Goal: Task Accomplishment & Management: Complete application form

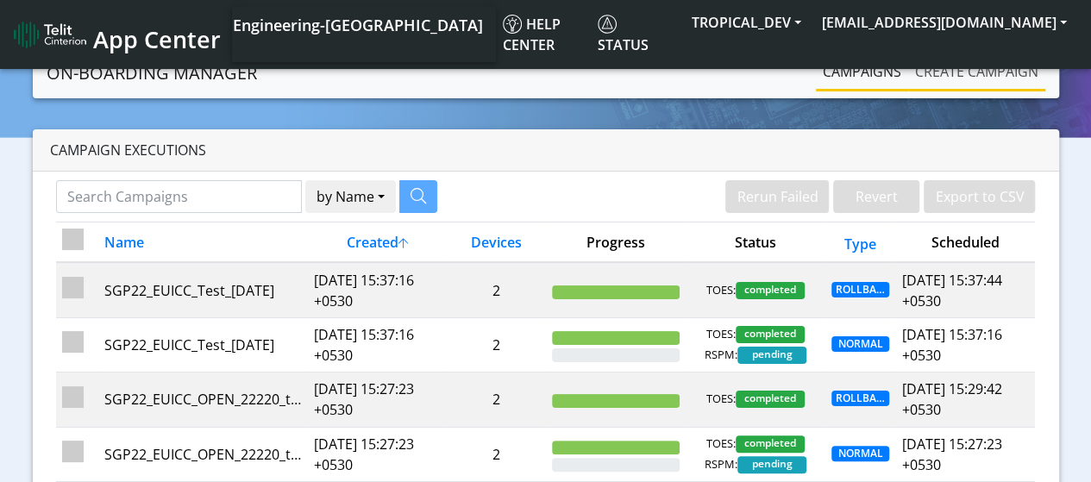
click at [959, 68] on link "Create campaign" at bounding box center [976, 71] width 137 height 34
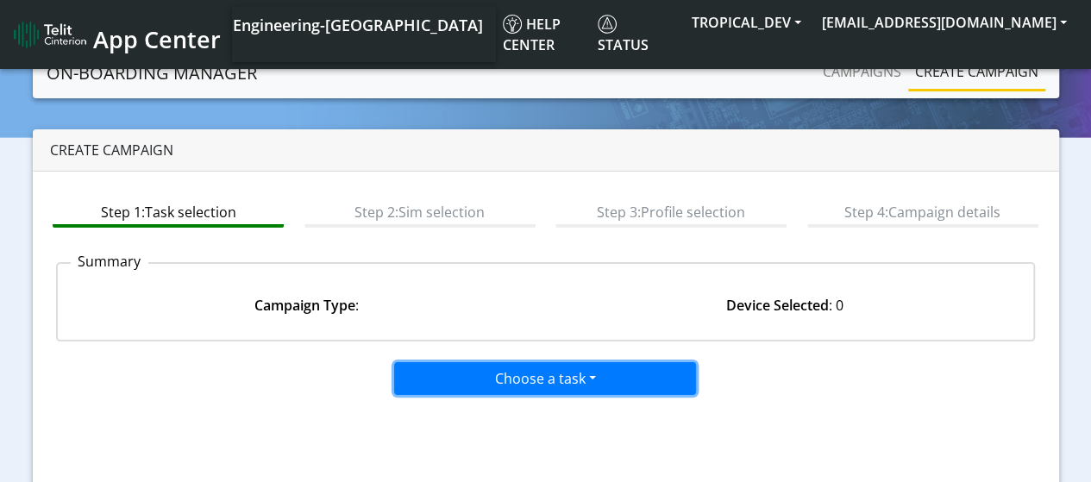
click at [570, 379] on button "Choose a task" at bounding box center [545, 378] width 302 height 33
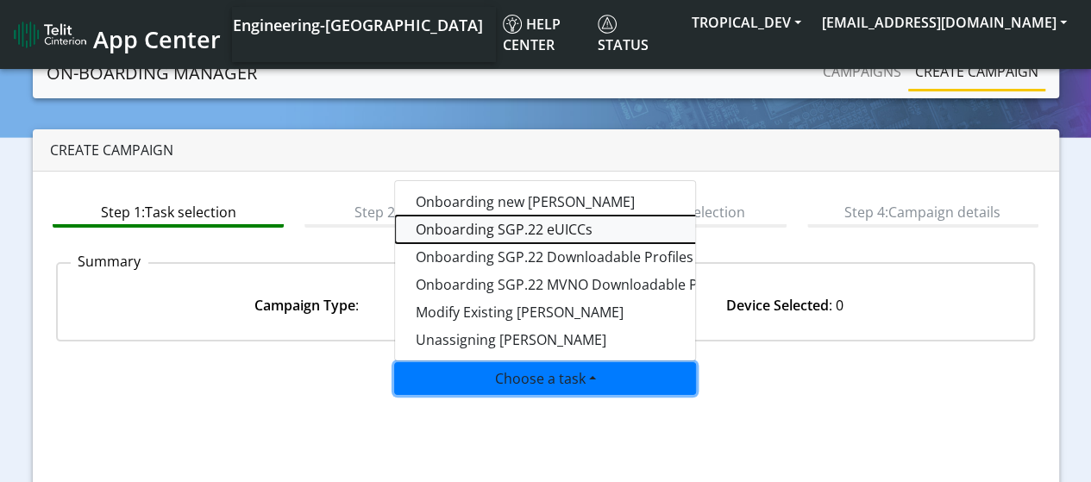
click at [519, 234] on tasksgp22eUICC-dropdown "Onboarding SGP.22 eUICCs" at bounding box center [610, 230] width 431 height 28
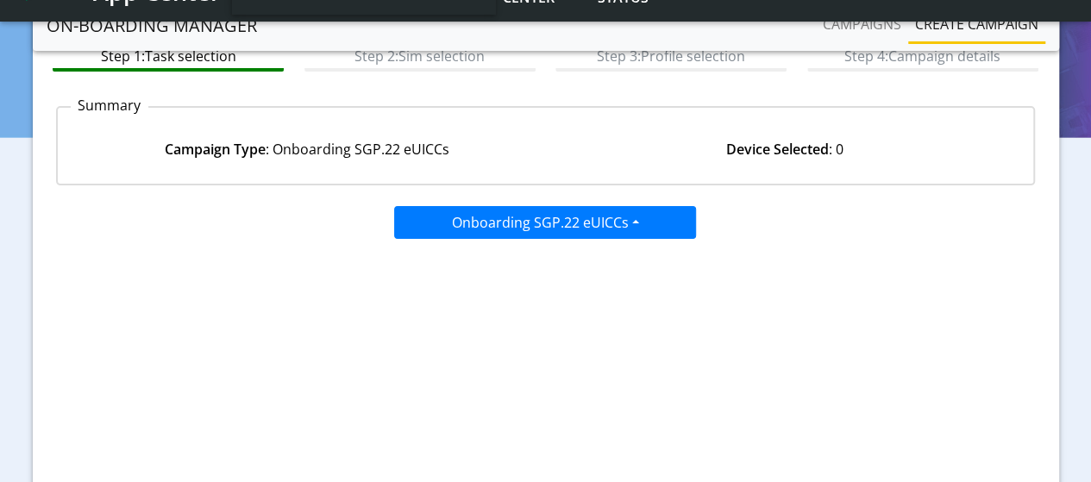
scroll to position [274, 0]
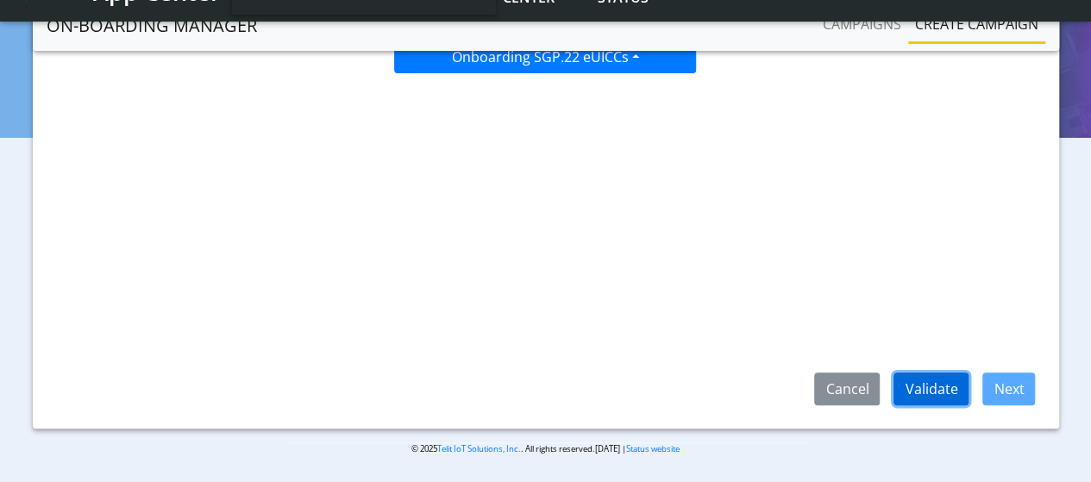
click at [954, 386] on button "Validate" at bounding box center [930, 389] width 75 height 33
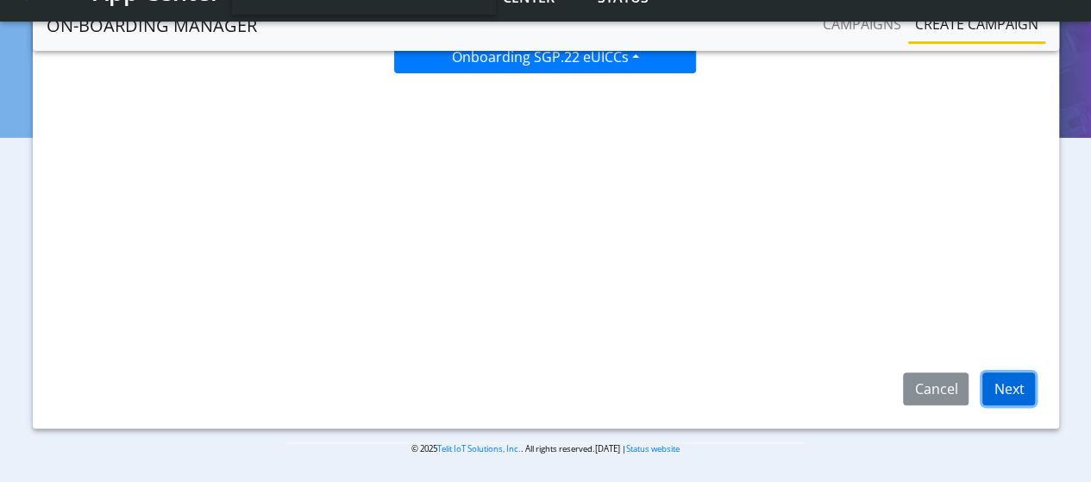
click at [1015, 388] on button "Next" at bounding box center [1008, 389] width 53 height 33
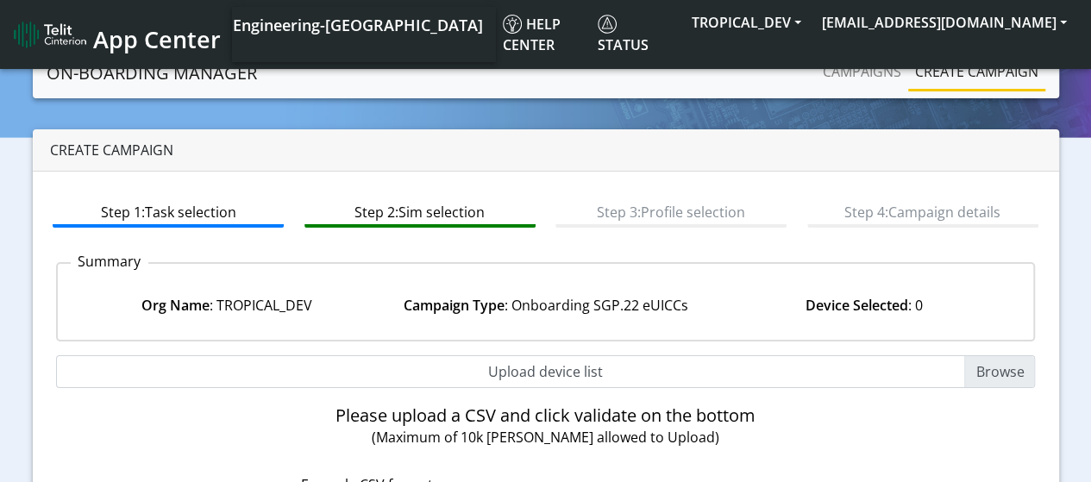
click at [1013, 372] on input "Upload device list" at bounding box center [546, 371] width 980 height 33
type input "C:\fakepath\EUICC_assign.csv"
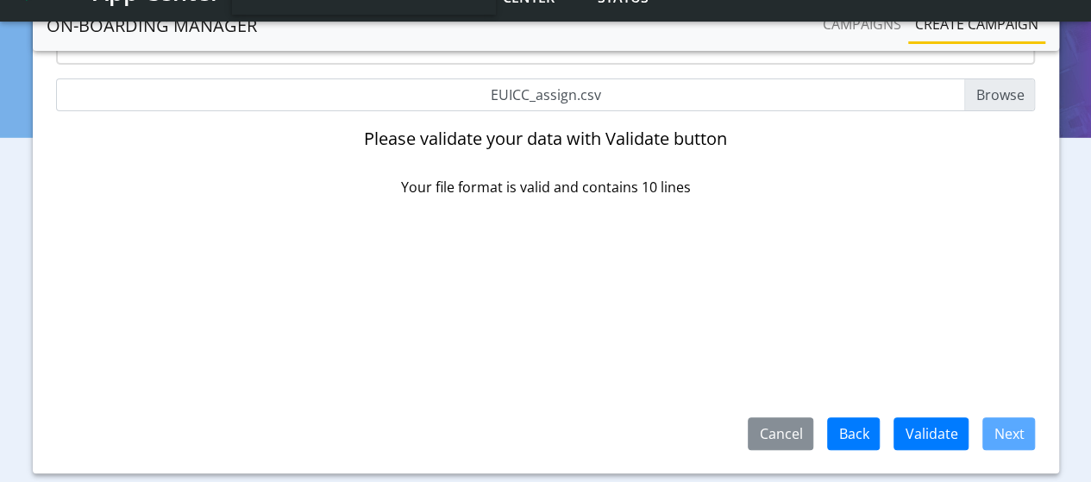
scroll to position [274, 0]
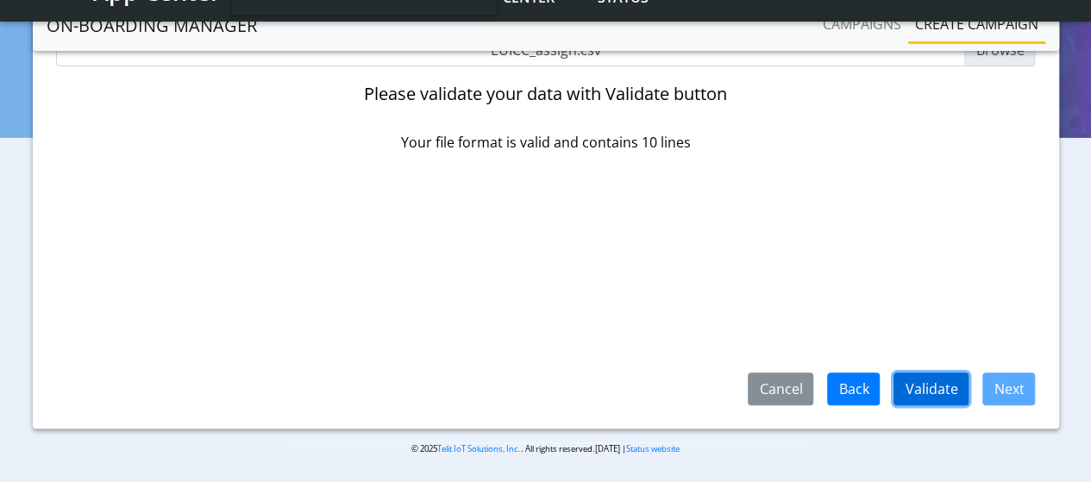
click at [937, 380] on button "Validate" at bounding box center [930, 389] width 75 height 33
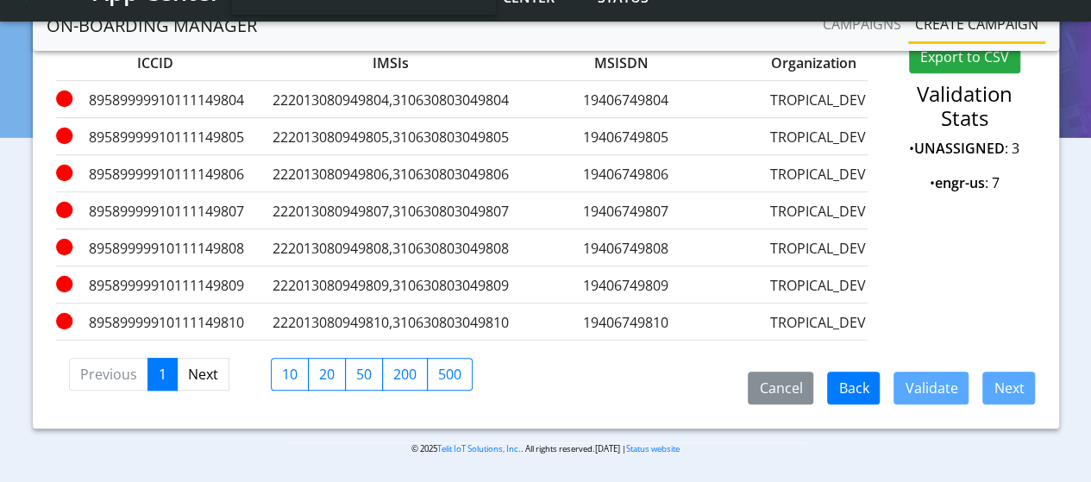
scroll to position [350, 0]
drag, startPoint x: 296, startPoint y: 303, endPoint x: 492, endPoint y: 303, distance: 195.8
click at [492, 312] on label "222013080949810,310630803049810" at bounding box center [390, 322] width 259 height 21
drag, startPoint x: 375, startPoint y: 271, endPoint x: 485, endPoint y: 271, distance: 109.5
click at [485, 275] on label "222013080949809,310630803049809" at bounding box center [390, 285] width 259 height 21
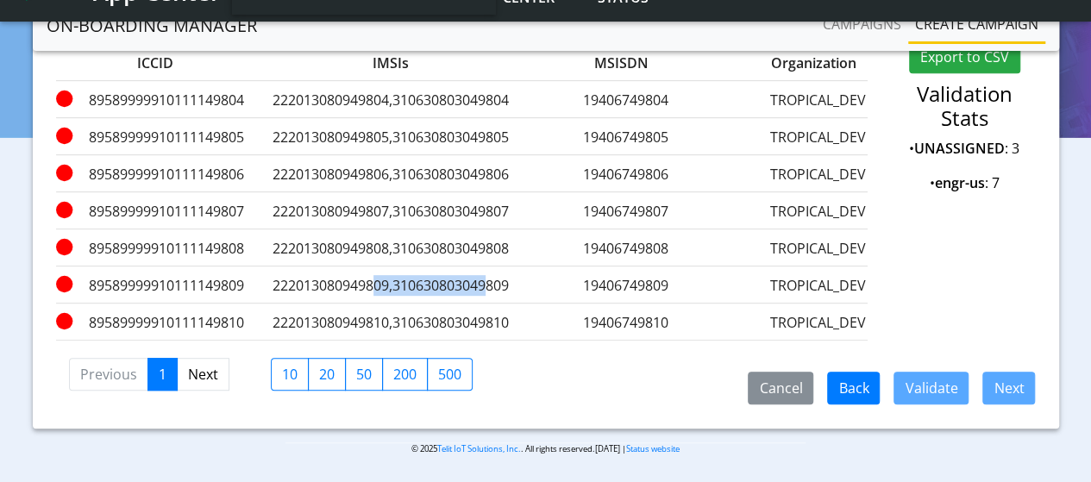
click at [485, 275] on label "222013080949809,310630803049809" at bounding box center [390, 285] width 259 height 21
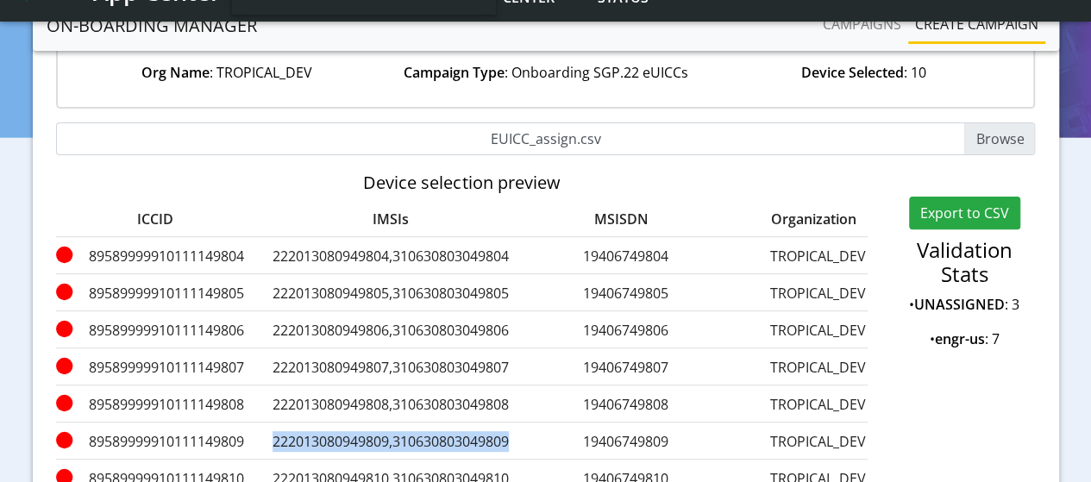
scroll to position [178, 0]
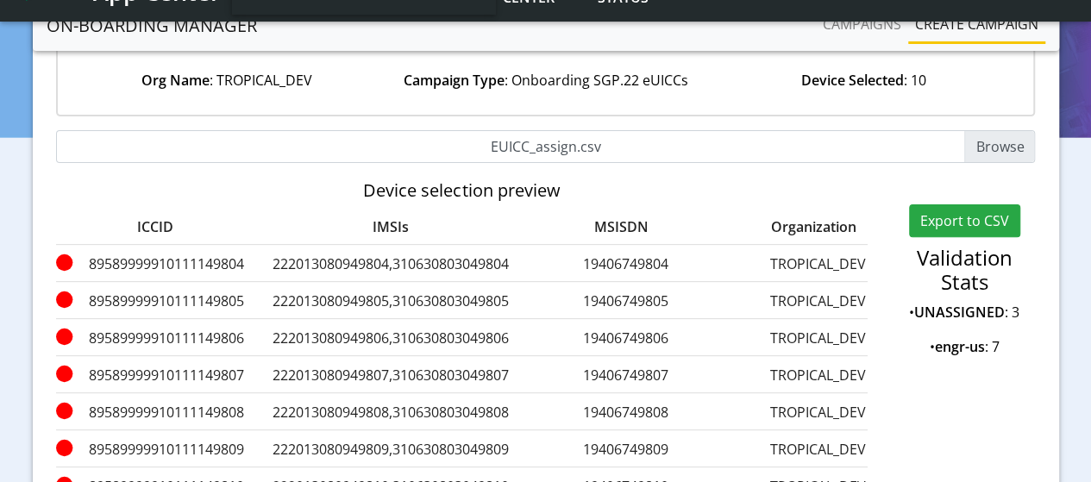
click at [371, 332] on label "222013080949806,310630803049806" at bounding box center [390, 338] width 259 height 21
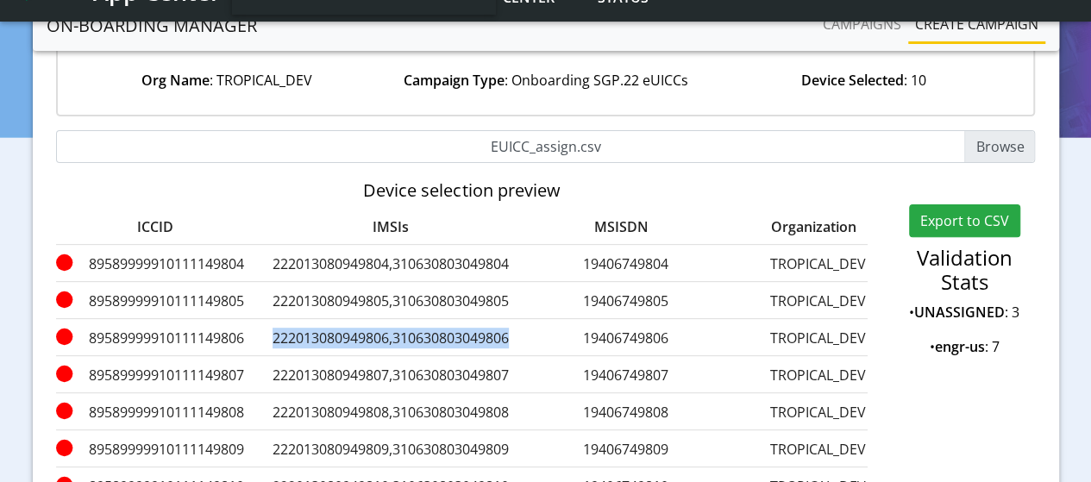
click at [371, 332] on label "222013080949806,310630803049806" at bounding box center [390, 338] width 259 height 21
copy label "222013080949806,310630803049806"
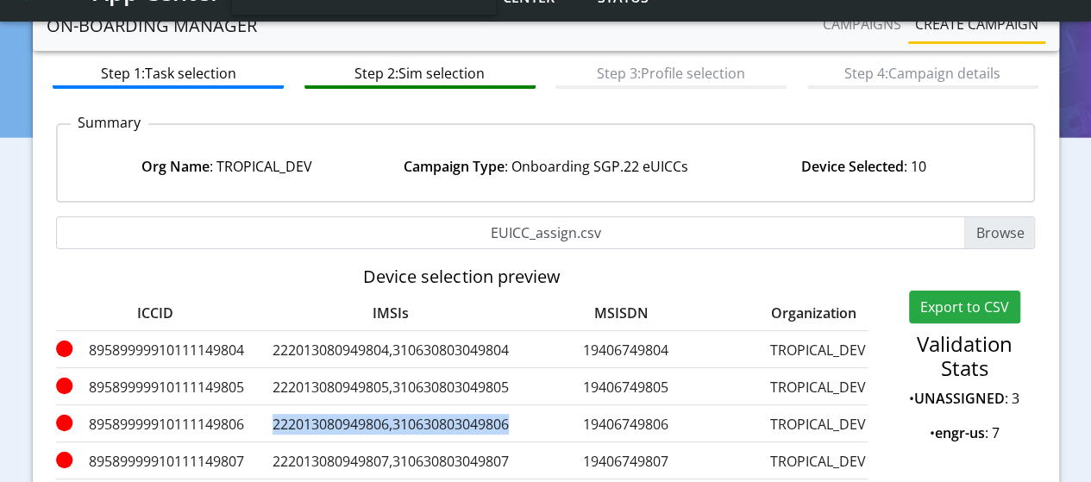
scroll to position [172, 0]
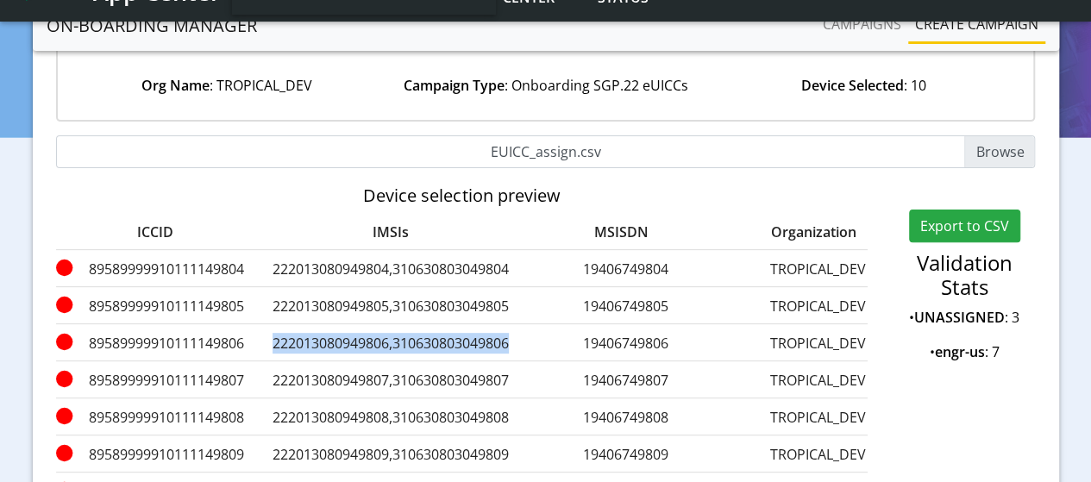
click at [1008, 153] on input "EUICC_assign.csv" at bounding box center [546, 151] width 980 height 33
type input "C:\fakepath\EUICC_assign.csv"
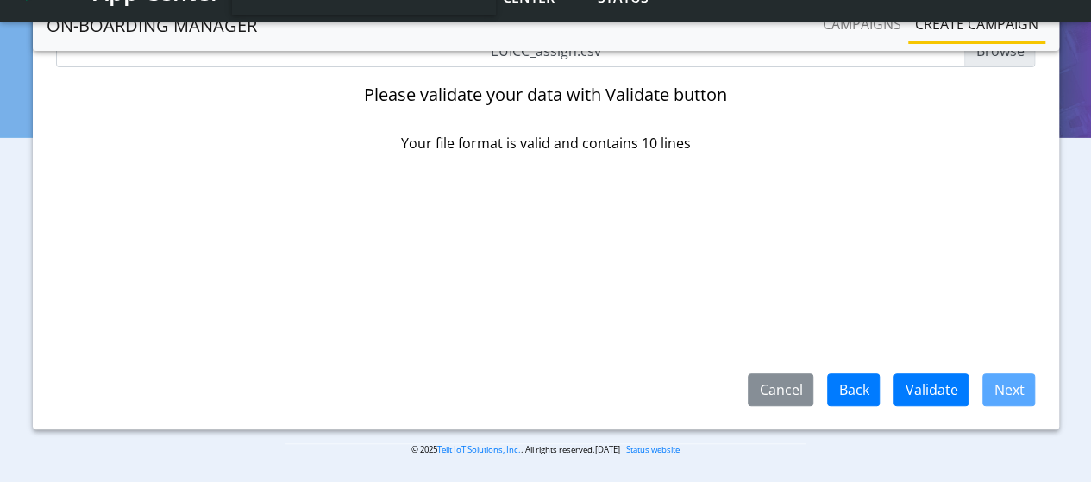
scroll to position [274, 0]
click at [925, 389] on button "Validate" at bounding box center [930, 389] width 75 height 33
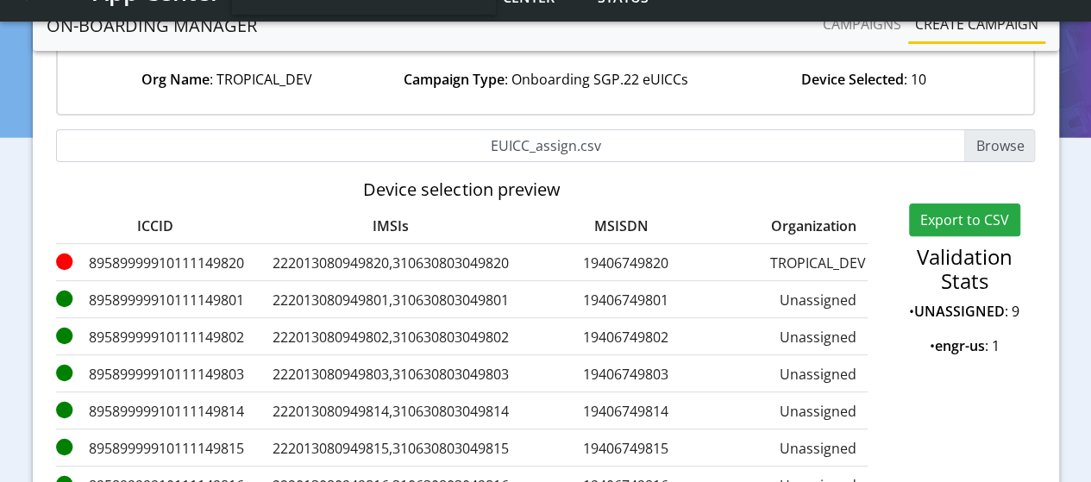
scroll to position [178, 0]
click at [969, 141] on input "EUICC_assign.csv" at bounding box center [546, 146] width 980 height 33
type input "C:\fakepath\EUICC_assign.csv"
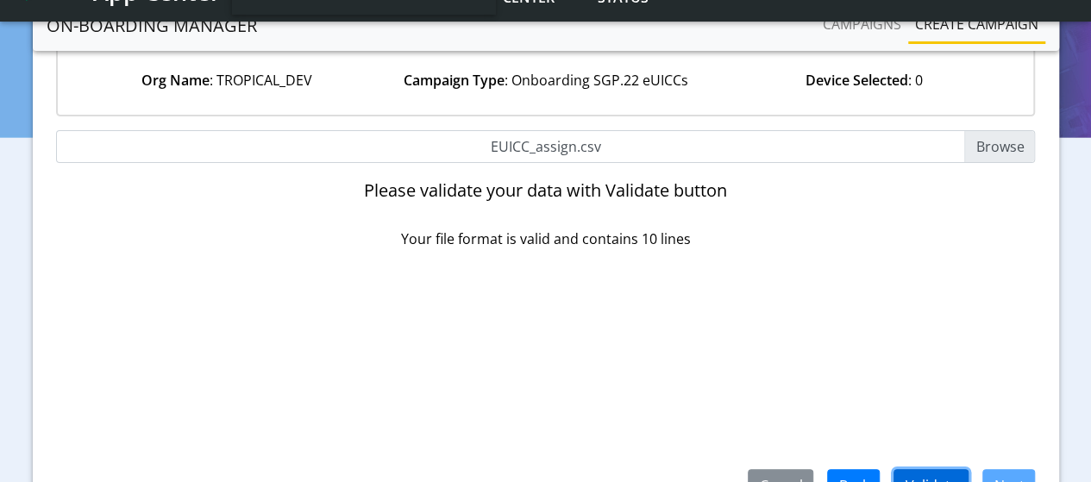
click at [942, 477] on button "Validate" at bounding box center [930, 485] width 75 height 33
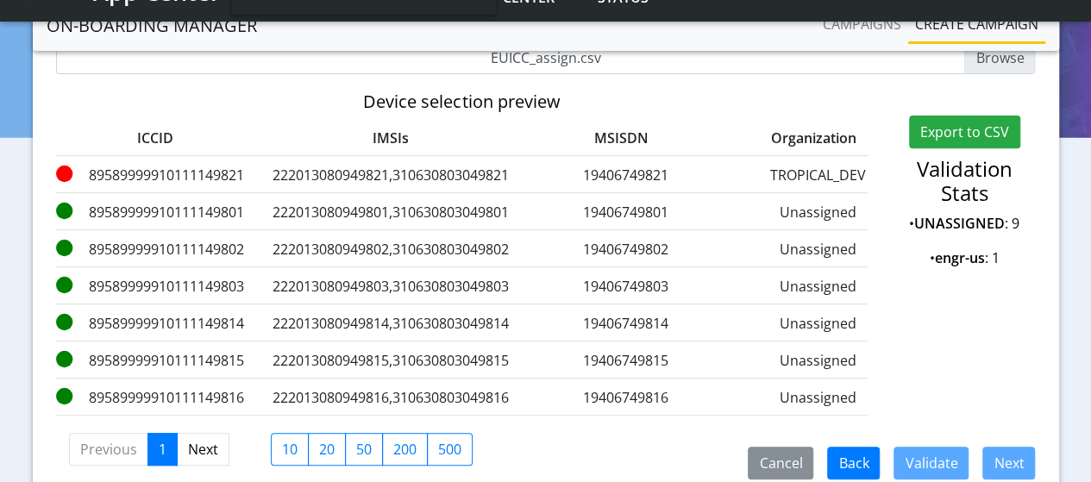
scroll to position [91, 0]
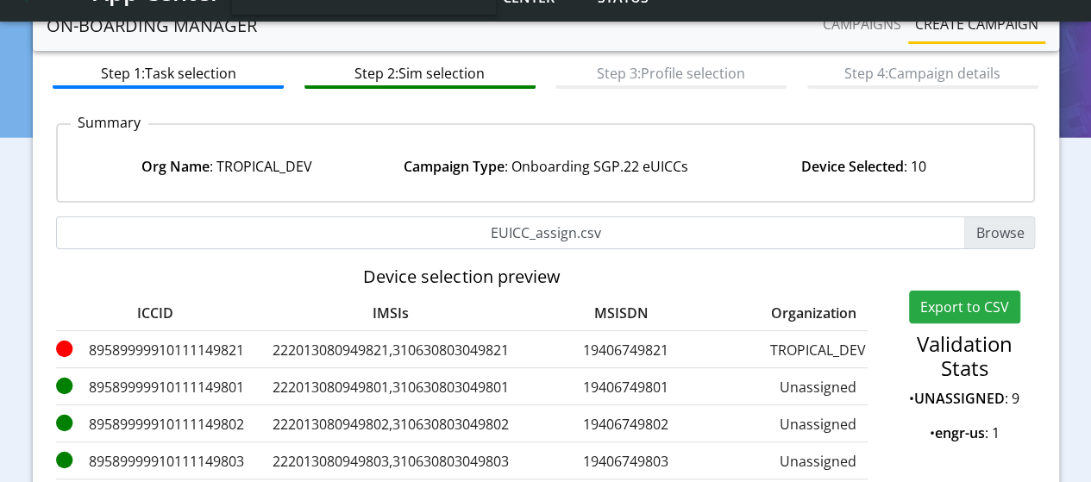
click at [983, 227] on input "EUICC_assign.csv" at bounding box center [546, 232] width 980 height 33
type input "C:\fakepath\EUICC_assign.csv"
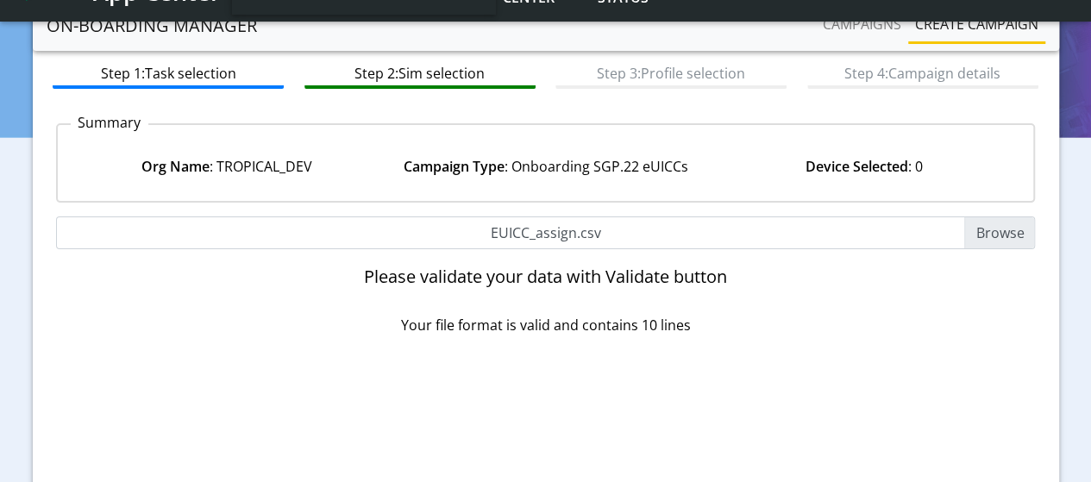
scroll to position [274, 0]
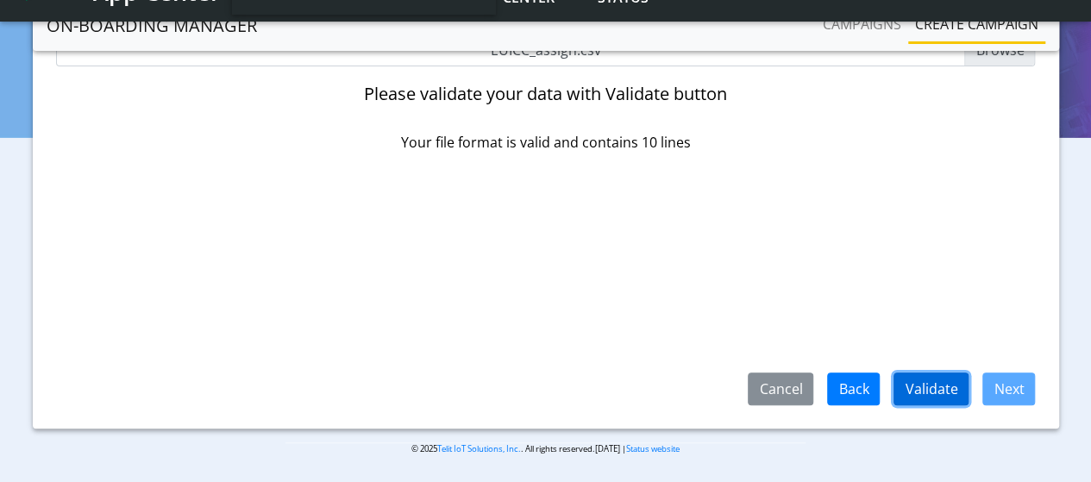
click at [935, 379] on button "Validate" at bounding box center [930, 389] width 75 height 33
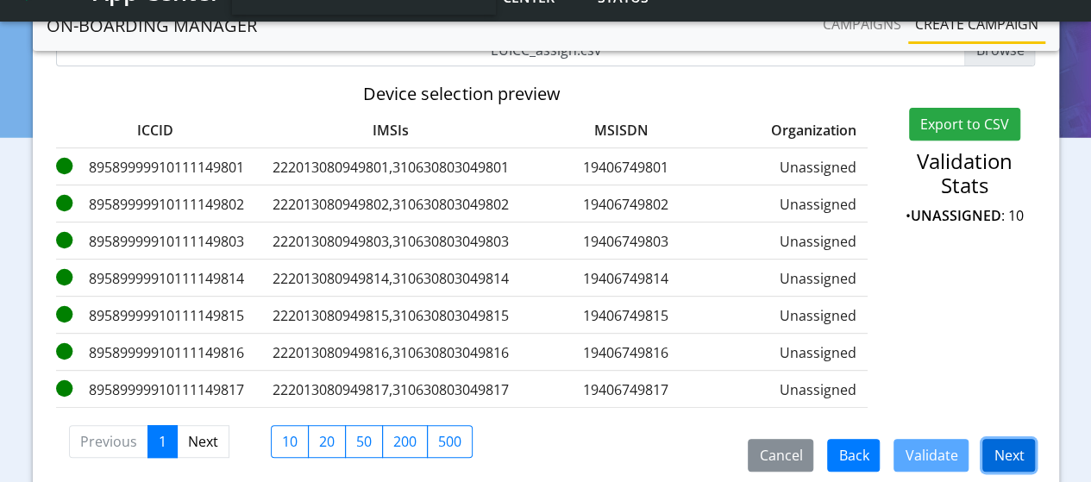
click at [1008, 465] on button "Next" at bounding box center [1008, 455] width 53 height 33
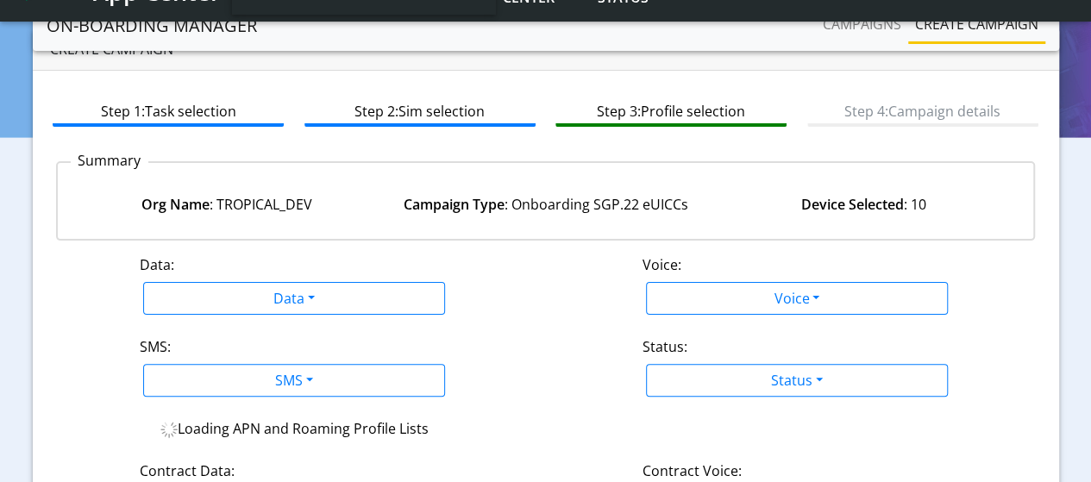
scroll to position [16, 0]
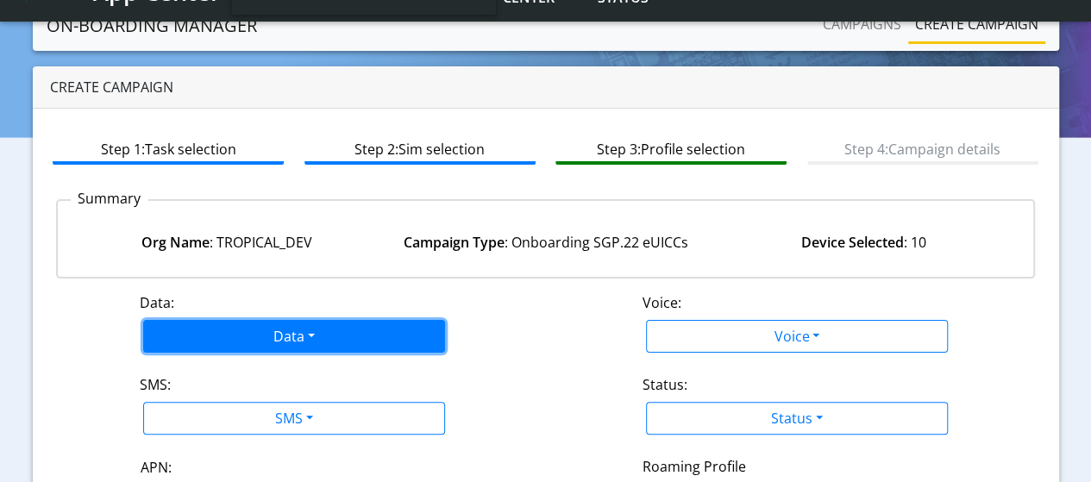
click at [227, 327] on button "Data" at bounding box center [294, 336] width 302 height 33
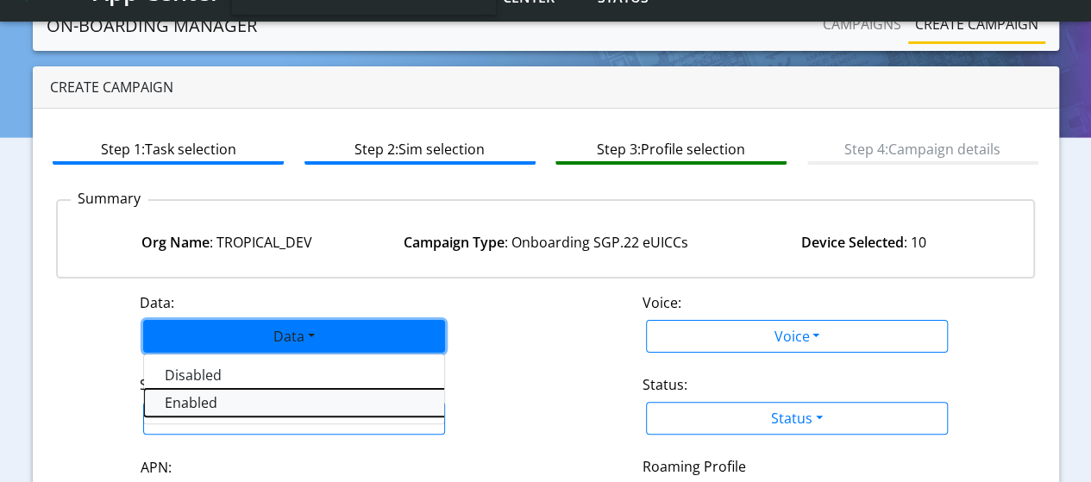
click at [209, 402] on button "Enabled" at bounding box center [359, 403] width 431 height 28
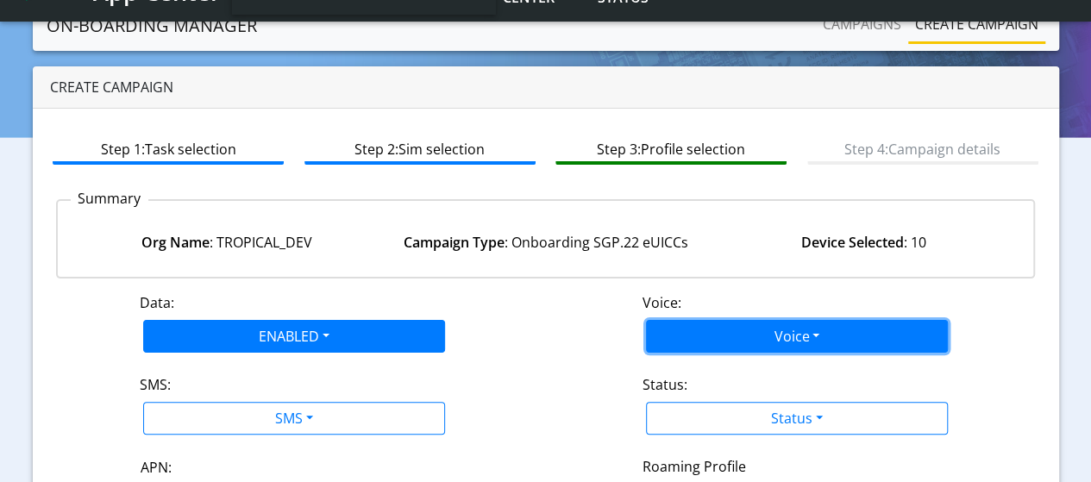
click at [750, 336] on button "Voice" at bounding box center [797, 336] width 302 height 33
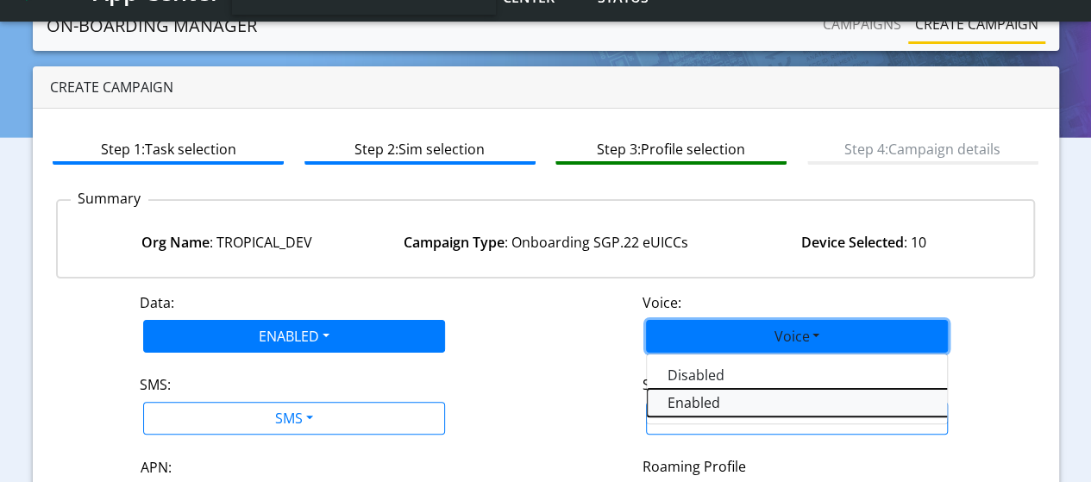
click at [705, 407] on button "Enabled" at bounding box center [862, 403] width 431 height 28
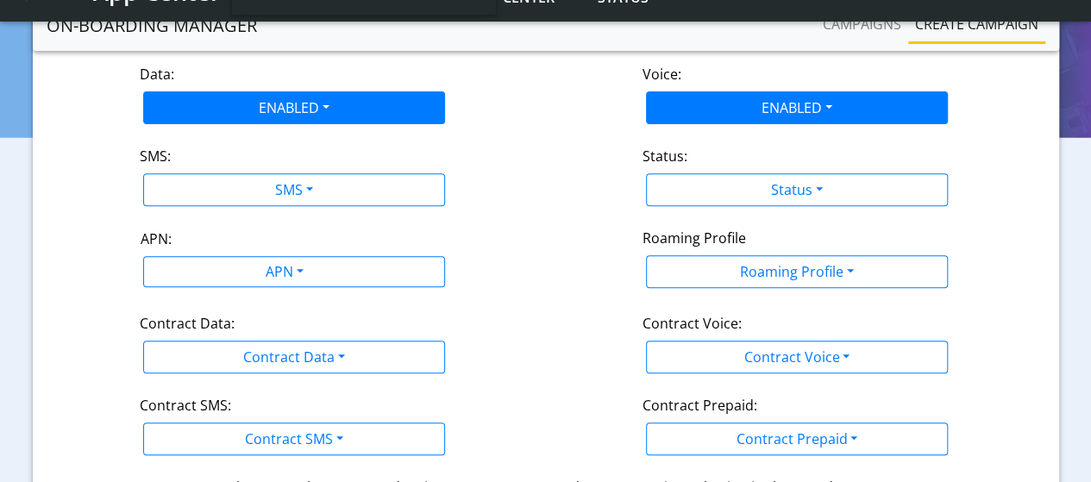
scroll to position [274, 0]
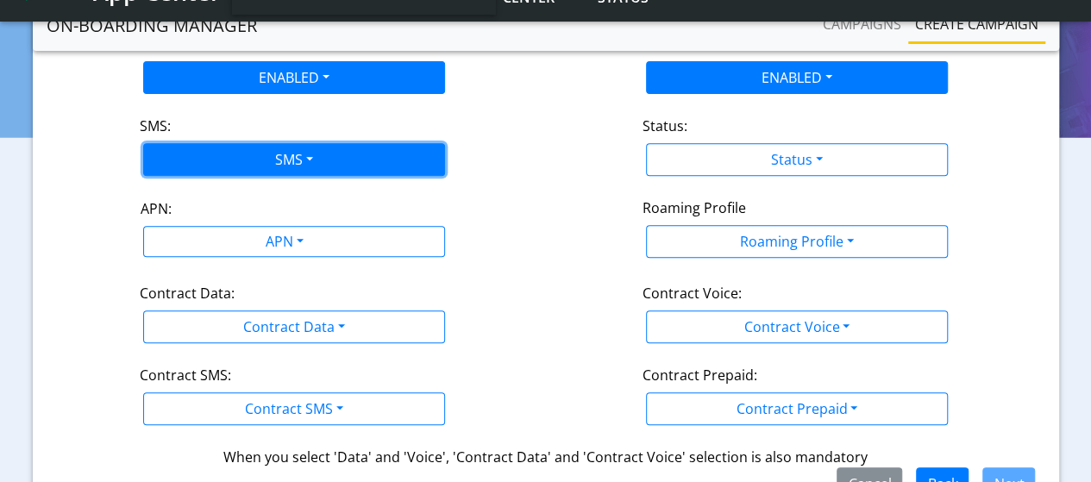
click at [317, 158] on button "SMS" at bounding box center [294, 159] width 302 height 33
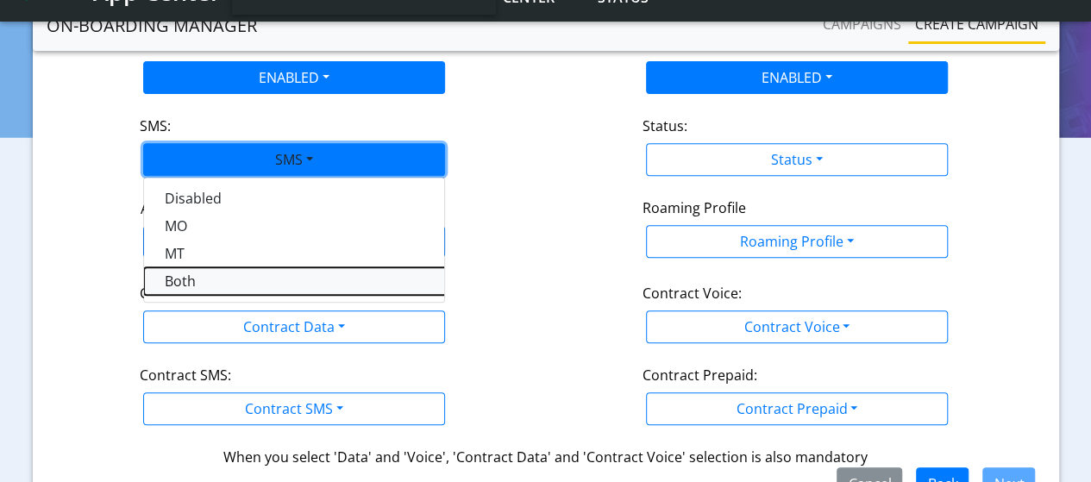
click at [193, 274] on button "Both" at bounding box center [359, 281] width 431 height 28
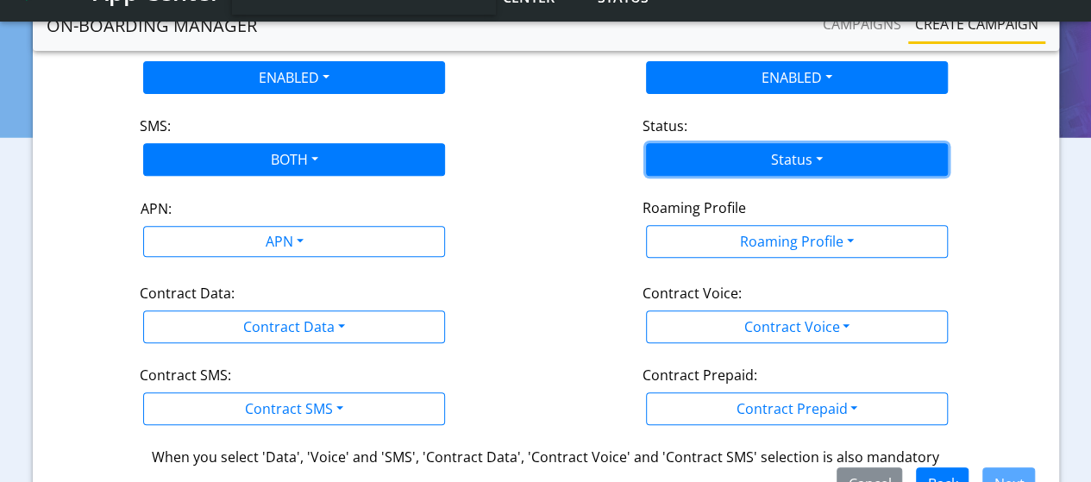
click at [792, 162] on button "Status" at bounding box center [797, 159] width 302 height 33
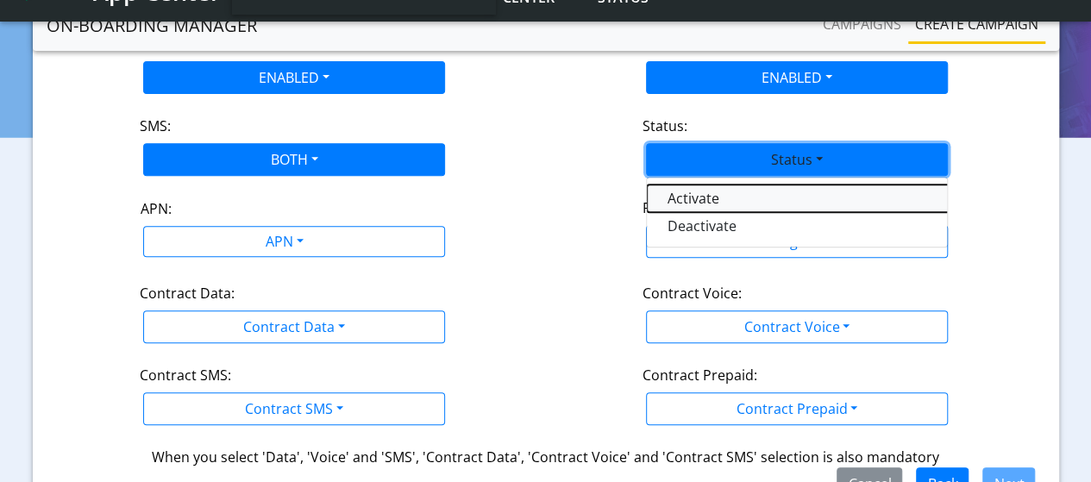
click at [705, 199] on button "Activate" at bounding box center [862, 199] width 431 height 28
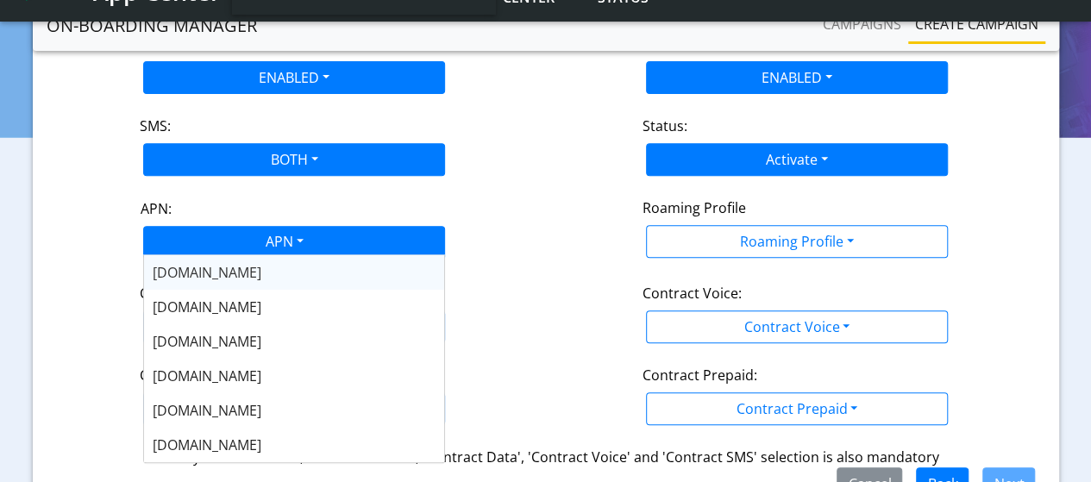
click at [316, 242] on div "APN" at bounding box center [283, 244] width 318 height 34
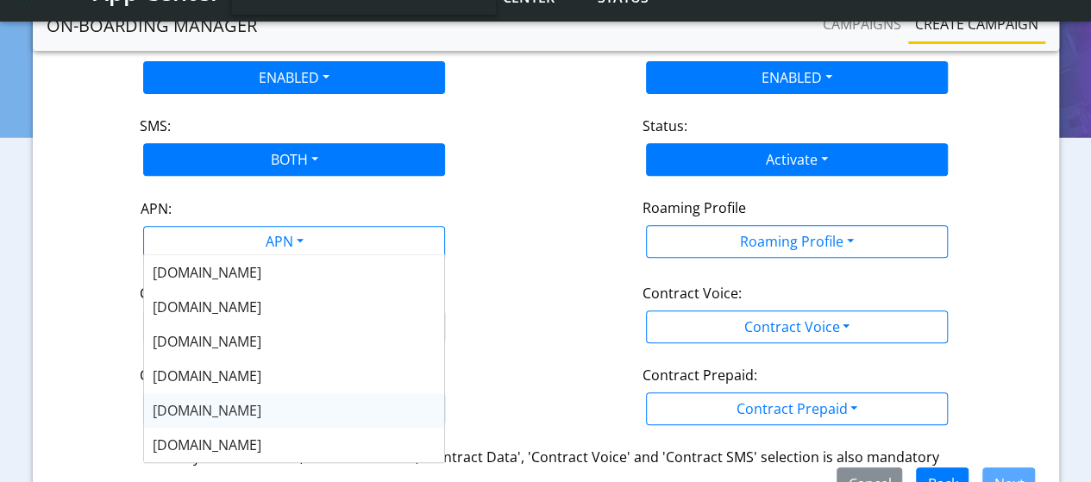
click at [282, 403] on div "nxt17.eu" at bounding box center [294, 410] width 300 height 34
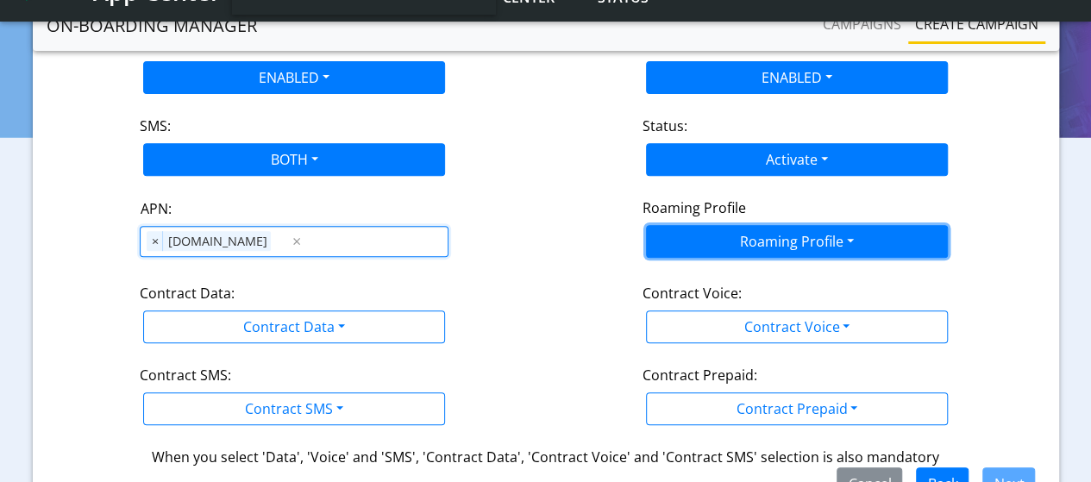
click at [827, 241] on button "Roaming Profile" at bounding box center [797, 241] width 302 height 33
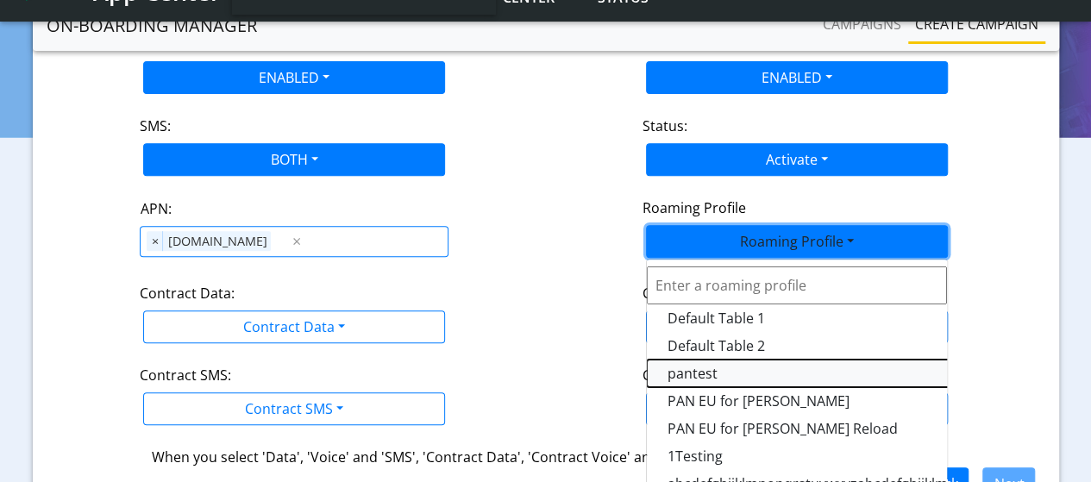
click at [710, 373] on Profile-dropdown "pantest" at bounding box center [862, 374] width 431 height 28
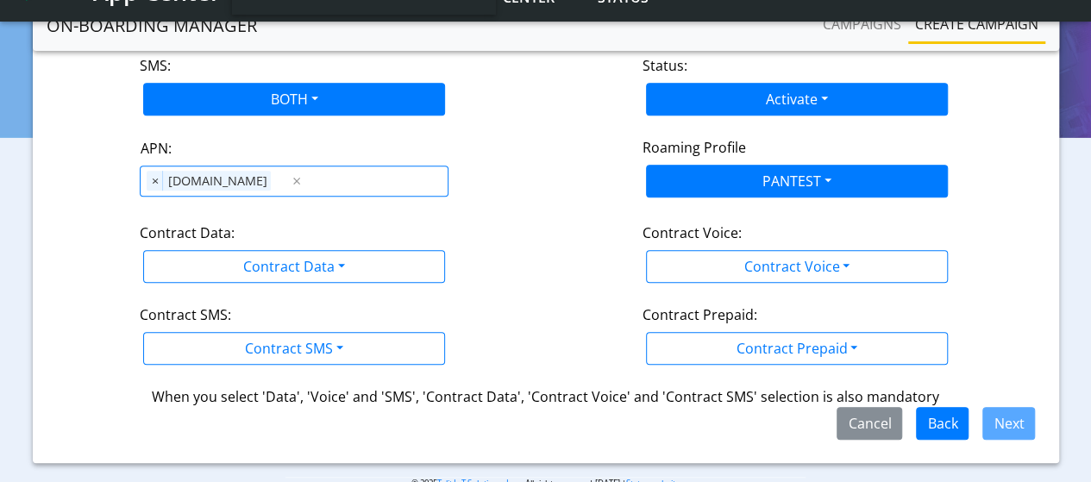
scroll to position [365, 0]
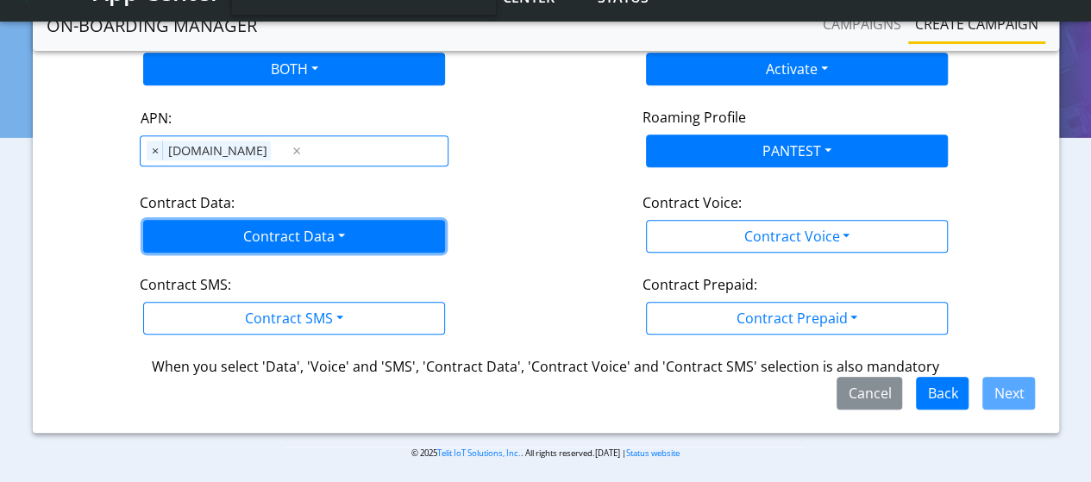
click at [318, 243] on button "Contract Data" at bounding box center [294, 236] width 302 height 33
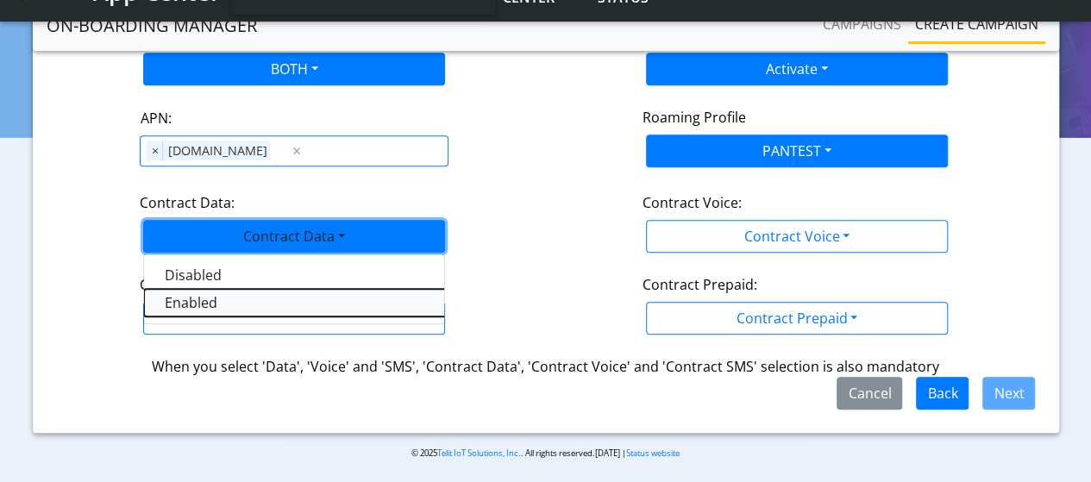
click at [197, 297] on Dataenabled-dropdown "Enabled" at bounding box center [359, 303] width 431 height 28
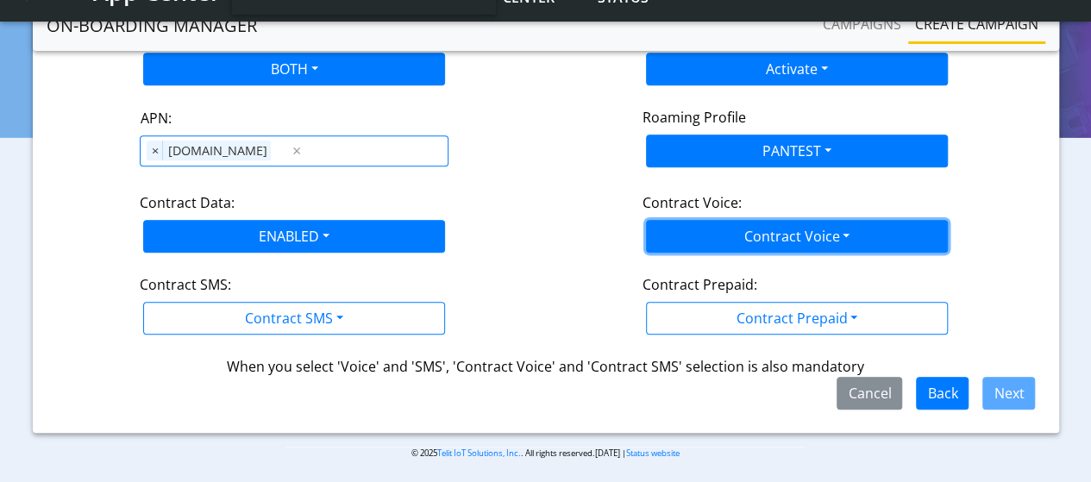
click at [833, 220] on button "Contract Voice" at bounding box center [797, 236] width 302 height 33
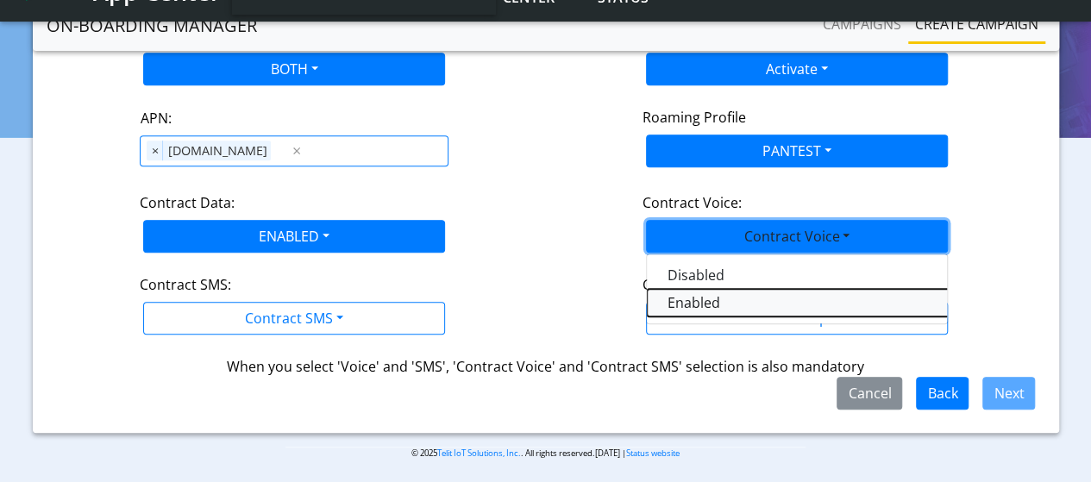
click at [677, 299] on Voiceenabled-dropdown "Enabled" at bounding box center [862, 303] width 431 height 28
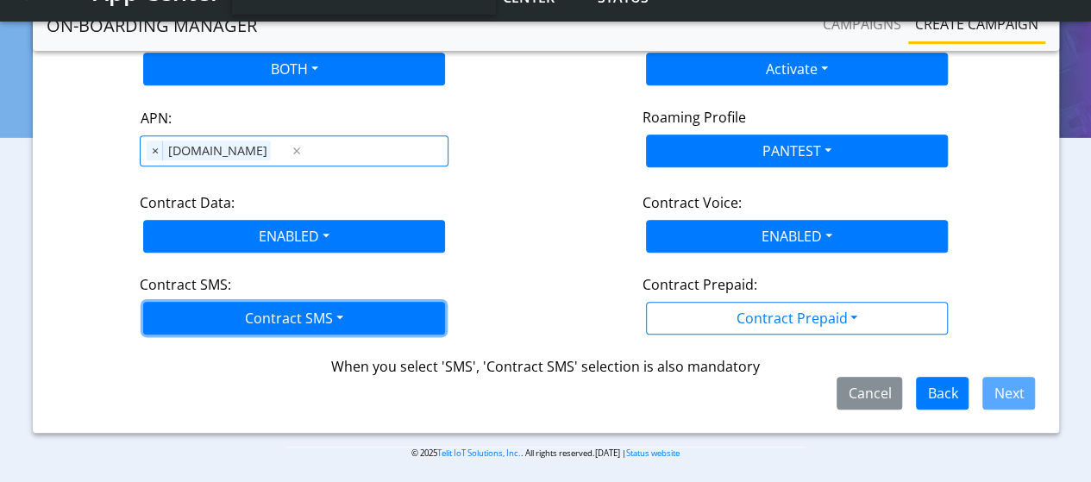
click at [298, 308] on button "Contract SMS" at bounding box center [294, 318] width 302 height 33
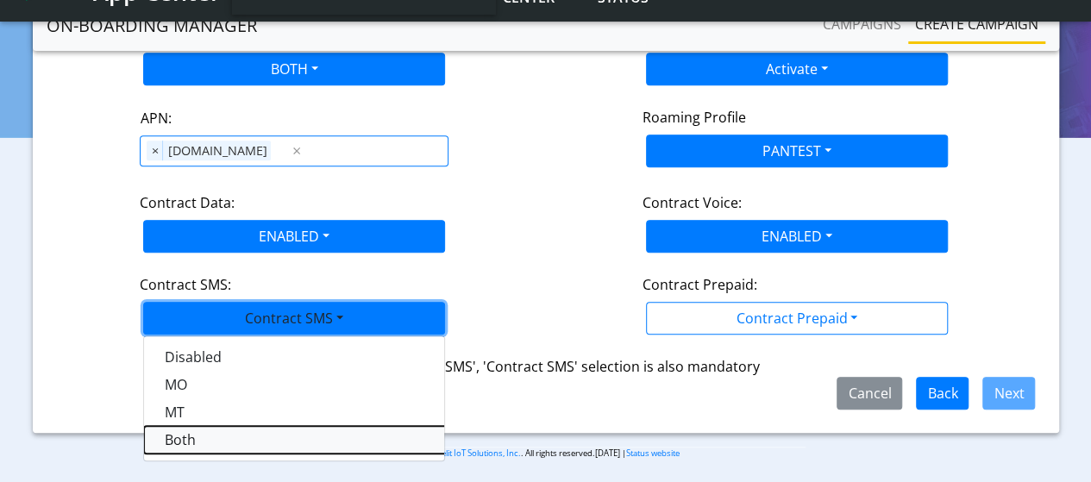
click at [216, 441] on SMSboth-dropdown "Both" at bounding box center [359, 440] width 431 height 28
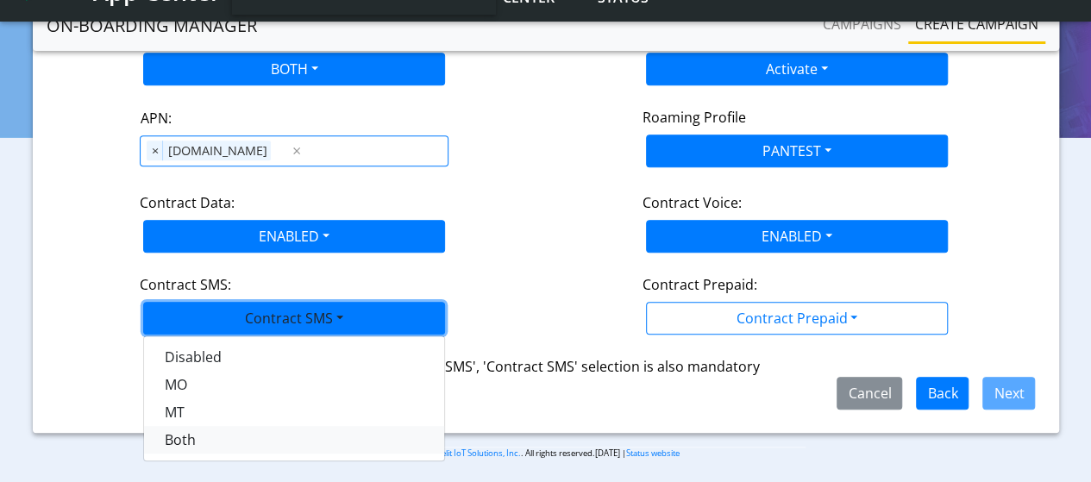
scroll to position [344, 0]
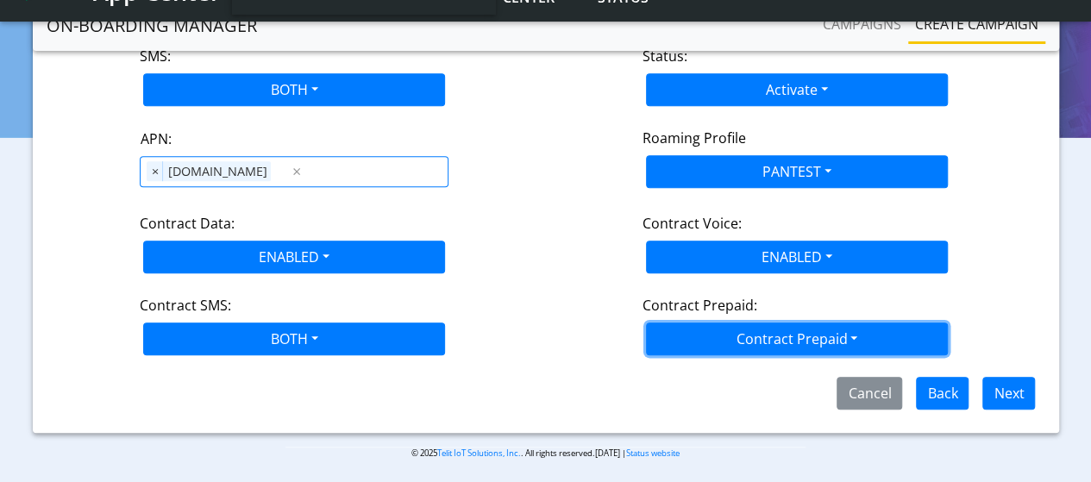
click at [720, 327] on button "Contract Prepaid" at bounding box center [797, 339] width 302 height 33
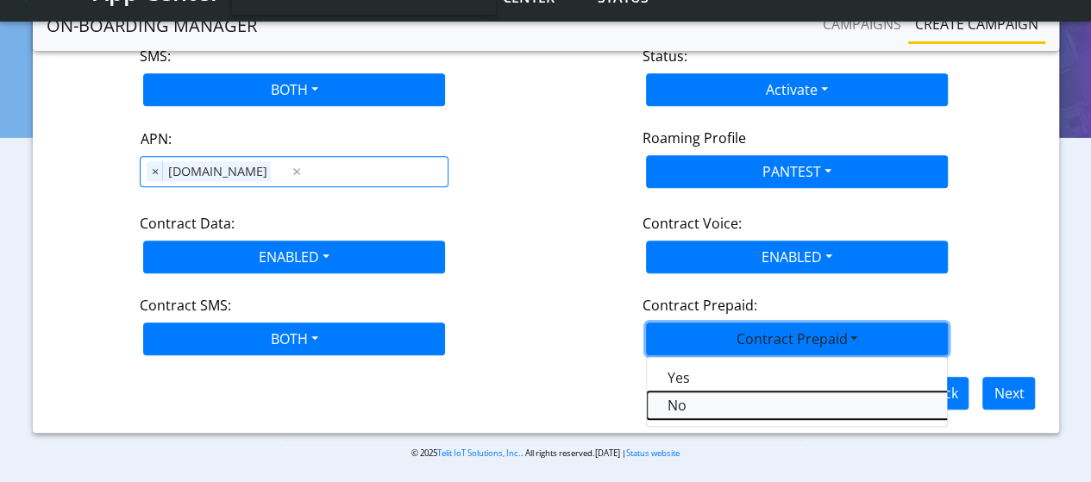
click at [685, 402] on Prepaidnotprepaid-dropdown "No" at bounding box center [862, 406] width 431 height 28
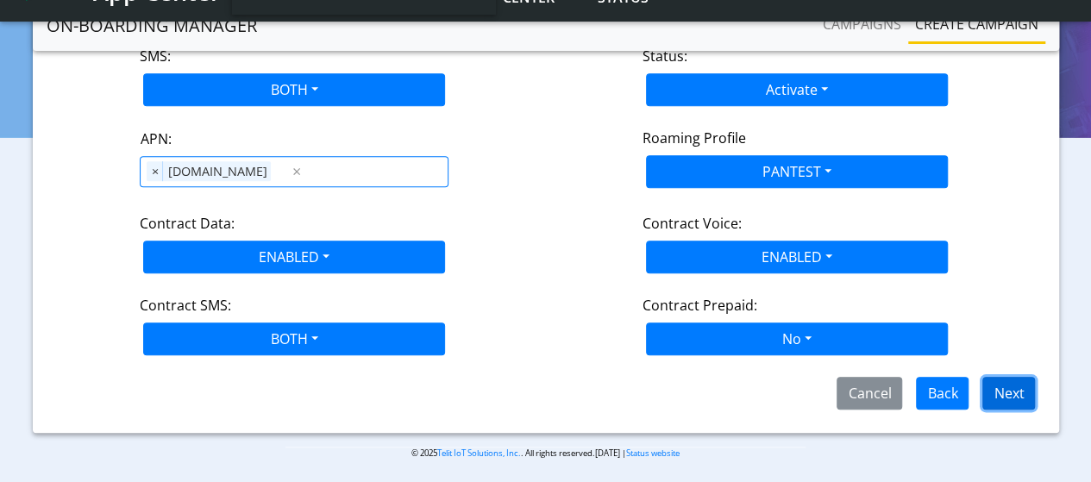
click at [1020, 392] on button "Next" at bounding box center [1008, 393] width 53 height 33
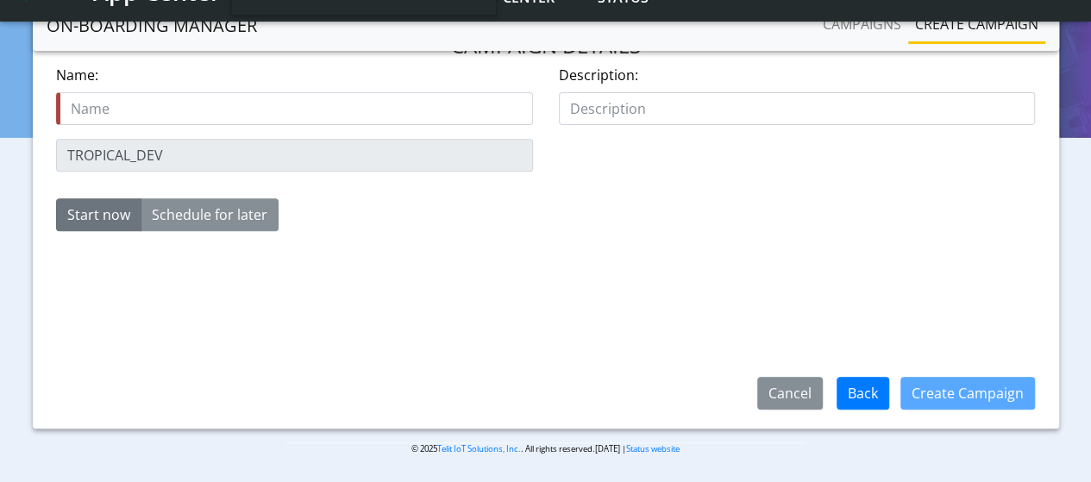
click at [306, 104] on input "text" at bounding box center [294, 108] width 477 height 33
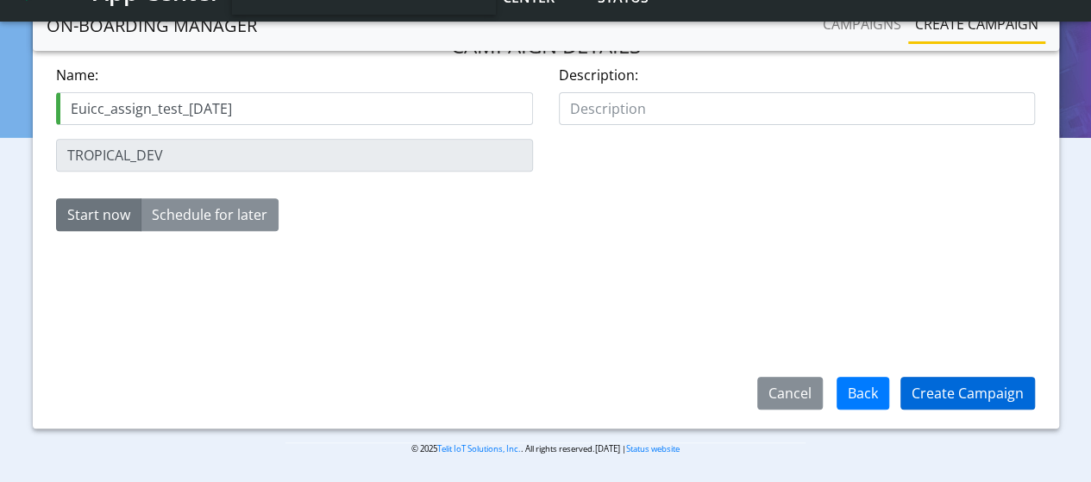
type input "Euicc_assign_test_26Aug"
click at [937, 390] on button "Create Campaign" at bounding box center [967, 393] width 135 height 33
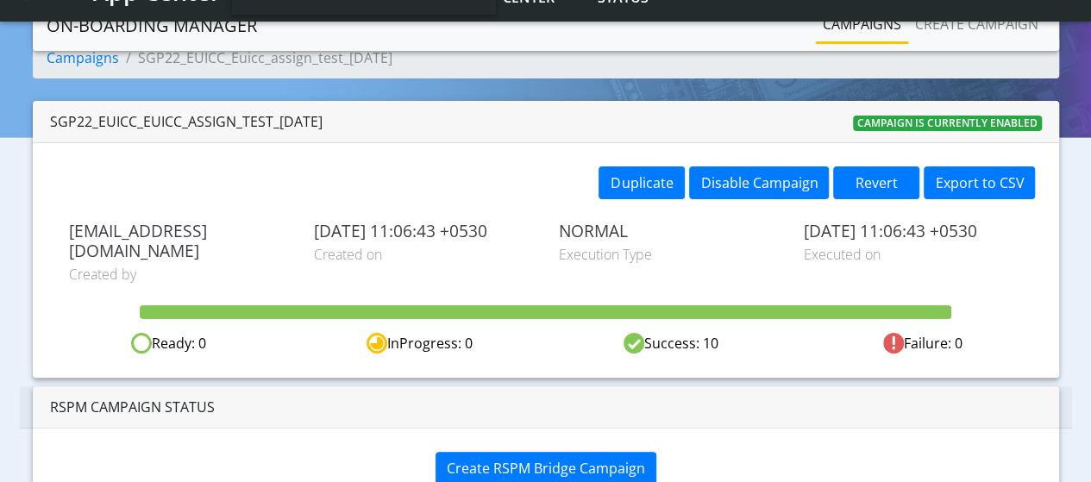
scroll to position [103, 0]
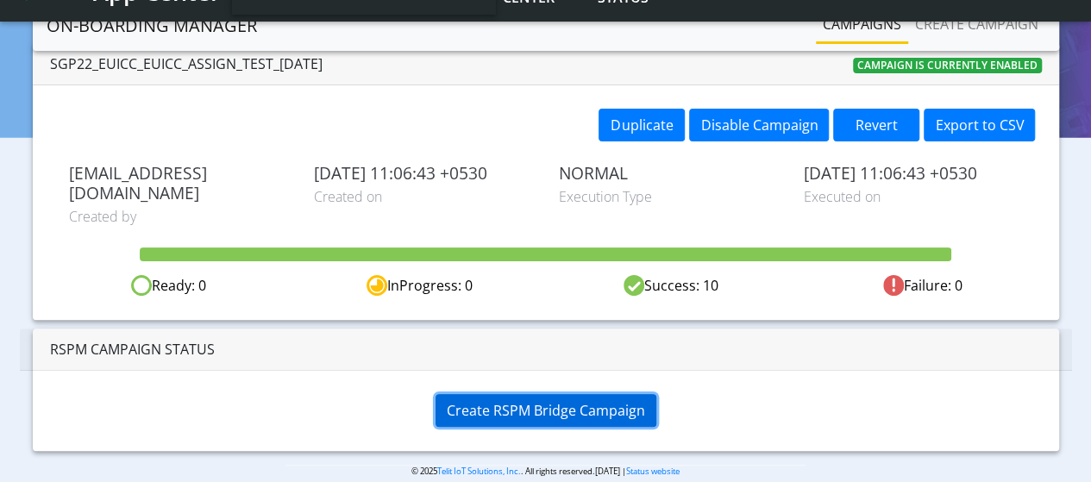
click at [540, 401] on span "Create RSPM Bridge Campaign" at bounding box center [546, 410] width 198 height 19
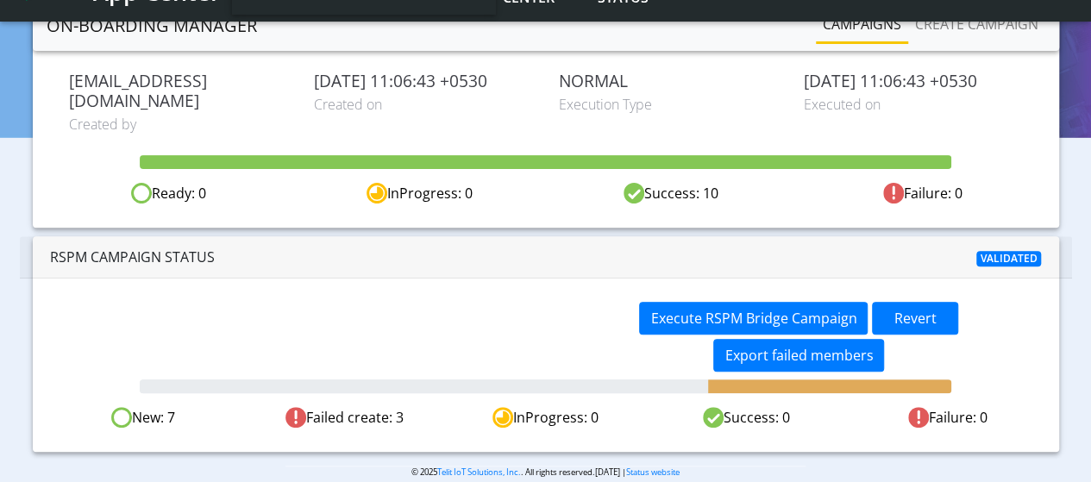
scroll to position [195, 0]
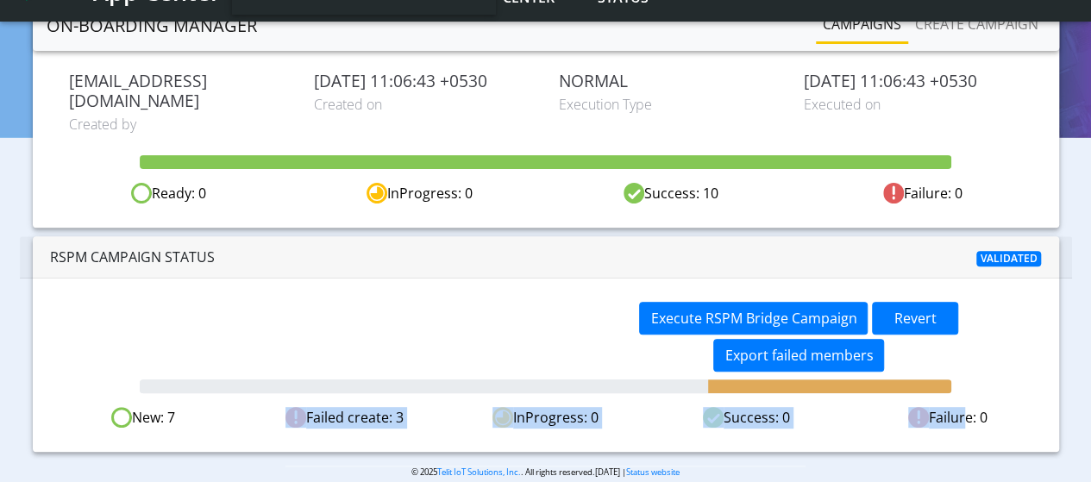
drag, startPoint x: 254, startPoint y: 392, endPoint x: 961, endPoint y: 392, distance: 707.2
click at [961, 407] on div "New: 7 Failed create: 3 InProgress: 0 Success: 0 Failure: 0" at bounding box center [546, 418] width 1006 height 22
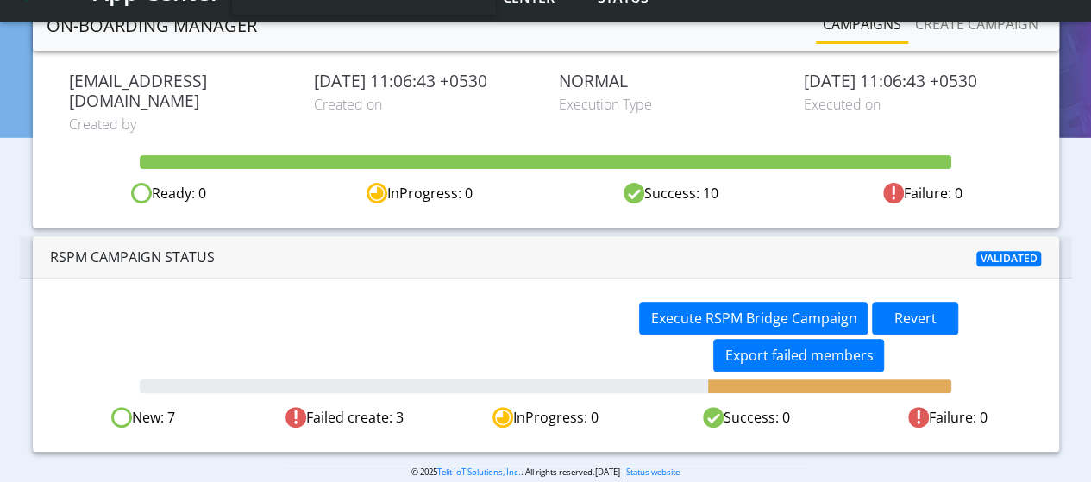
click at [493, 379] on div at bounding box center [424, 386] width 568 height 14
click at [386, 379] on div at bounding box center [424, 386] width 568 height 14
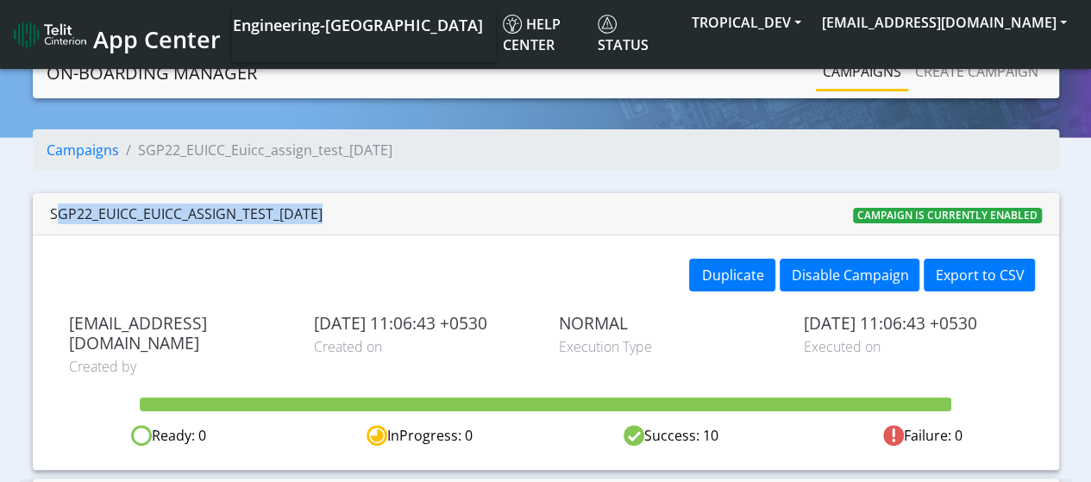
drag, startPoint x: 325, startPoint y: 212, endPoint x: 24, endPoint y: 218, distance: 301.1
click at [24, 218] on div "Campaigns SGP22_EUICC_Euicc_assign_test_26Aug SGP22_EUICC_Euicc_assign_test_26A…" at bounding box center [545, 411] width 1065 height 565
copy div "SGP22_EUICC_Euicc_assign_test_26Aug"
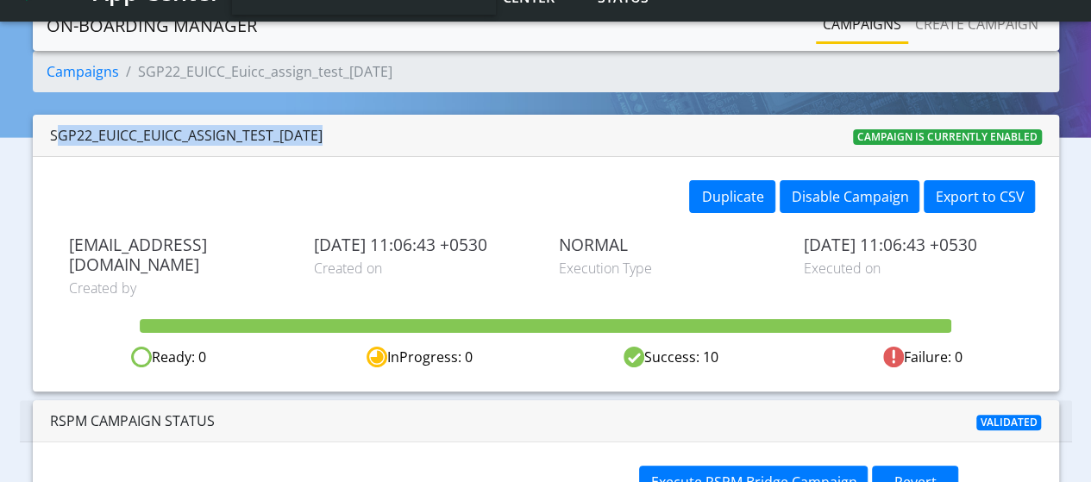
scroll to position [195, 0]
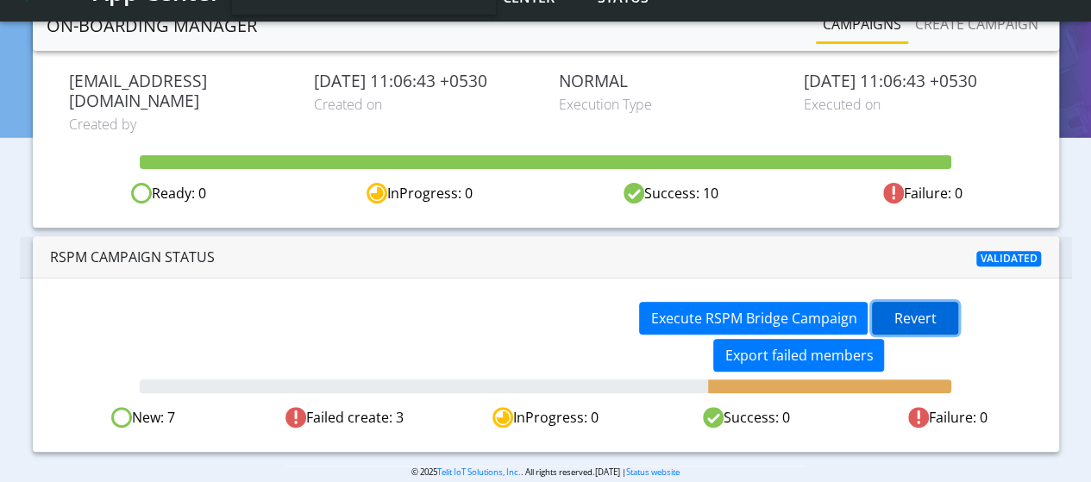
click at [919, 309] on span "Revert" at bounding box center [915, 318] width 42 height 19
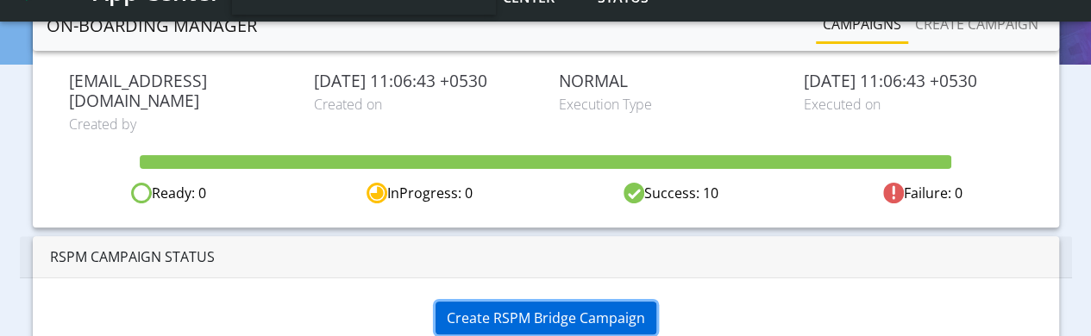
click at [549, 309] on span "Create RSPM Bridge Campaign" at bounding box center [546, 318] width 198 height 19
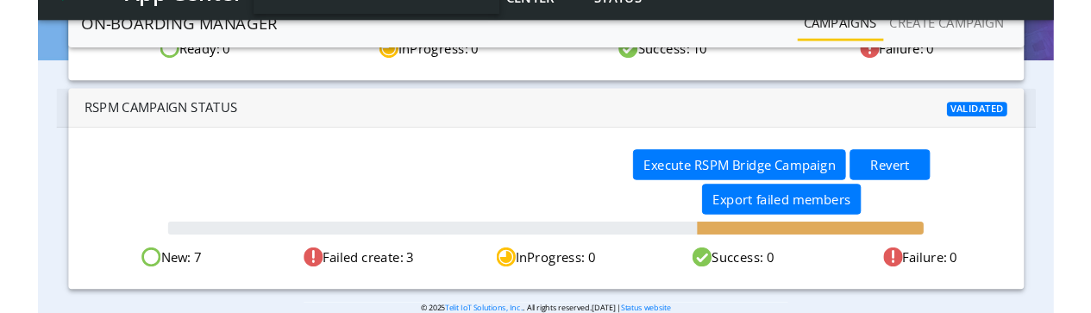
scroll to position [342, 0]
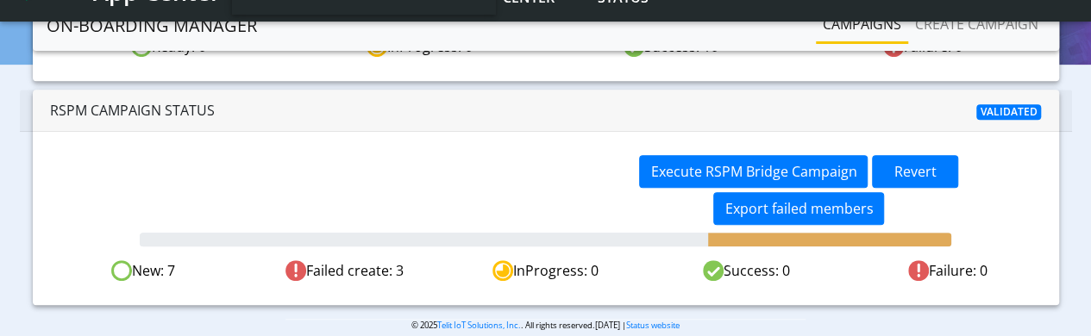
drag, startPoint x: 140, startPoint y: 248, endPoint x: 803, endPoint y: 242, distance: 663.2
click at [803, 260] on div "New: 7 Failed create: 3 InProgress: 0 Success: 0 Failure: 0" at bounding box center [546, 271] width 1006 height 22
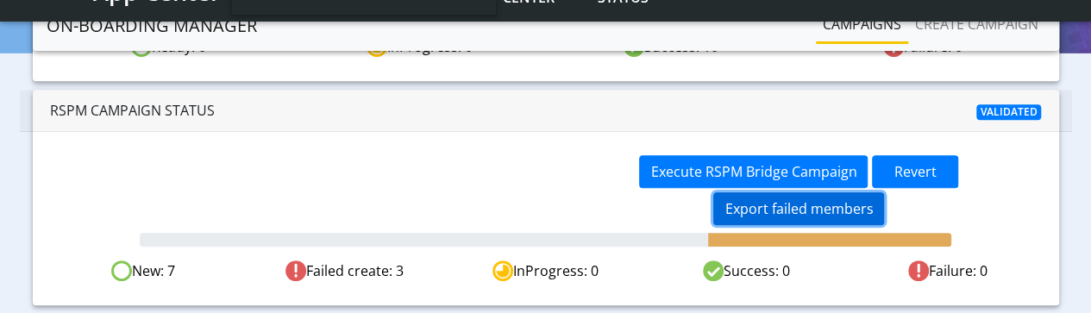
click at [795, 192] on button "Export failed members" at bounding box center [798, 208] width 171 height 33
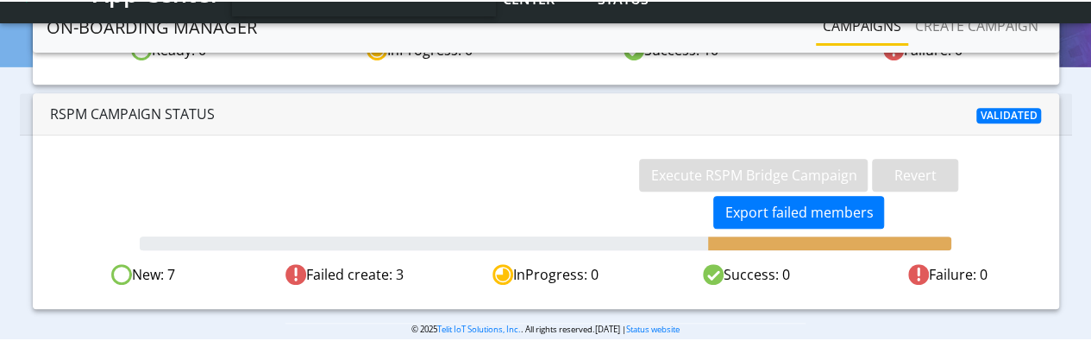
scroll to position [336, 0]
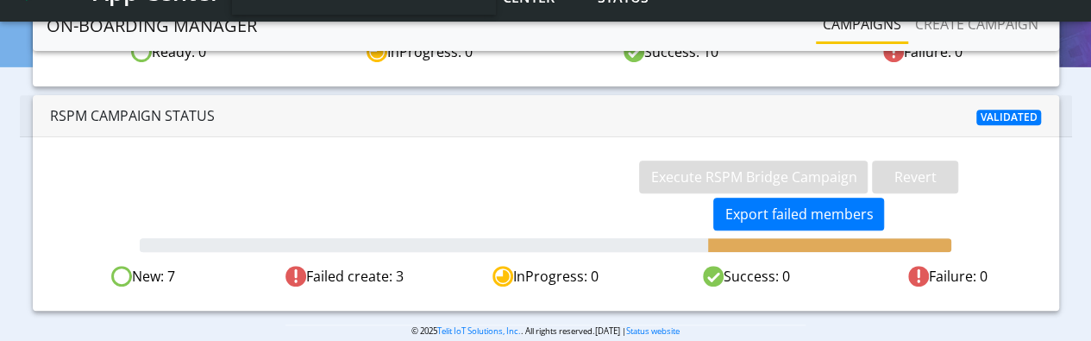
click at [935, 185] on div "Execute RSPM Bridge Campaign Revert Export failed members" at bounding box center [797, 197] width 477 height 74
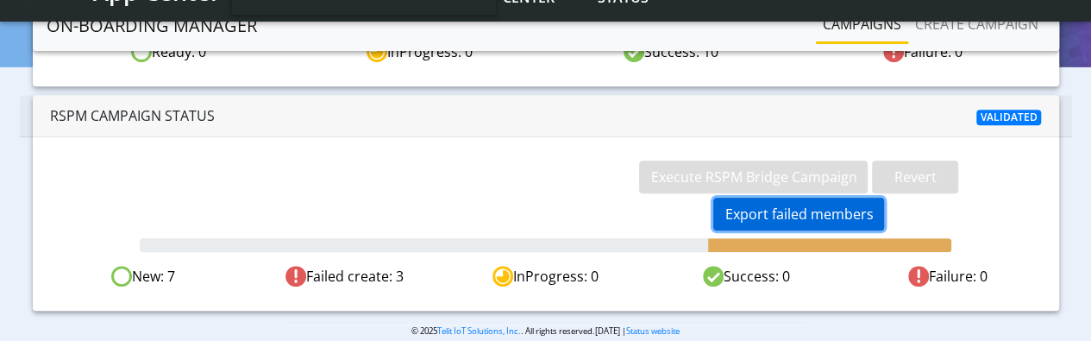
click at [824, 198] on button "Export failed members" at bounding box center [798, 214] width 171 height 33
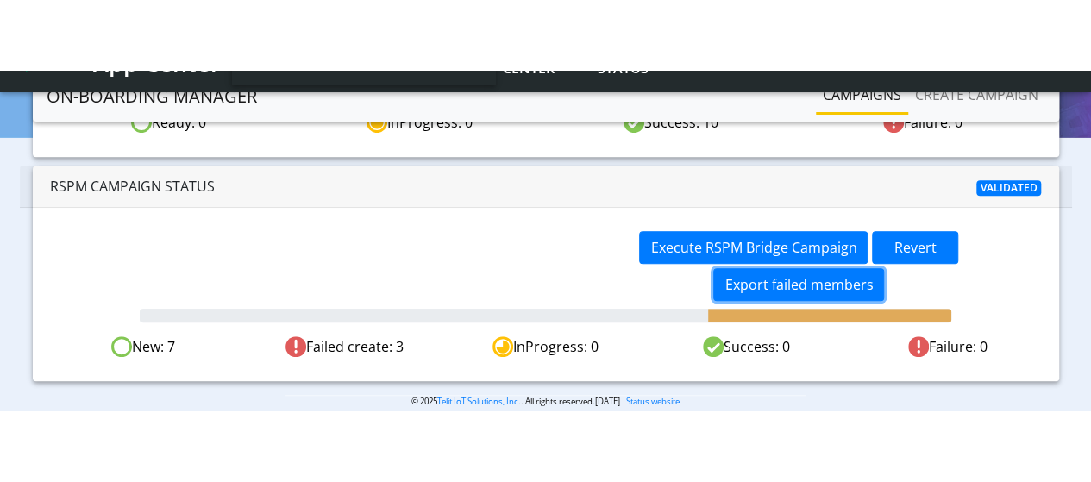
scroll to position [195, 0]
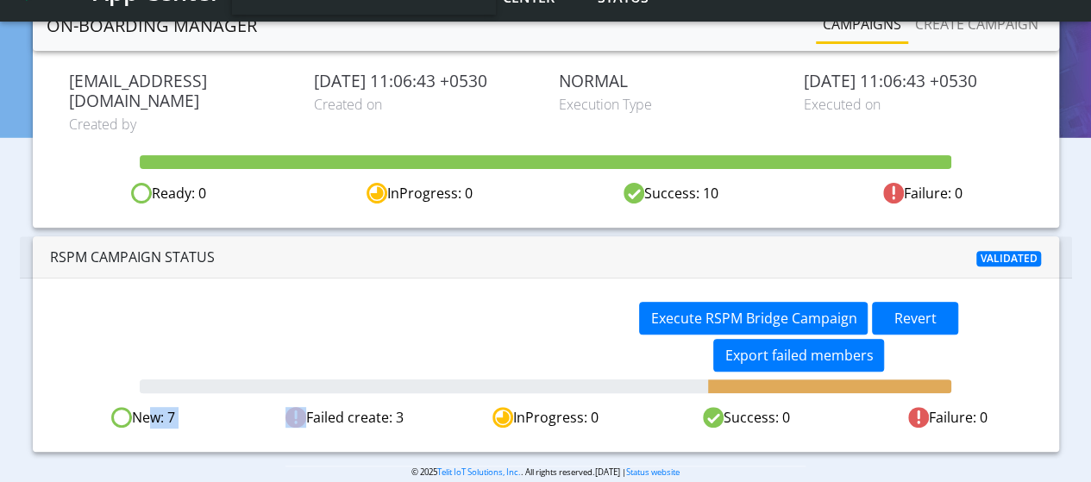
drag, startPoint x: 146, startPoint y: 394, endPoint x: 248, endPoint y: 392, distance: 101.8
click at [248, 407] on div "New: 7 Failed create: 3 InProgress: 0 Success: 0 Failure: 0" at bounding box center [546, 418] width 1006 height 22
click at [519, 379] on div at bounding box center [424, 386] width 568 height 14
drag, startPoint x: 317, startPoint y: 396, endPoint x: 480, endPoint y: 388, distance: 163.2
click at [480, 407] on div "New: 7 Failed create: 3 InProgress: 0 Success: 0 Failure: 0" at bounding box center [546, 418] width 1006 height 22
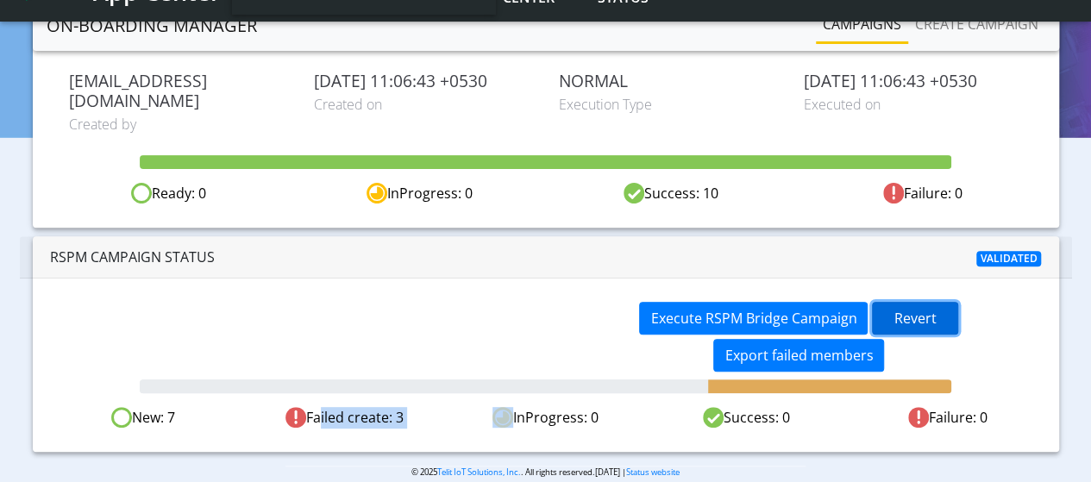
click at [910, 309] on span "Revert" at bounding box center [915, 318] width 42 height 19
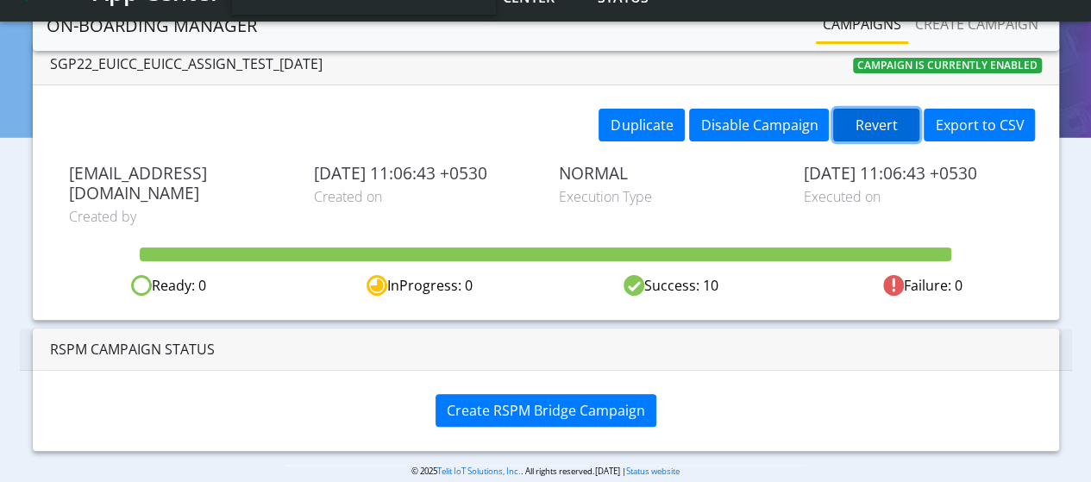
click at [873, 122] on button "Revert" at bounding box center [876, 125] width 86 height 33
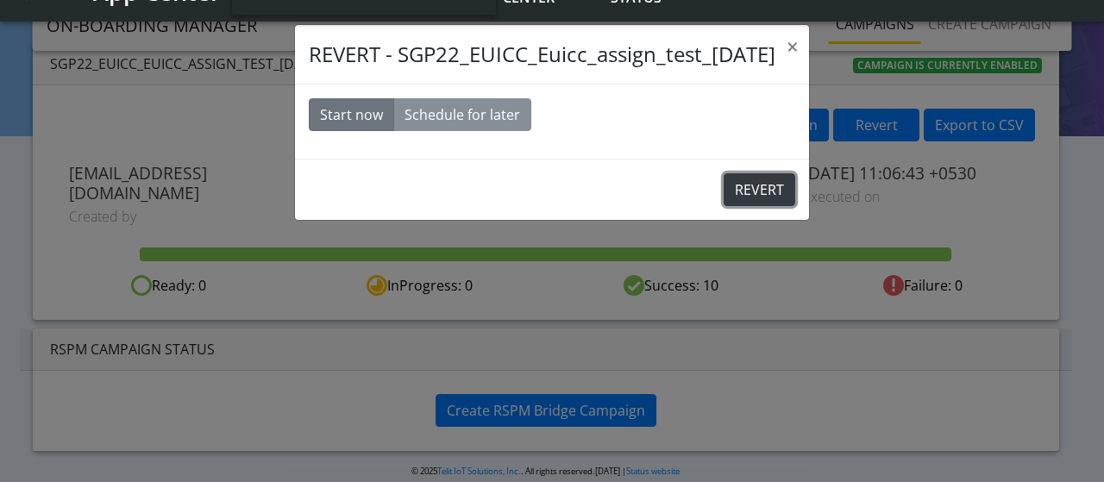
click at [771, 189] on button "REVERT" at bounding box center [760, 189] width 72 height 33
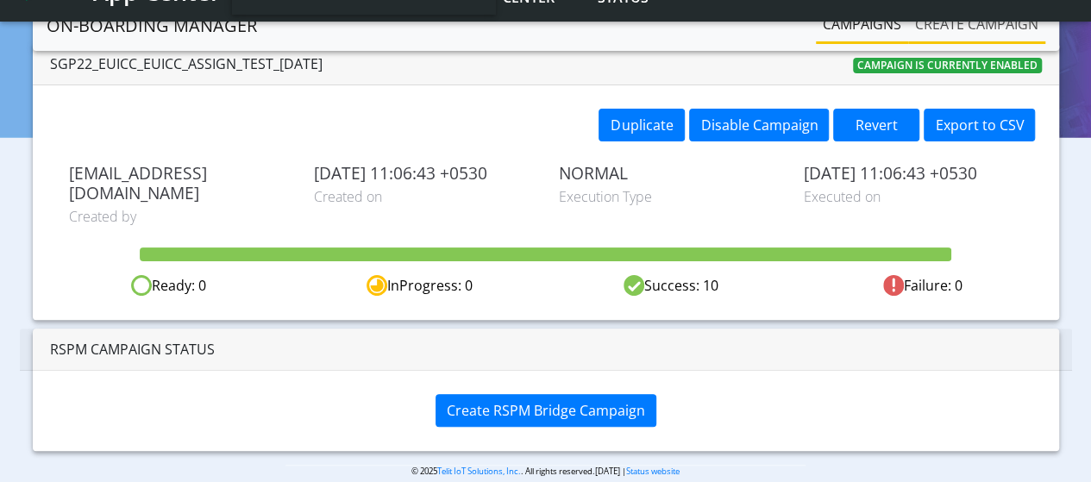
click at [980, 28] on link "Create campaign" at bounding box center [976, 24] width 137 height 34
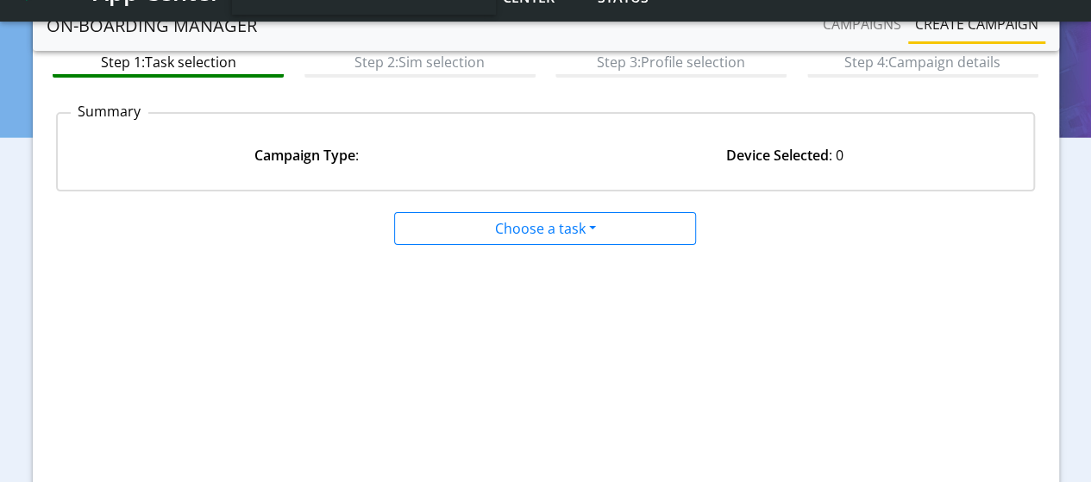
scroll to position [274, 0]
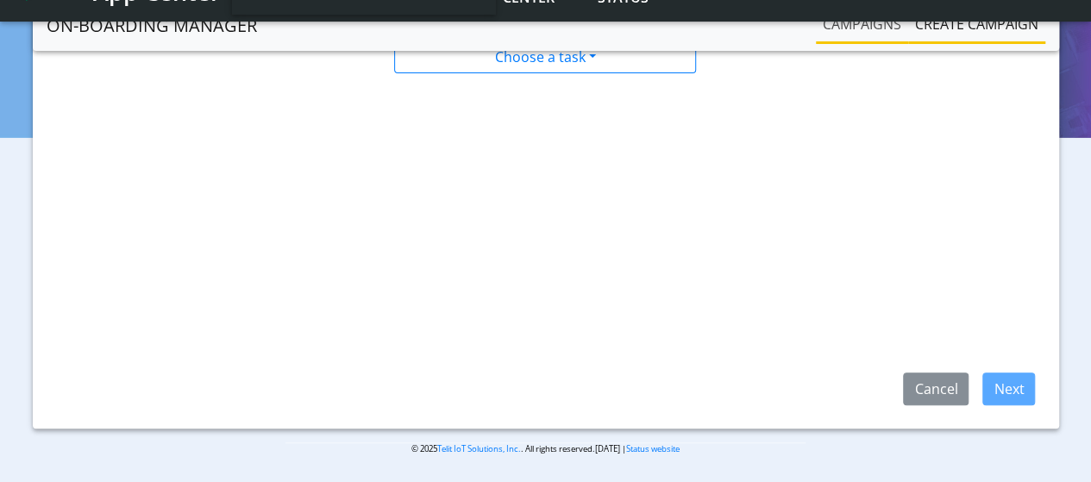
click at [843, 21] on link "Campaigns" at bounding box center [862, 24] width 92 height 34
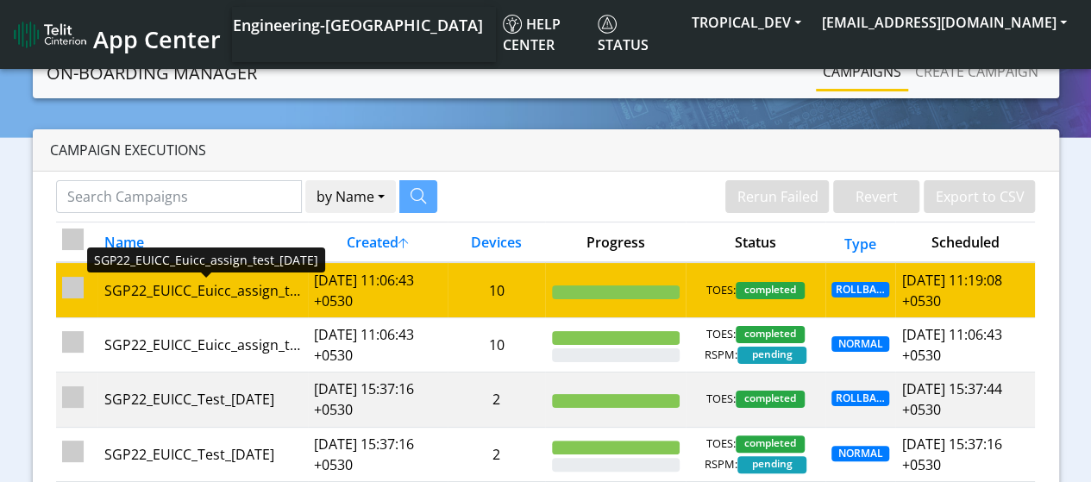
click at [295, 280] on div "SGP22_EUICC_Euicc_assign_test_26Aug" at bounding box center [203, 290] width 198 height 21
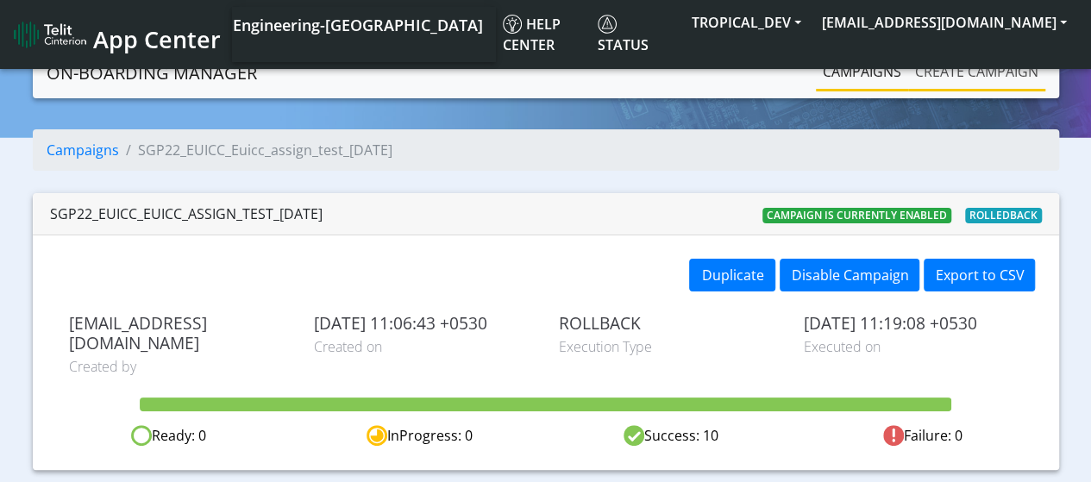
click at [967, 77] on link "Create campaign" at bounding box center [976, 71] width 137 height 34
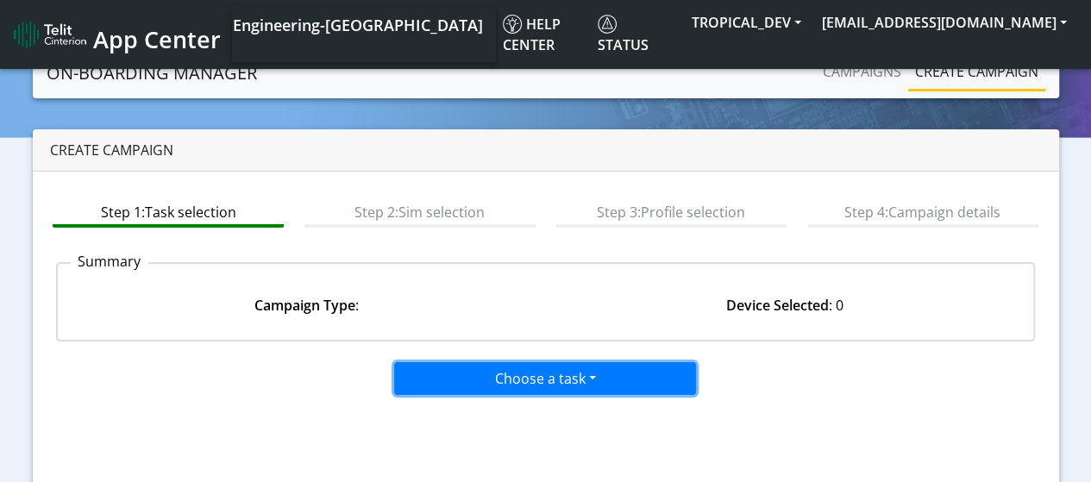
click at [534, 387] on button "Choose a task" at bounding box center [545, 378] width 302 height 33
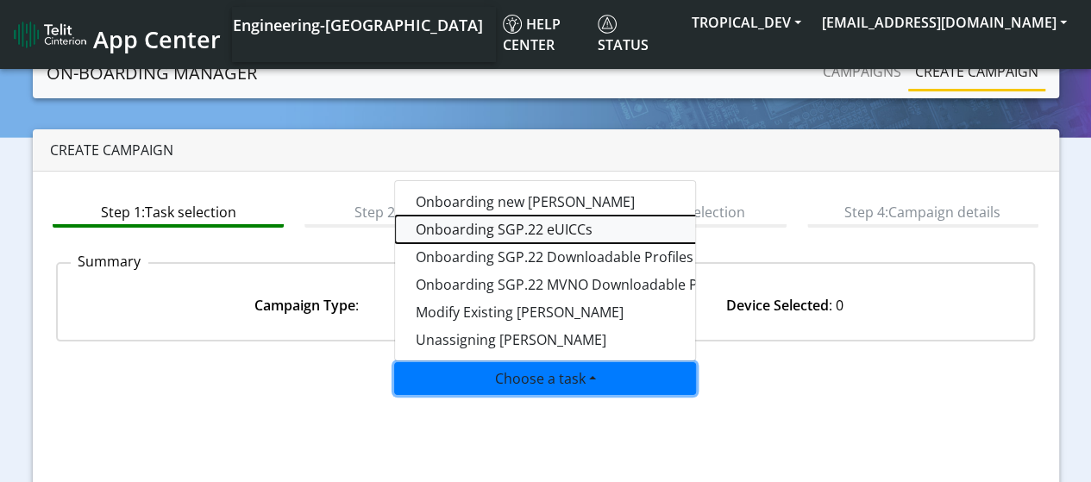
click at [567, 226] on tasksgp22eUICC-dropdown "Onboarding SGP.22 eUICCs" at bounding box center [610, 230] width 431 height 28
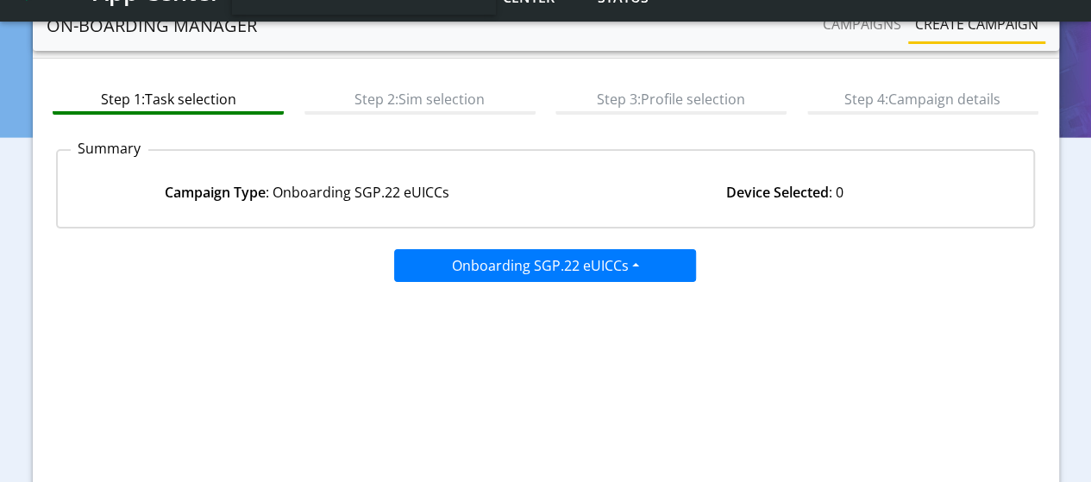
scroll to position [259, 0]
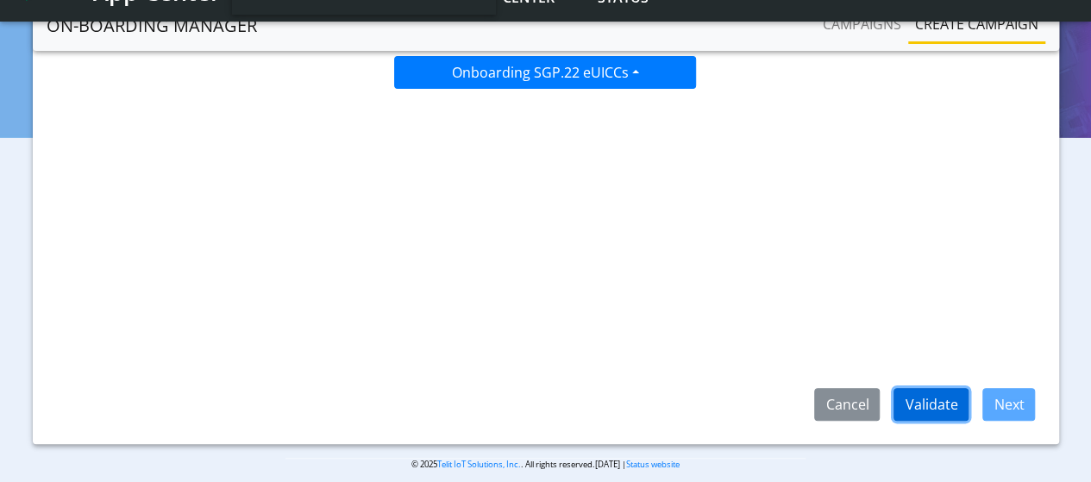
click at [956, 401] on button "Validate" at bounding box center [930, 404] width 75 height 33
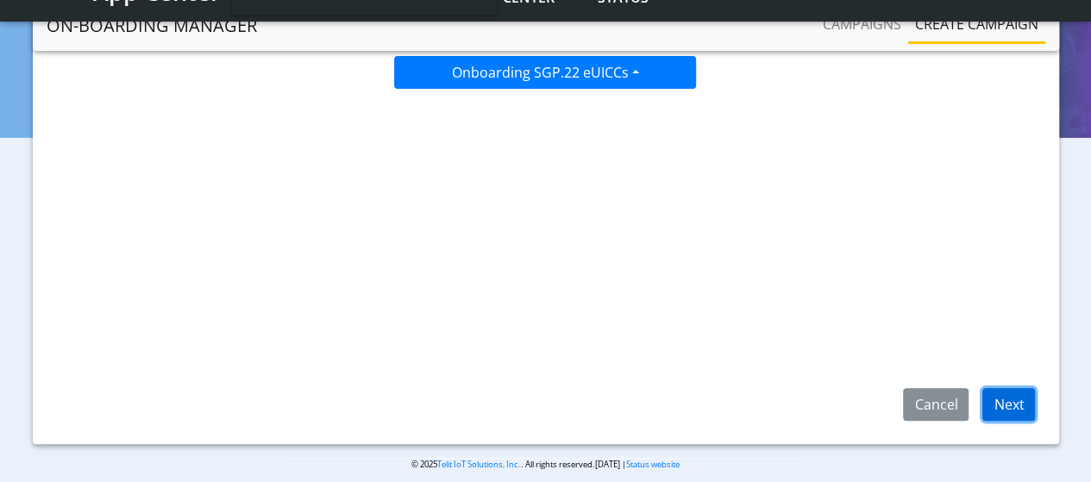
click at [1000, 404] on button "Next" at bounding box center [1008, 404] width 53 height 33
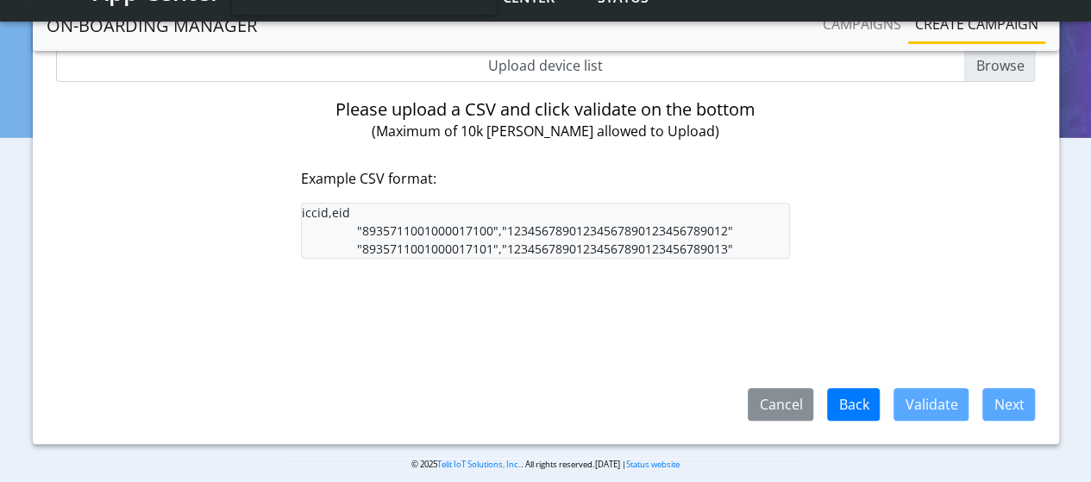
scroll to position [172, 0]
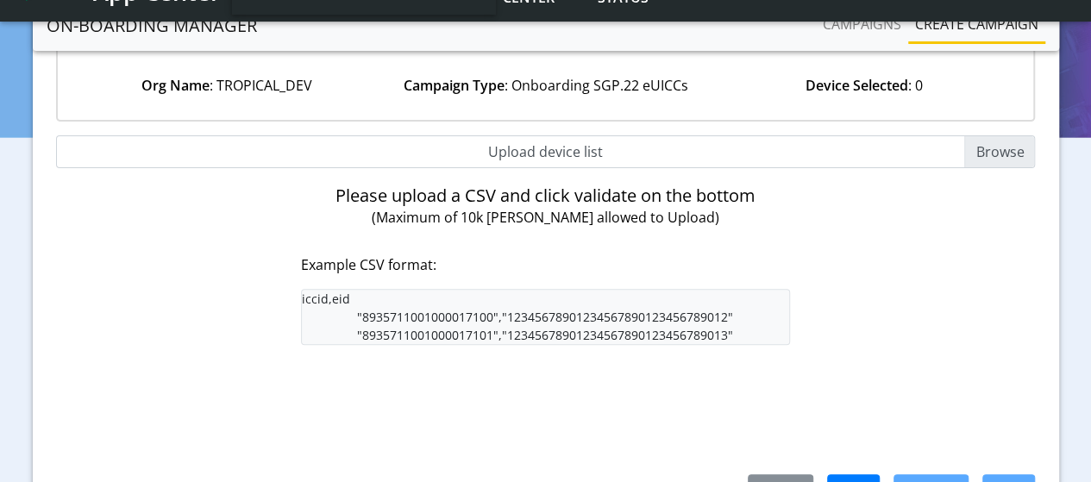
click at [988, 145] on input "Upload device list" at bounding box center [546, 151] width 980 height 33
type input "C:\fakepath\EUICC_assign.csv"
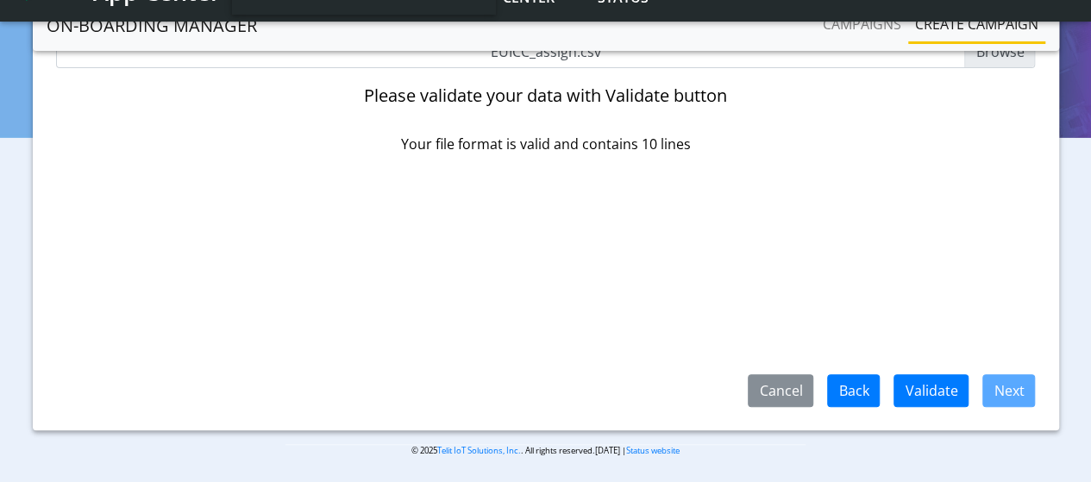
scroll to position [274, 0]
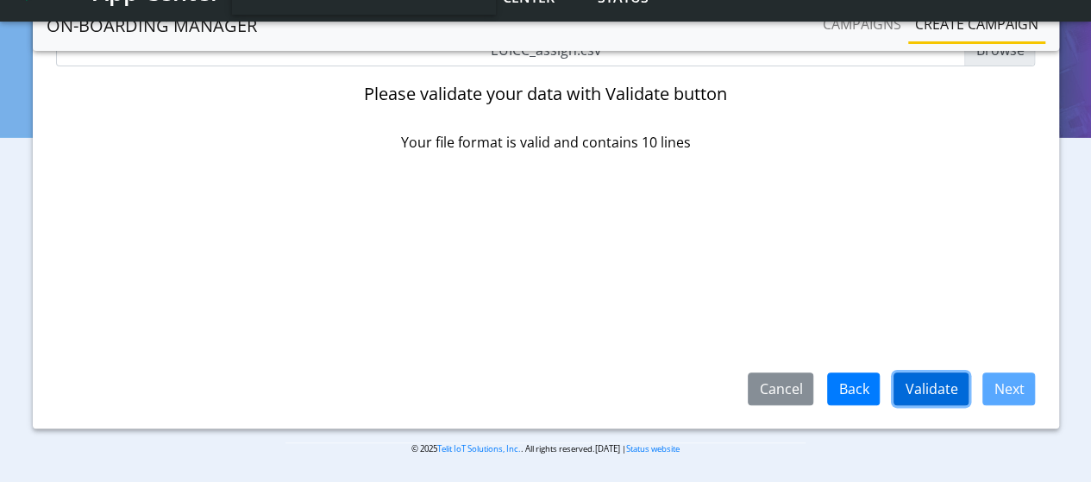
click at [949, 384] on button "Validate" at bounding box center [930, 389] width 75 height 33
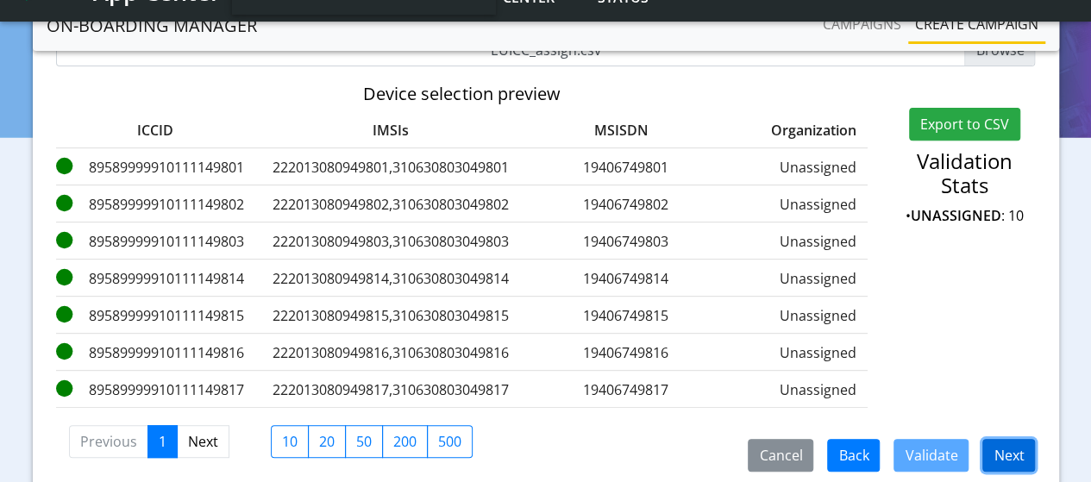
click at [1018, 463] on button "Next" at bounding box center [1008, 455] width 53 height 33
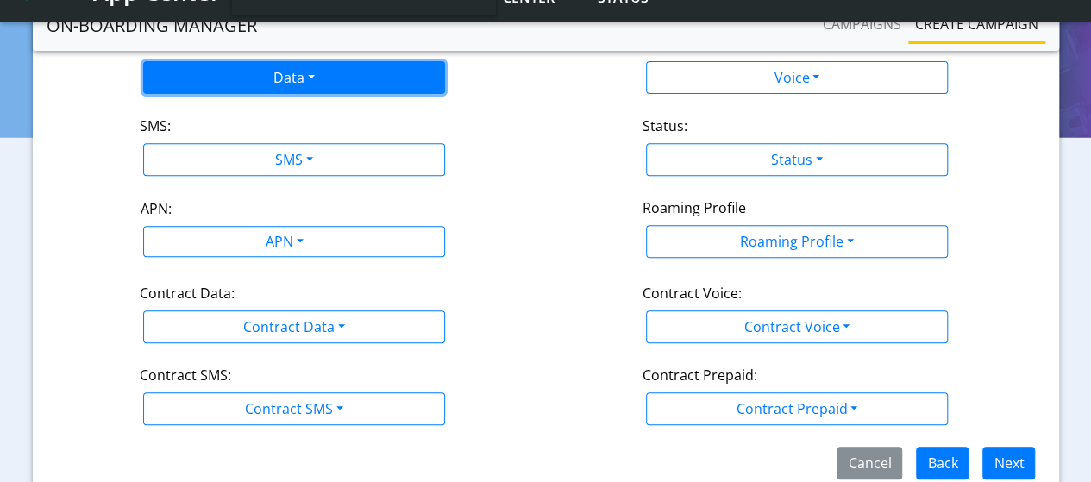
click at [278, 70] on button "Data" at bounding box center [294, 77] width 302 height 33
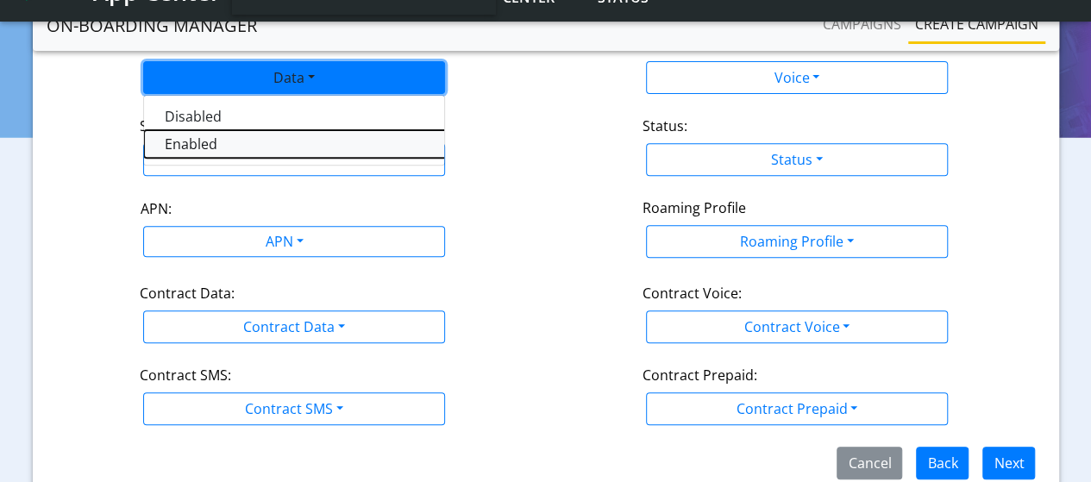
click at [204, 137] on button "Enabled" at bounding box center [359, 144] width 431 height 28
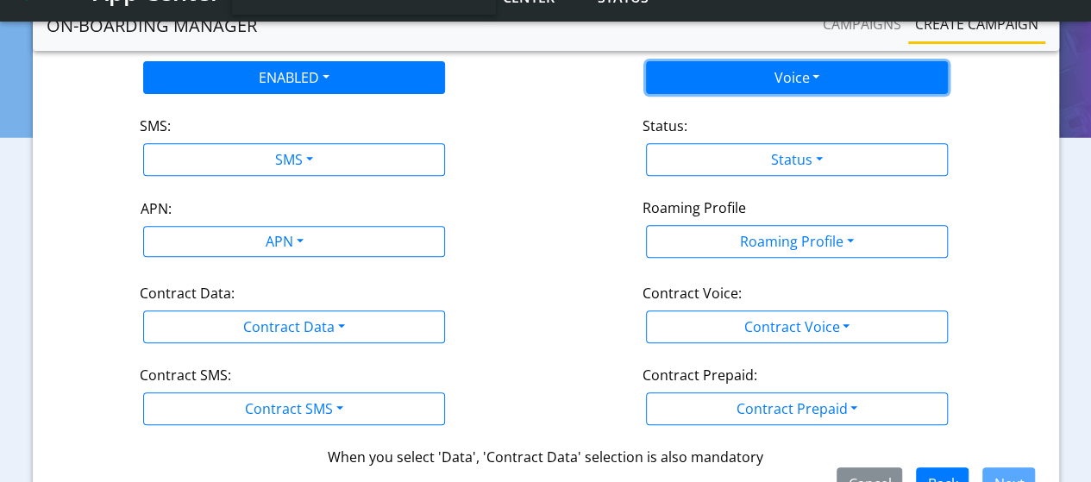
click at [742, 82] on button "Voice" at bounding box center [797, 77] width 302 height 33
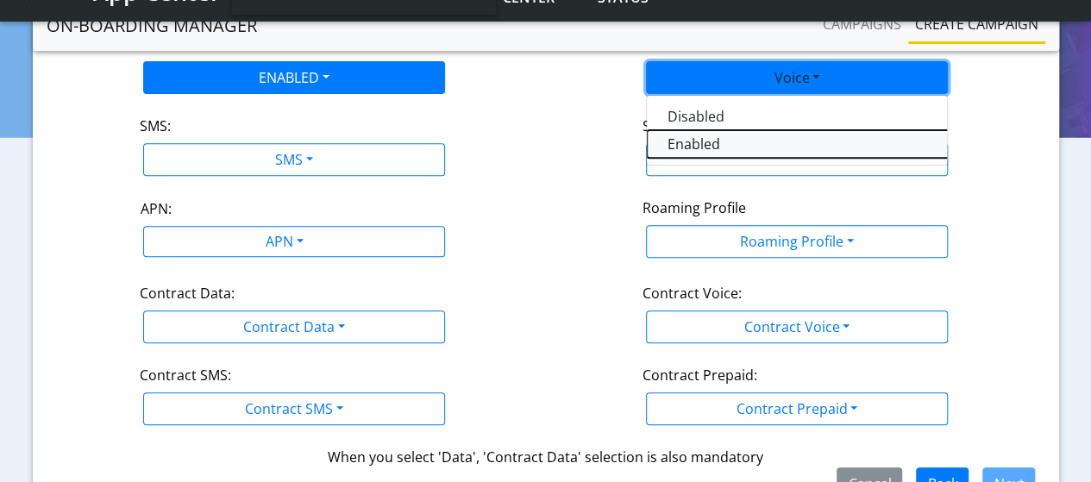
click at [676, 141] on button "Enabled" at bounding box center [862, 144] width 431 height 28
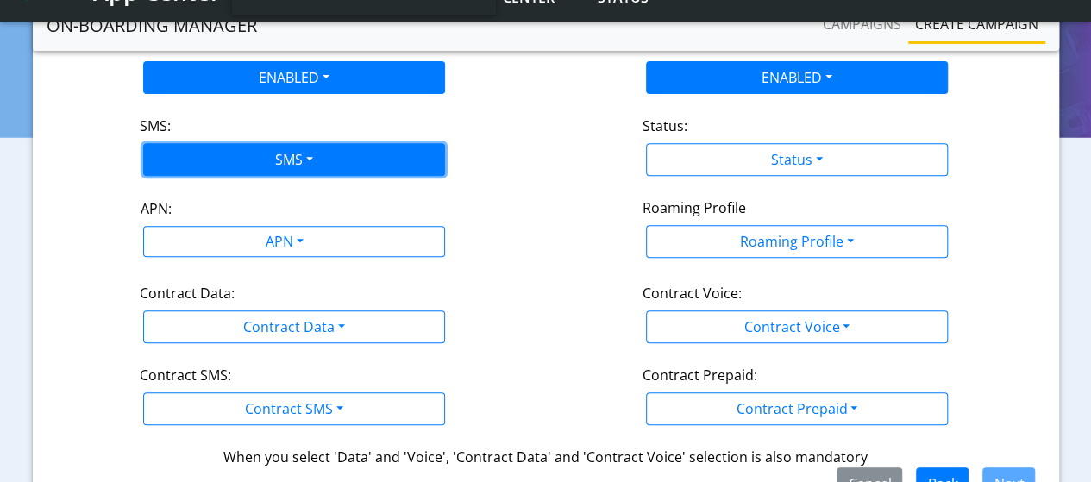
click at [263, 168] on button "SMS" at bounding box center [294, 159] width 302 height 33
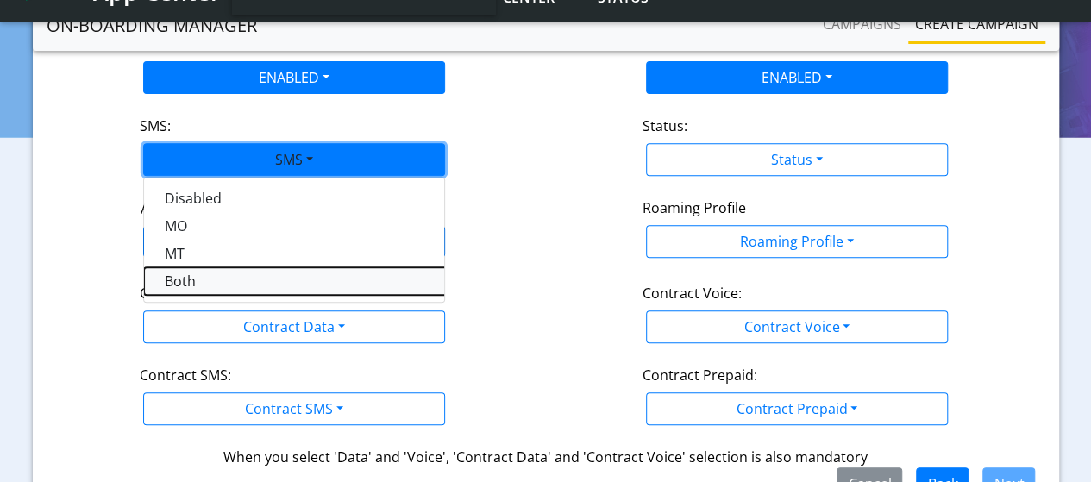
click at [195, 279] on button "Both" at bounding box center [359, 281] width 431 height 28
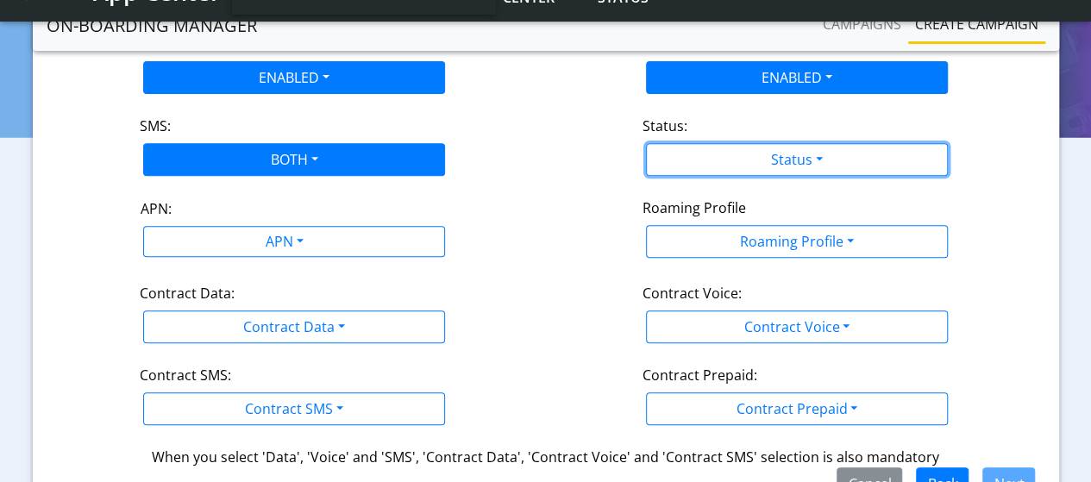
drag, startPoint x: 829, startPoint y: 168, endPoint x: 780, endPoint y: 185, distance: 52.1
click at [829, 172] on button "Status" at bounding box center [797, 159] width 302 height 33
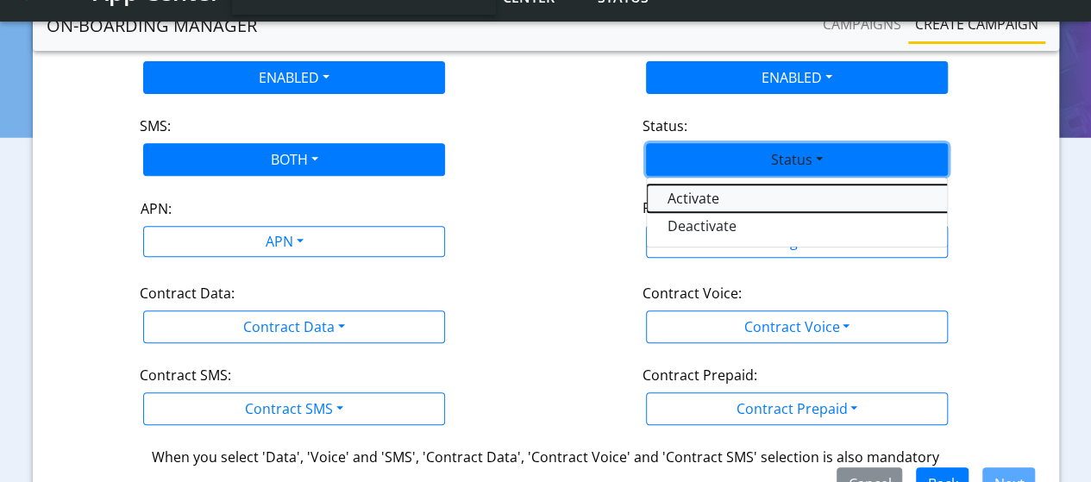
click at [749, 197] on button "Activate" at bounding box center [862, 199] width 431 height 28
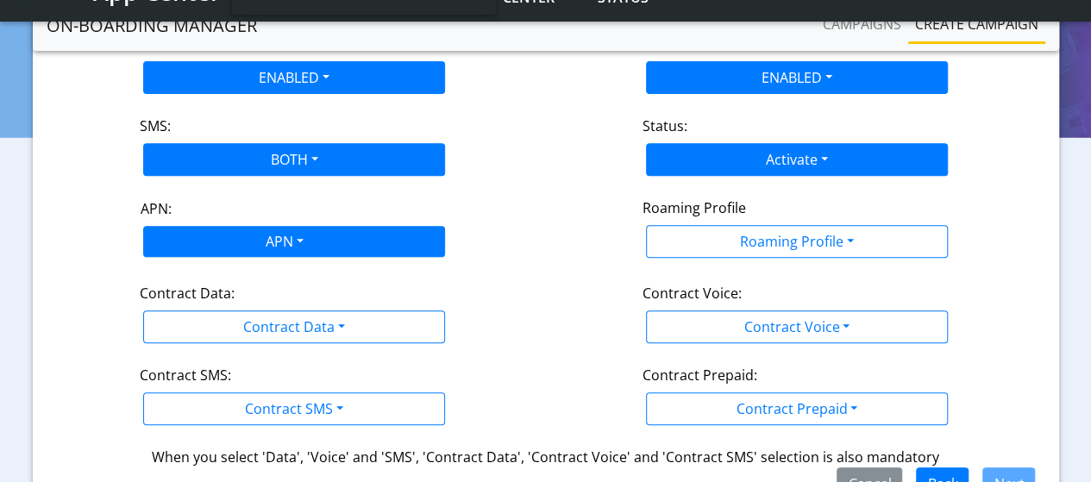
click at [274, 235] on div "APN" at bounding box center [283, 244] width 318 height 34
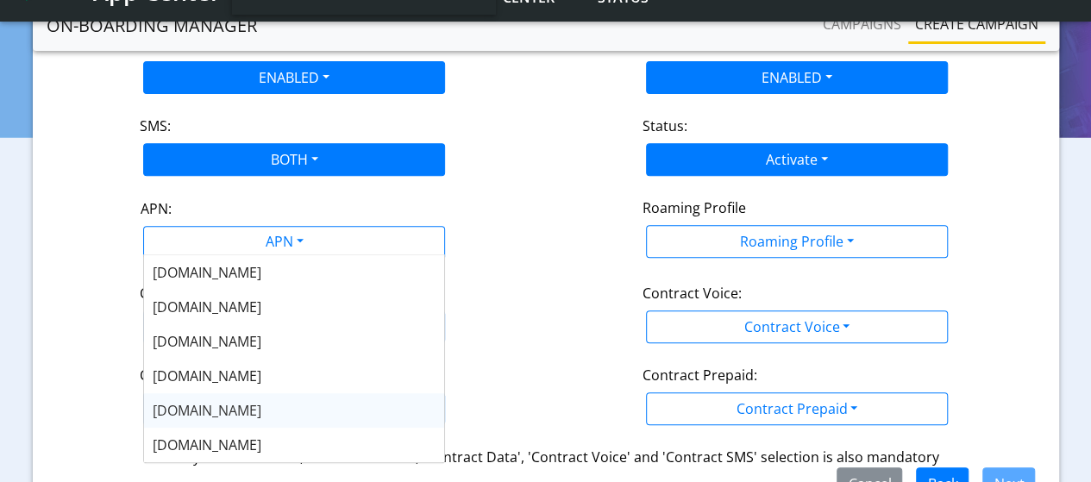
click at [185, 401] on span "nxt17.eu" at bounding box center [207, 410] width 109 height 19
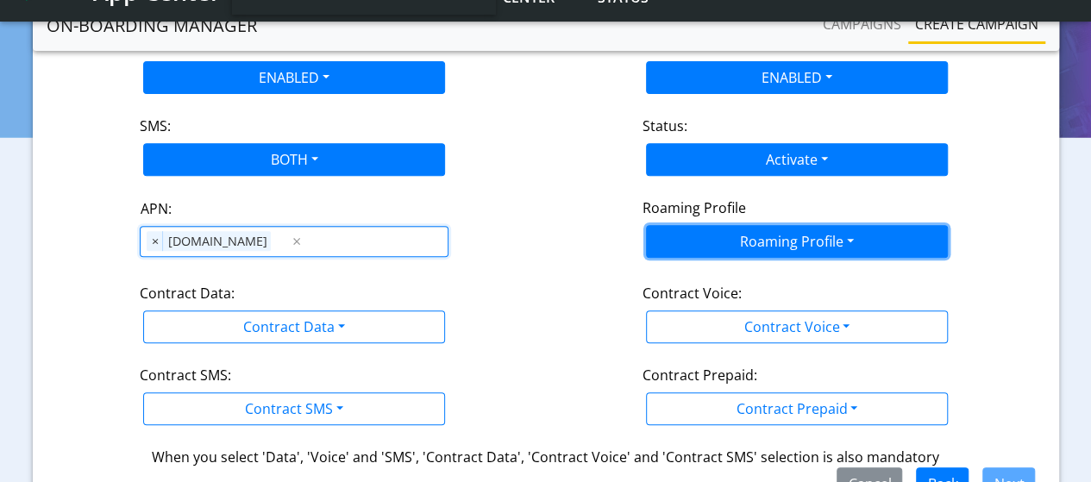
click at [851, 246] on button "Roaming Profile" at bounding box center [797, 241] width 302 height 33
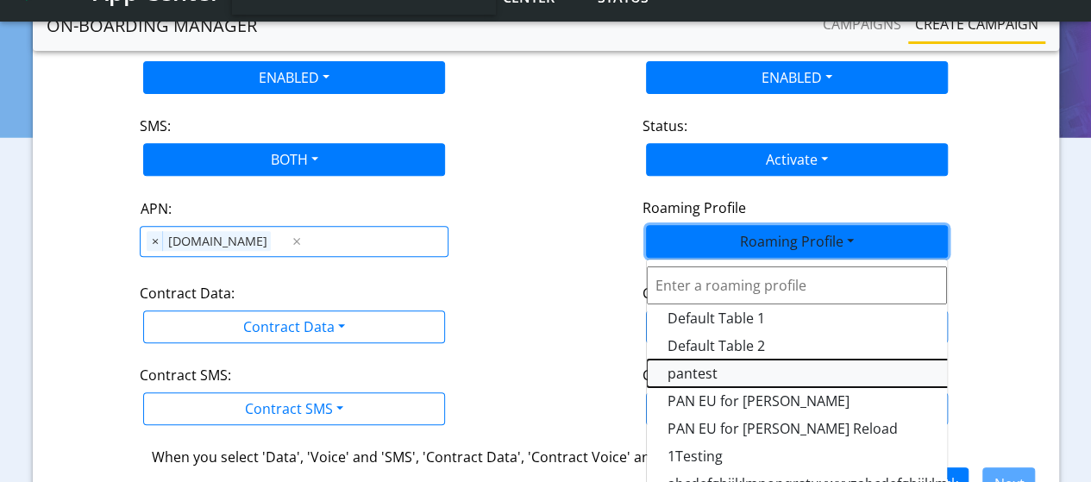
click at [692, 372] on Profile-dropdown "pantest" at bounding box center [862, 374] width 431 height 28
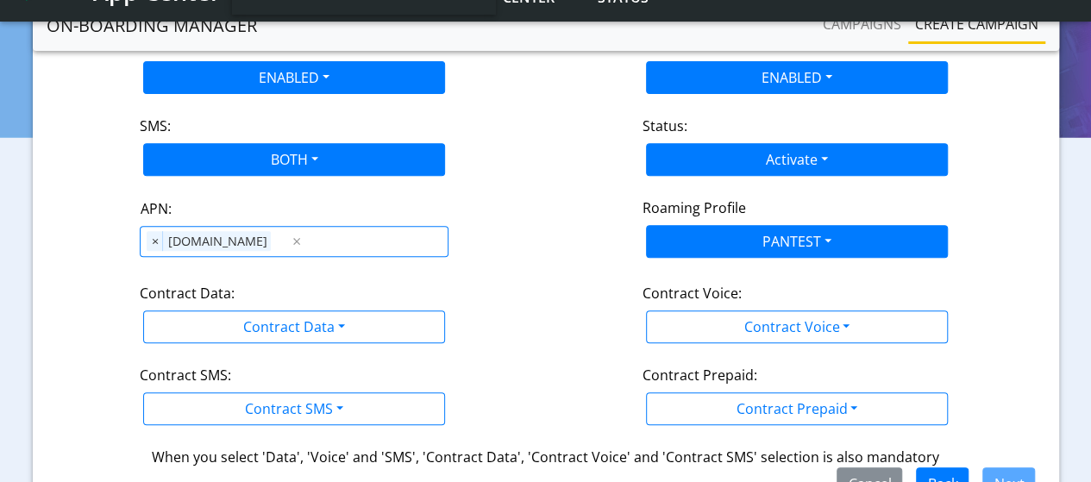
scroll to position [361, 0]
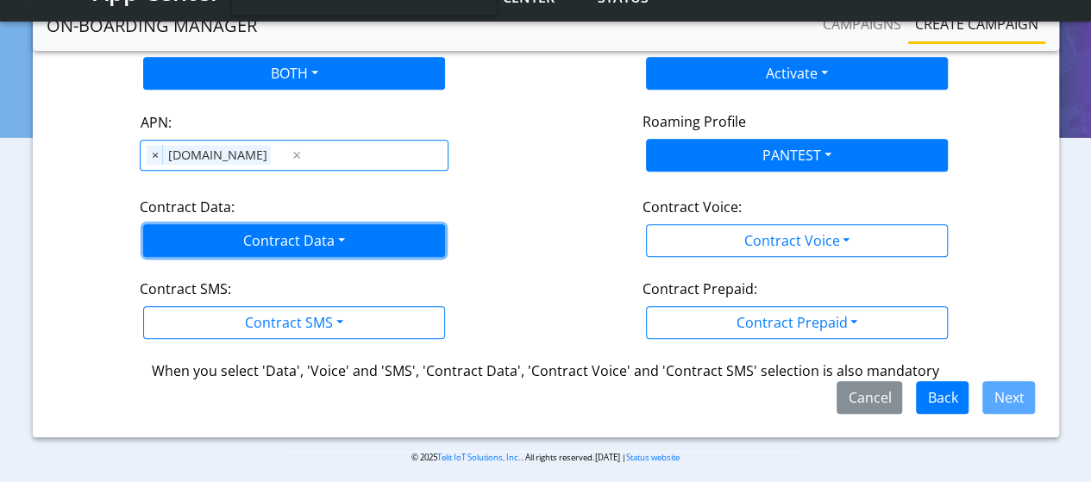
click at [317, 245] on button "Contract Data" at bounding box center [294, 240] width 302 height 33
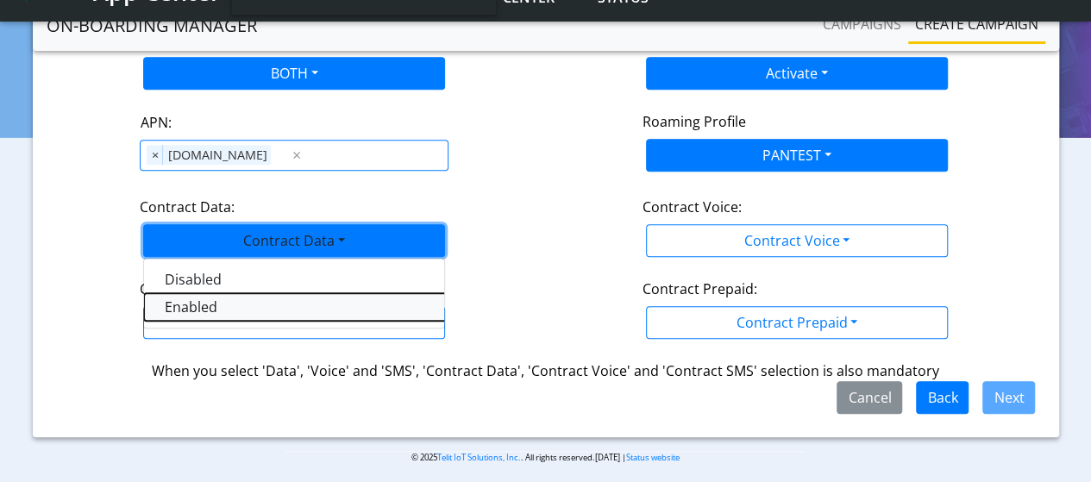
click at [186, 308] on Dataenabled-dropdown "Enabled" at bounding box center [359, 307] width 431 height 28
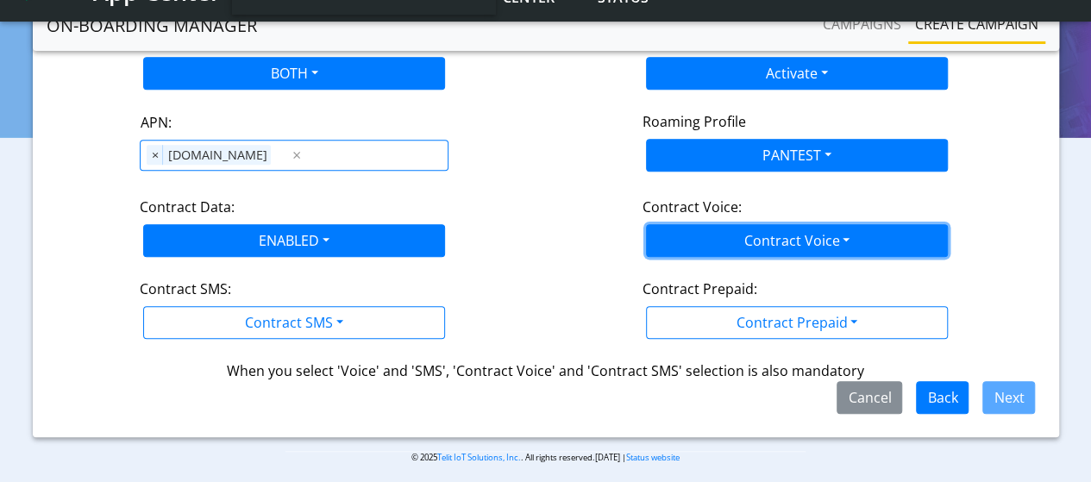
click at [817, 242] on button "Contract Voice" at bounding box center [797, 240] width 302 height 33
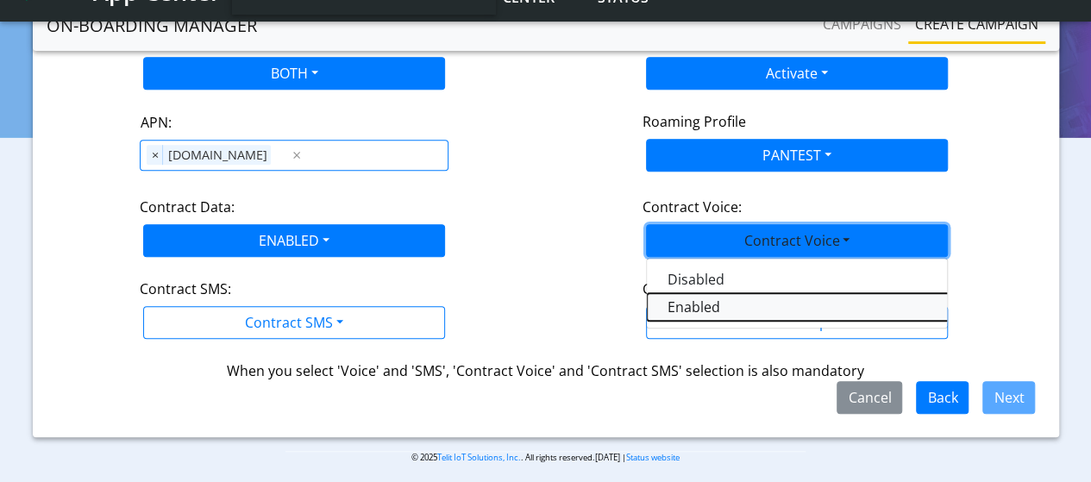
click at [706, 301] on Voiceenabled-dropdown "Enabled" at bounding box center [862, 307] width 431 height 28
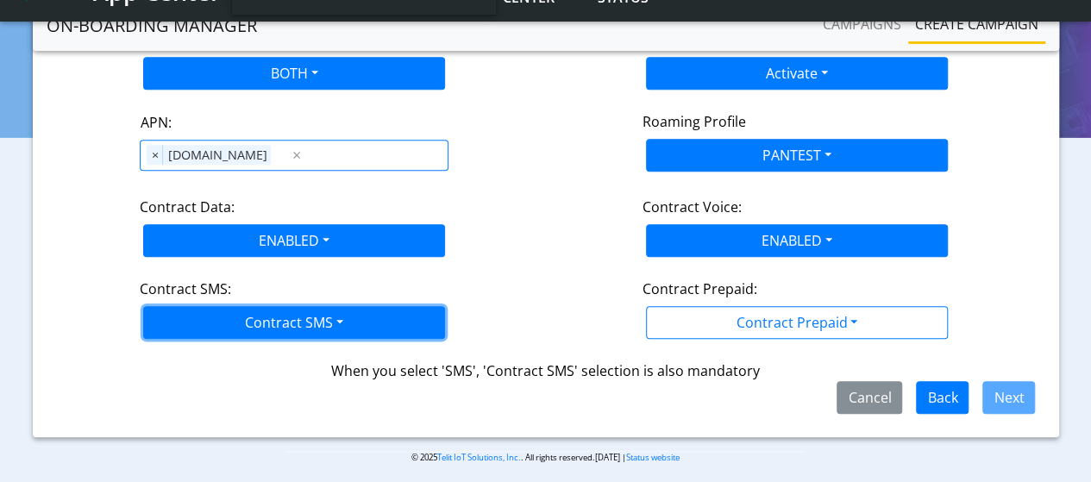
click at [302, 315] on button "Contract SMS" at bounding box center [294, 322] width 302 height 33
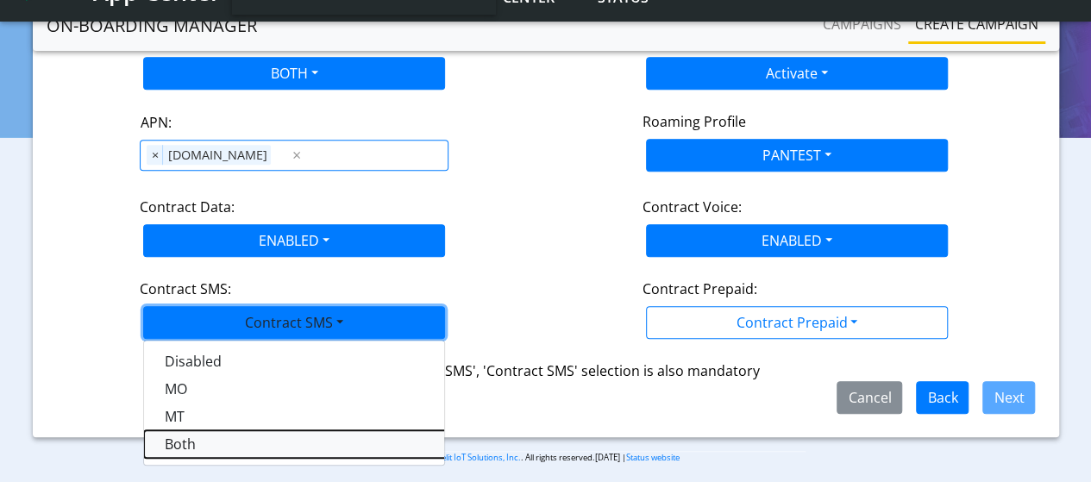
click at [210, 444] on SMSboth-dropdown "Both" at bounding box center [359, 444] width 431 height 28
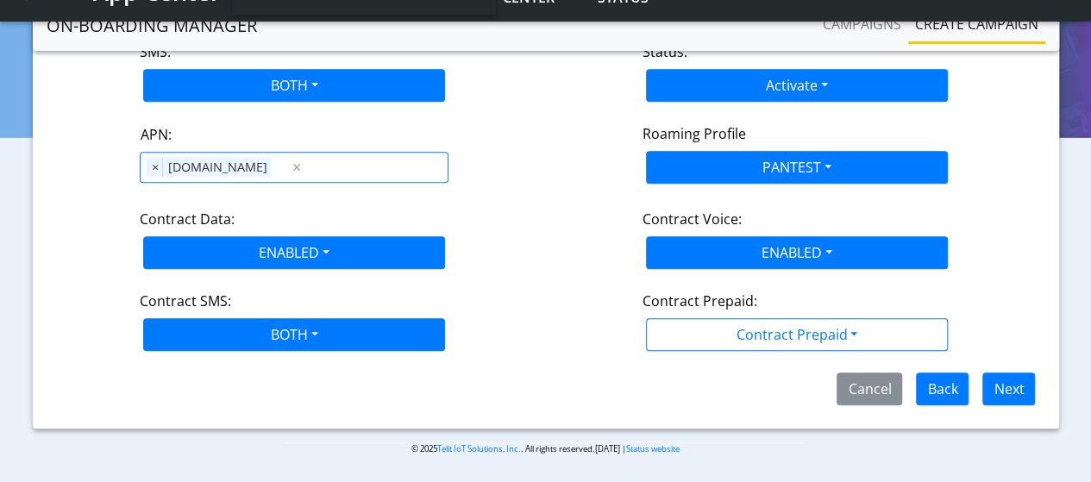
scroll to position [344, 0]
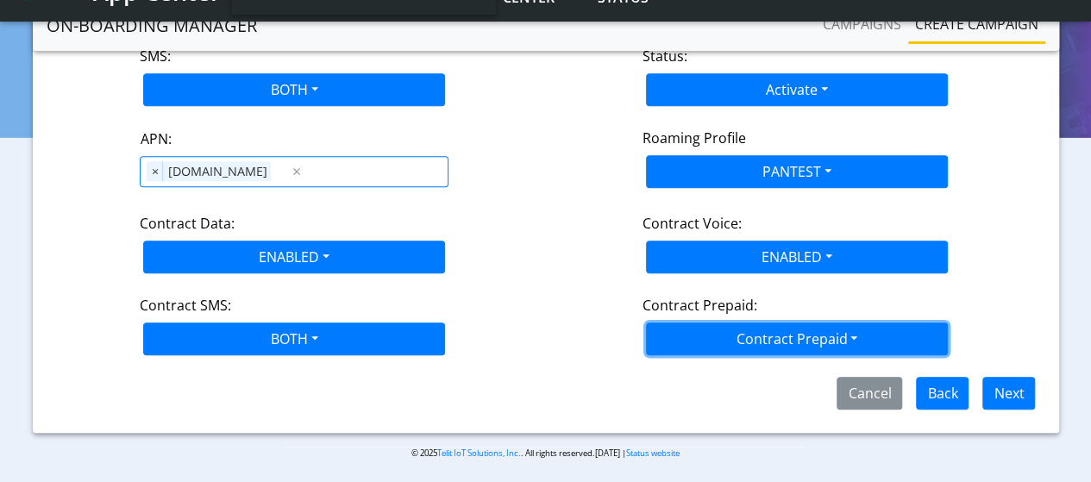
click at [787, 337] on button "Contract Prepaid" at bounding box center [797, 339] width 302 height 33
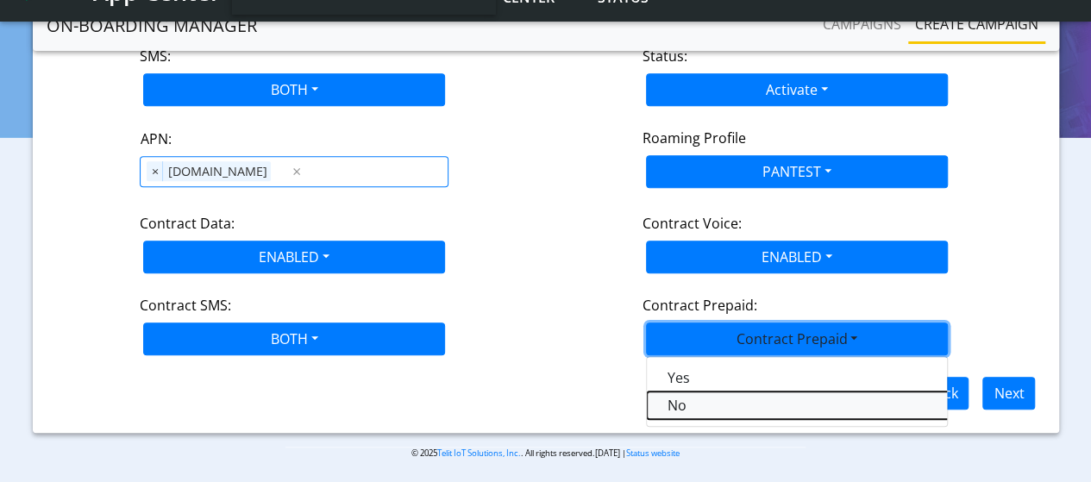
click at [716, 395] on Prepaidnotprepaid-dropdown "No" at bounding box center [862, 406] width 431 height 28
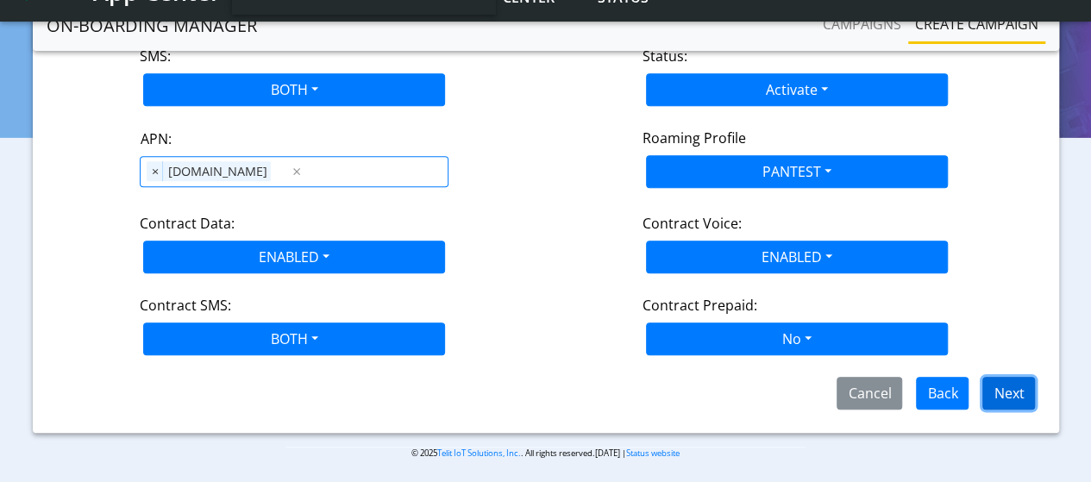
click at [1007, 379] on button "Next" at bounding box center [1008, 393] width 53 height 33
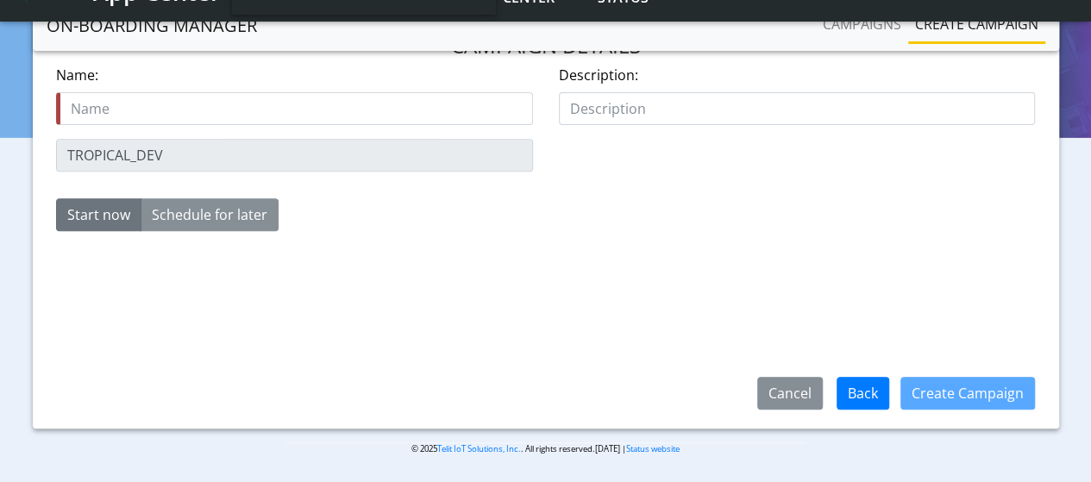
scroll to position [274, 0]
click at [333, 103] on input "text" at bounding box center [294, 108] width 477 height 33
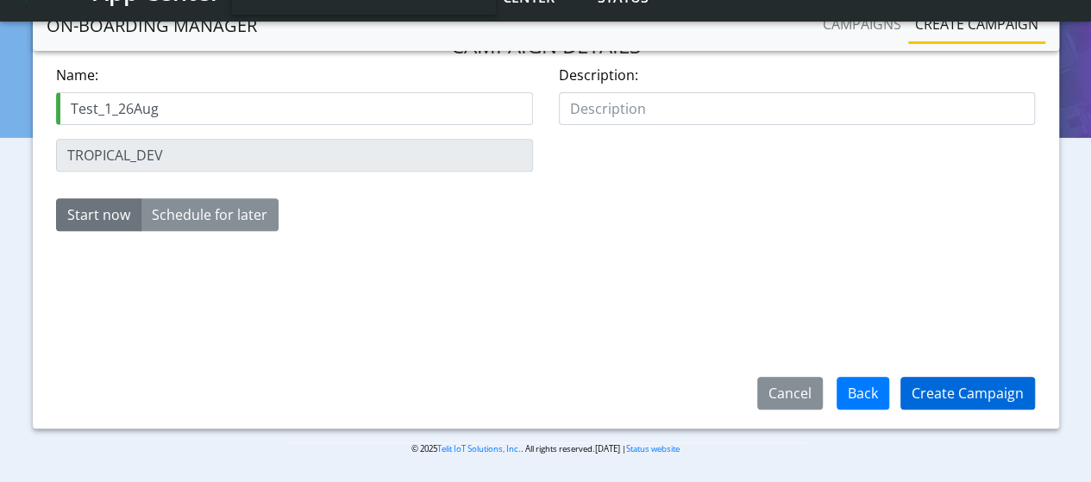
type input "Test_1_26Aug"
click at [973, 394] on button "Create Campaign" at bounding box center [967, 393] width 135 height 33
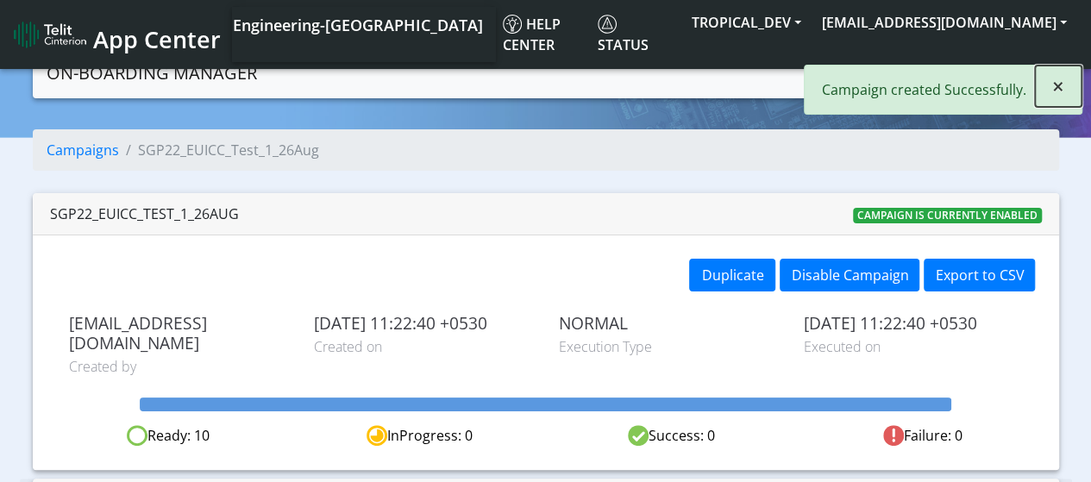
click at [1064, 85] on button "×" at bounding box center [1058, 86] width 47 height 41
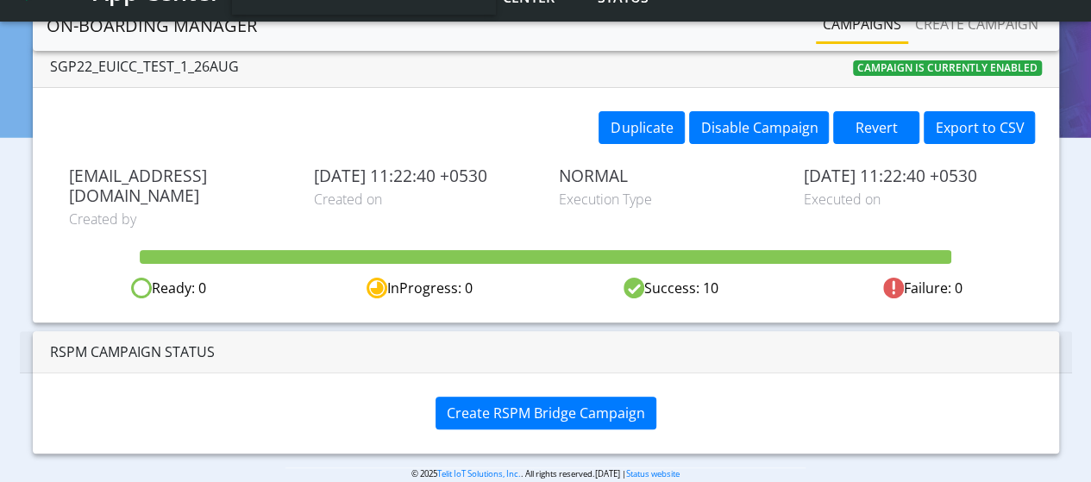
scroll to position [103, 0]
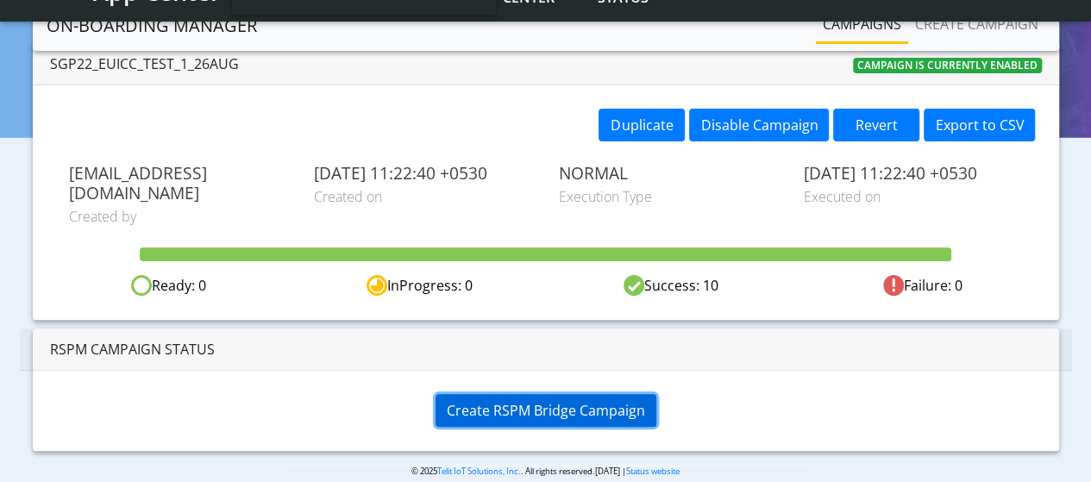
click at [499, 401] on span "Create RSPM Bridge Campaign" at bounding box center [546, 410] width 198 height 19
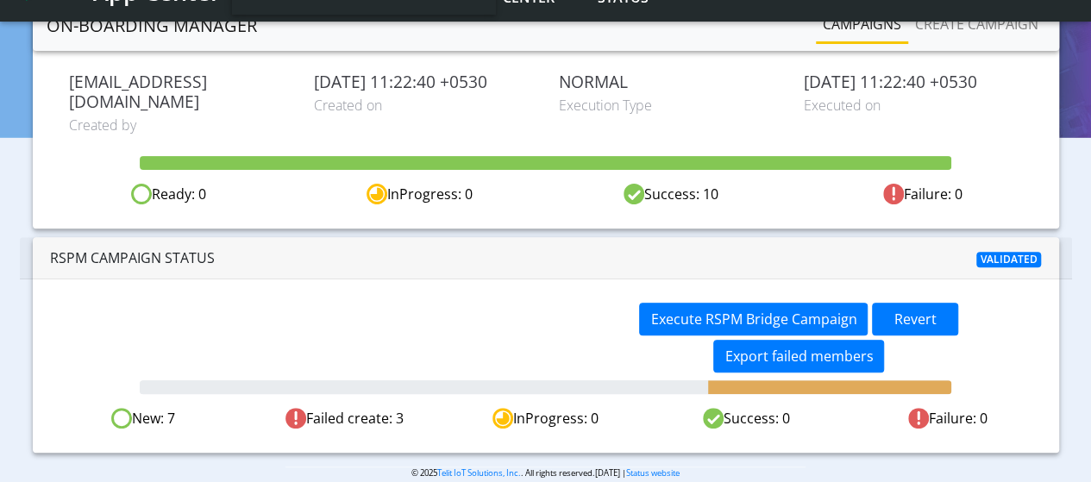
scroll to position [195, 0]
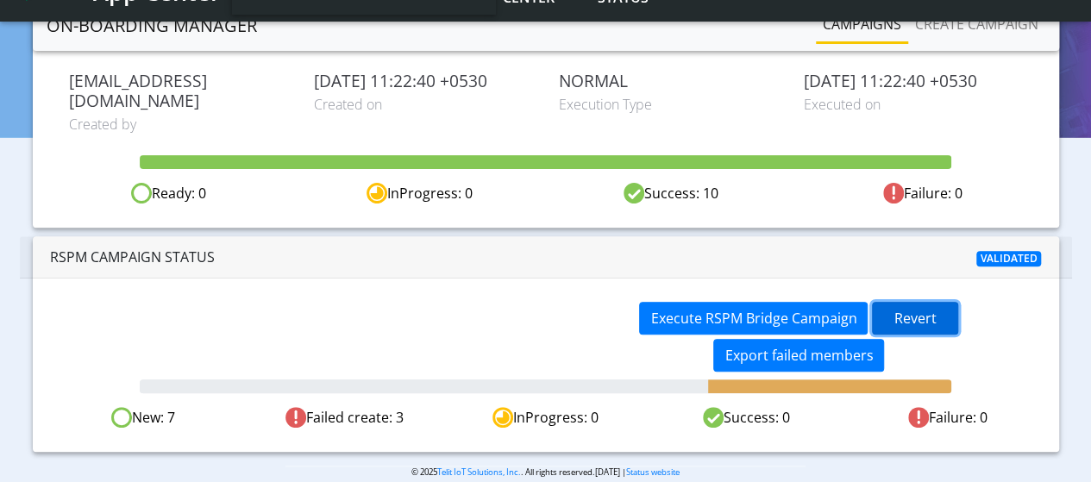
click at [935, 303] on button "Revert" at bounding box center [915, 318] width 86 height 33
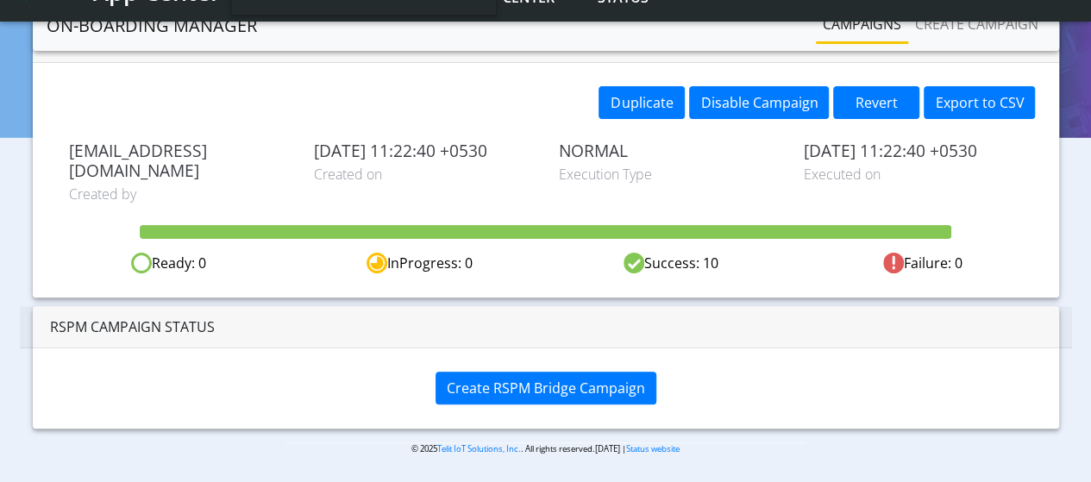
scroll to position [103, 0]
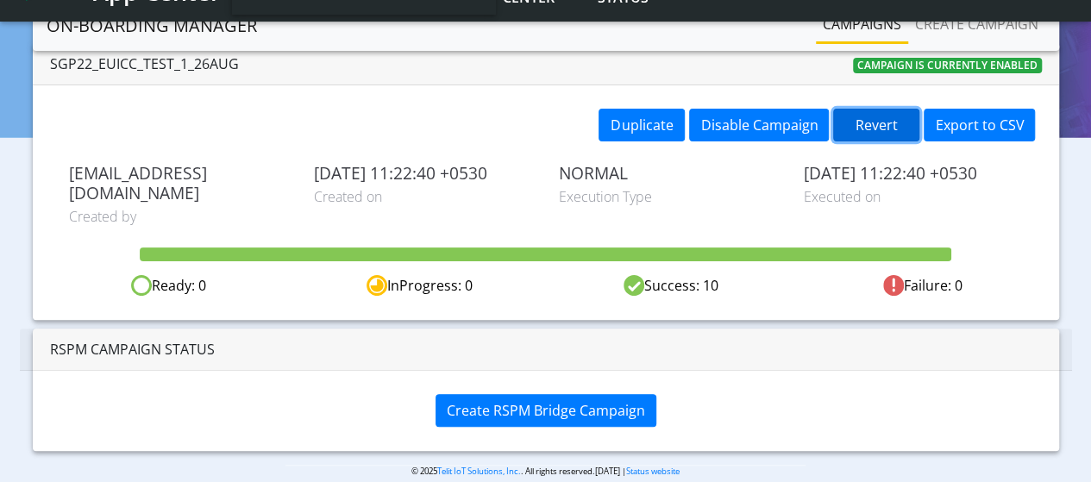
click at [881, 120] on button "Revert" at bounding box center [876, 125] width 86 height 33
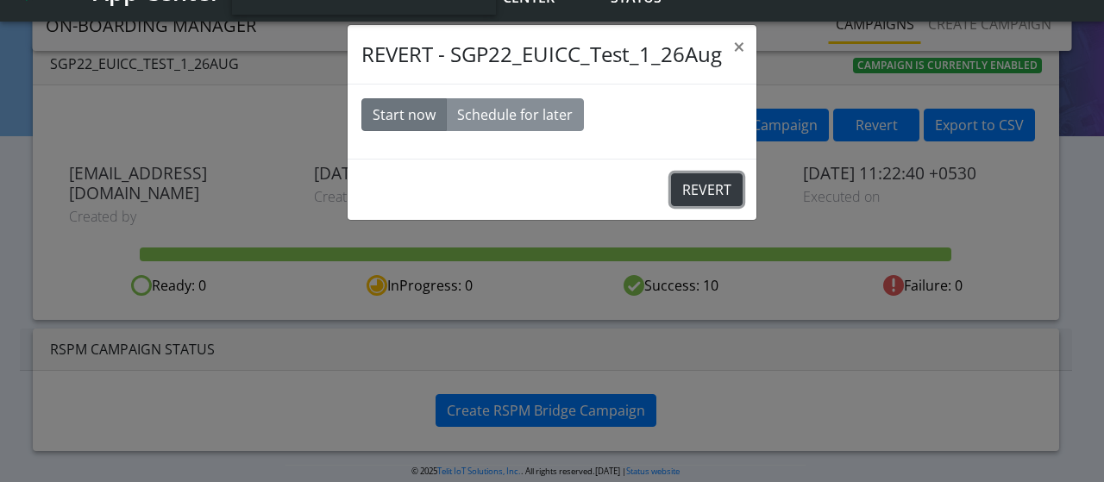
click at [693, 185] on button "REVERT" at bounding box center [707, 189] width 72 height 33
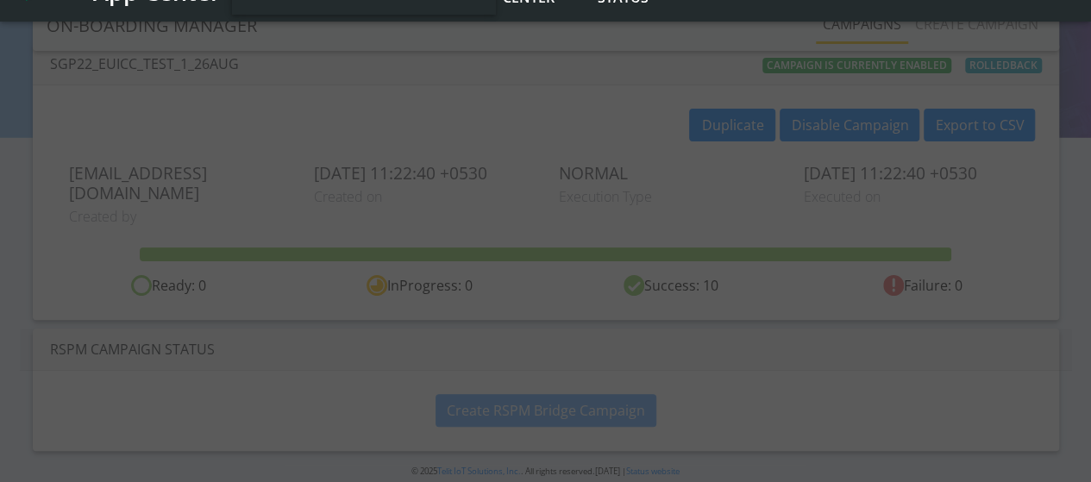
scroll to position [53, 0]
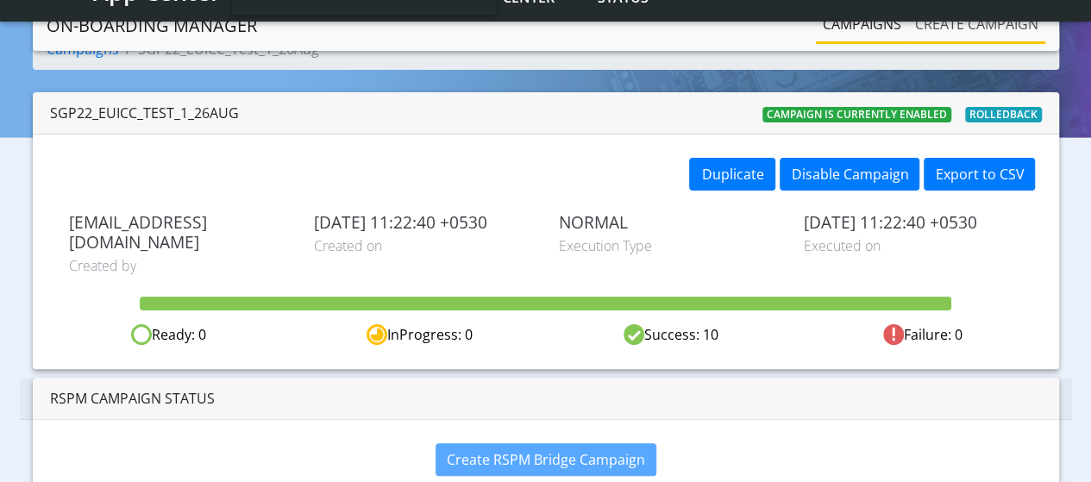
click at [975, 18] on link "Create campaign" at bounding box center [976, 24] width 137 height 34
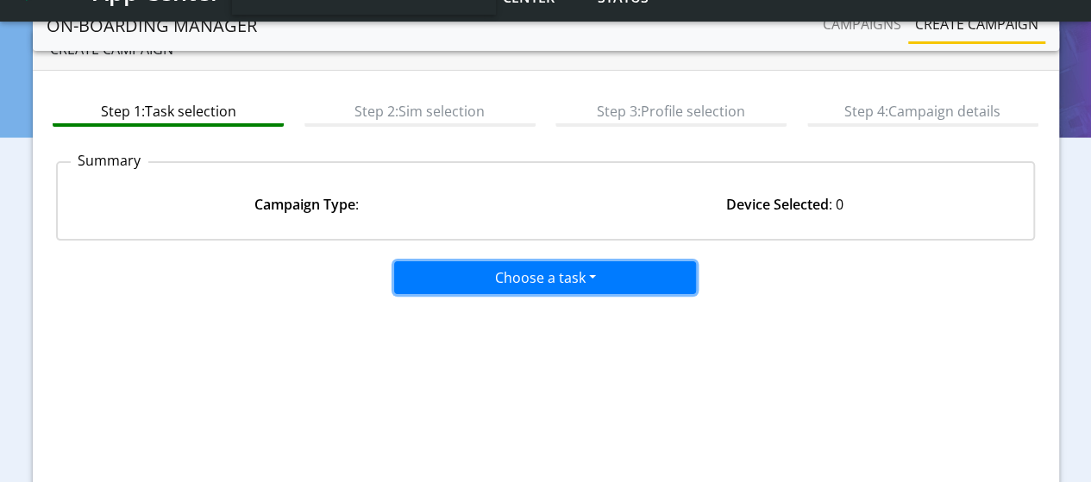
click at [535, 280] on button "Choose a task" at bounding box center [545, 277] width 302 height 33
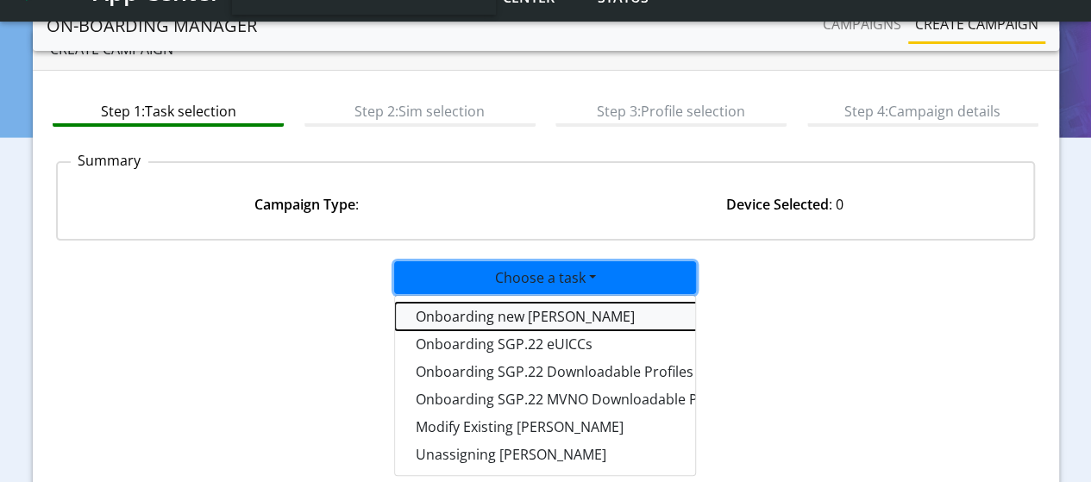
click at [483, 319] on tasktoes-dropdown "Onboarding new SIMs" at bounding box center [610, 317] width 431 height 28
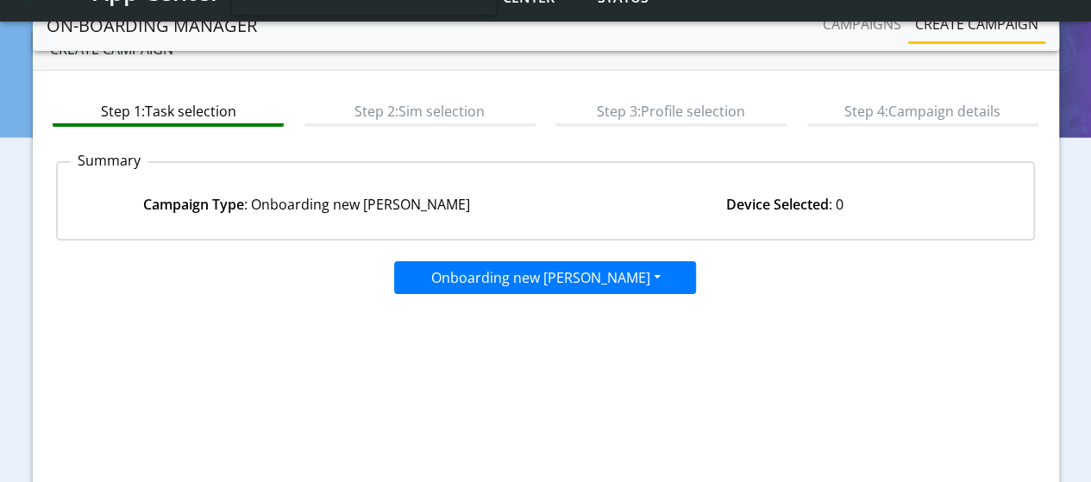
scroll to position [226, 0]
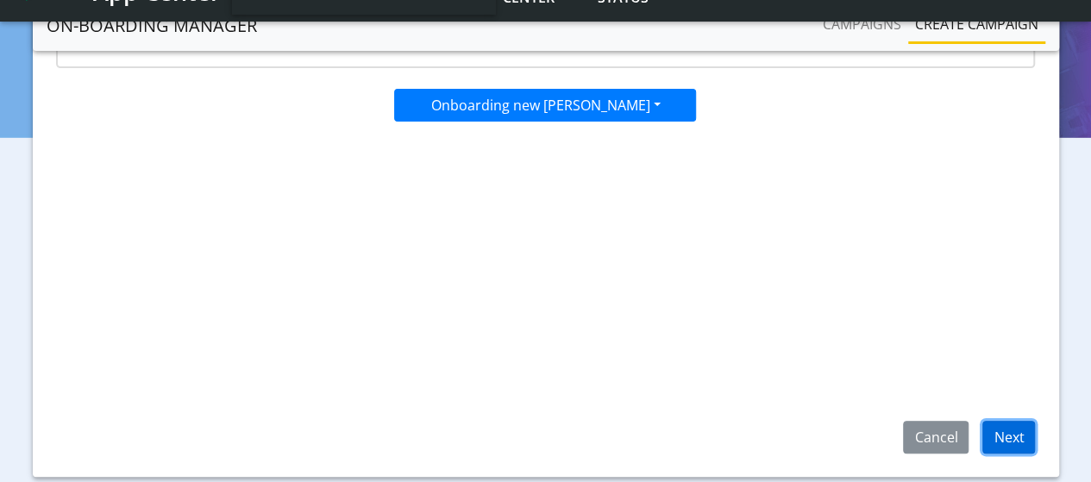
click at [1011, 439] on button "Next" at bounding box center [1008, 437] width 53 height 33
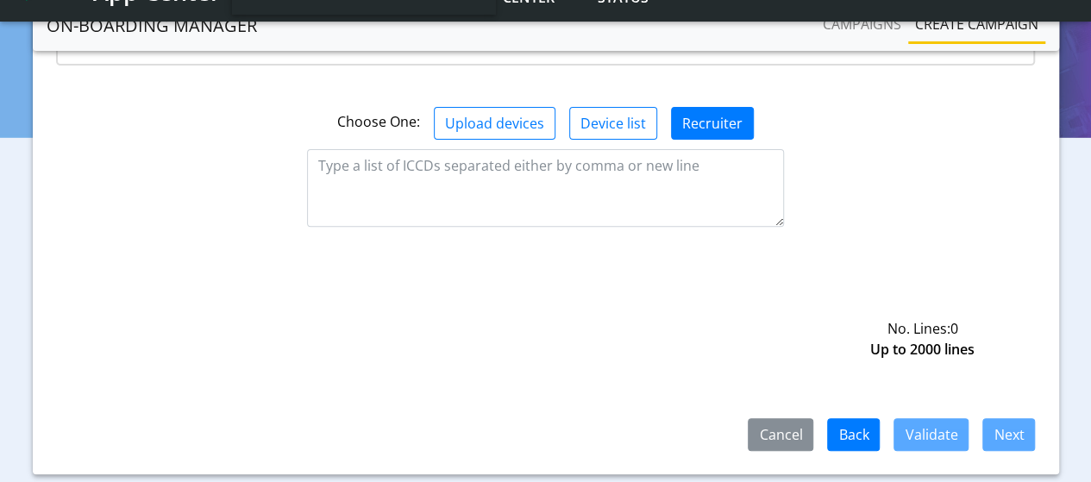
scroll to position [274, 0]
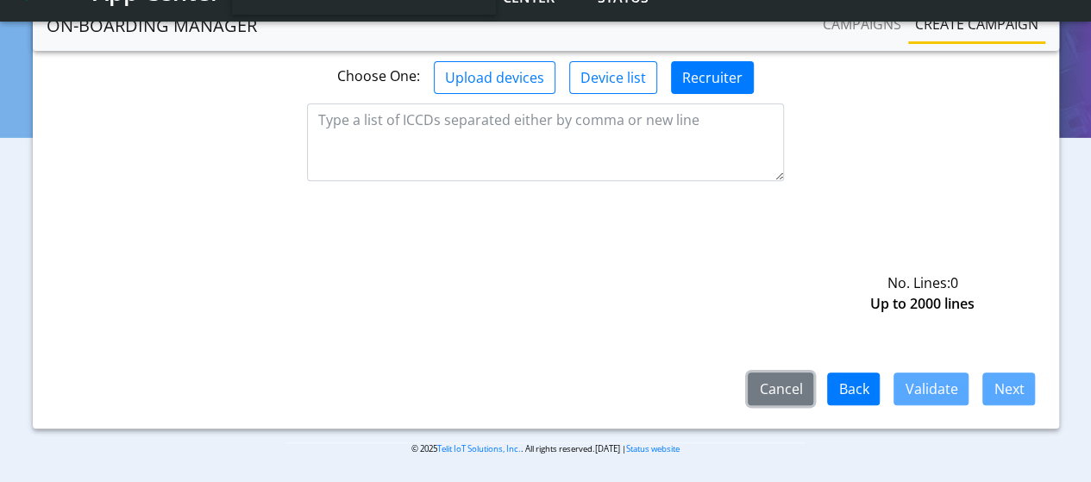
click at [789, 386] on button "Cancel" at bounding box center [781, 389] width 66 height 33
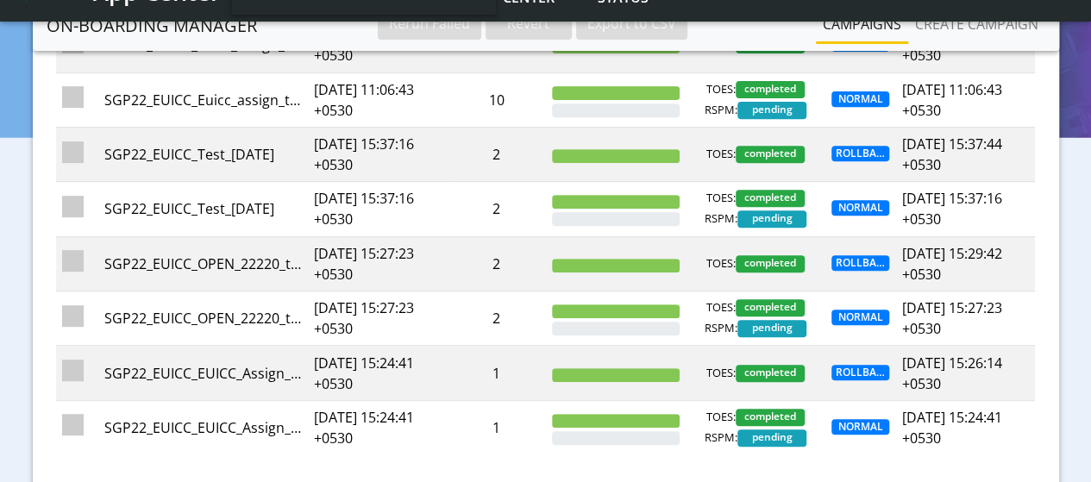
scroll to position [185, 0]
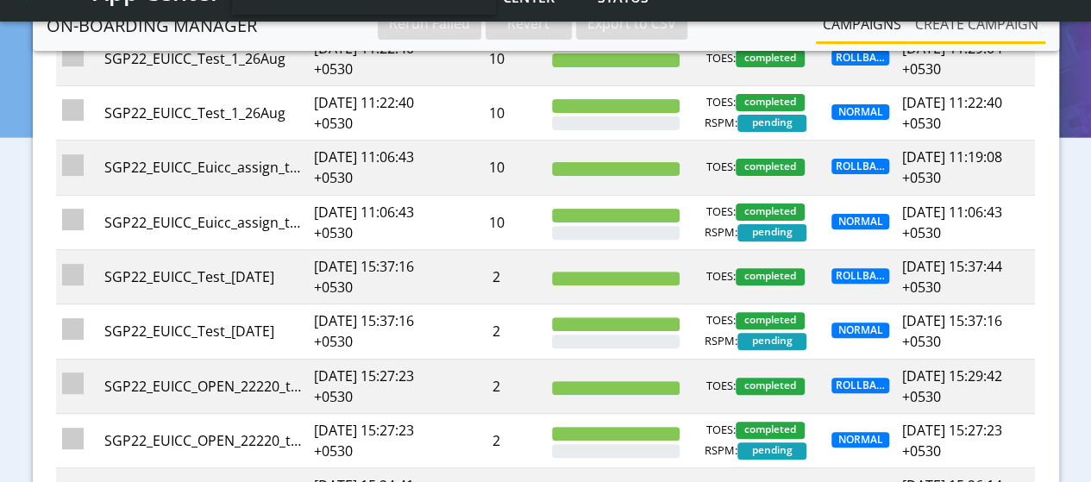
click at [992, 27] on link "Create campaign" at bounding box center [976, 24] width 137 height 34
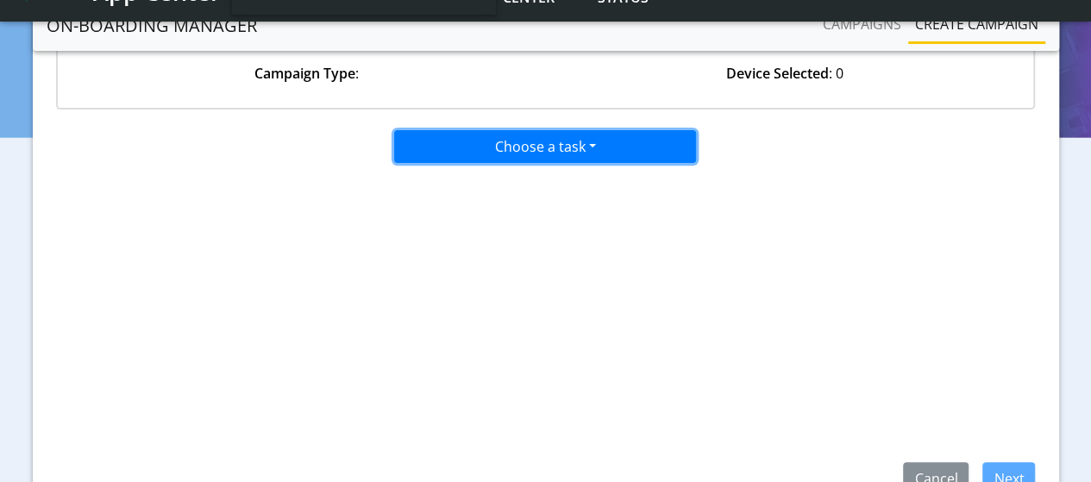
click at [505, 140] on button "Choose a task" at bounding box center [545, 146] width 302 height 33
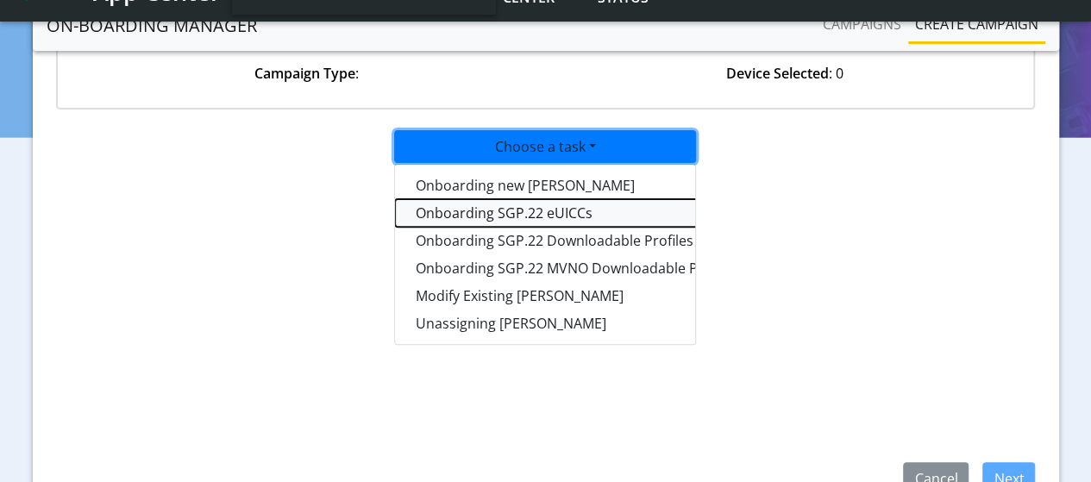
click at [500, 217] on tasksgp22eUICC-dropdown "Onboarding SGP.22 eUICCs" at bounding box center [610, 213] width 431 height 28
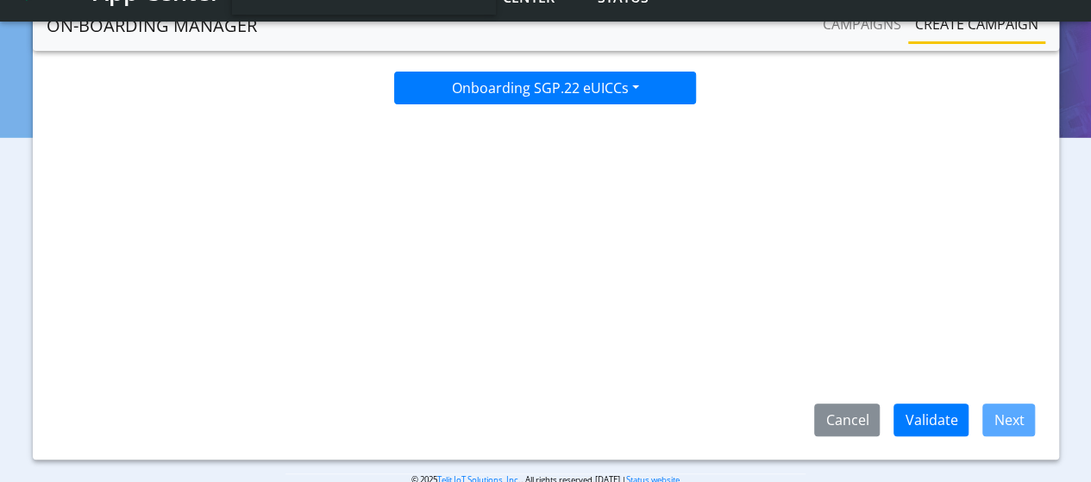
scroll to position [274, 0]
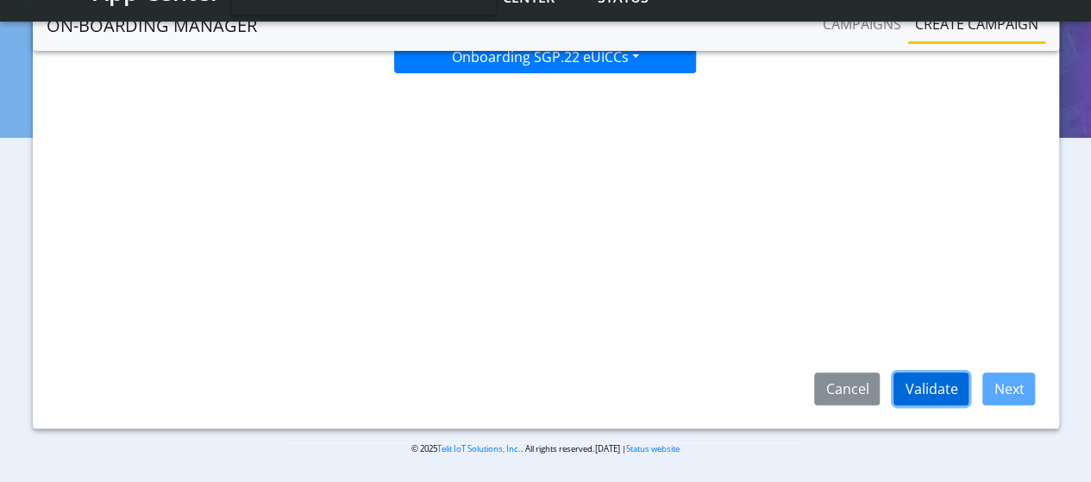
click at [947, 389] on button "Validate" at bounding box center [930, 389] width 75 height 33
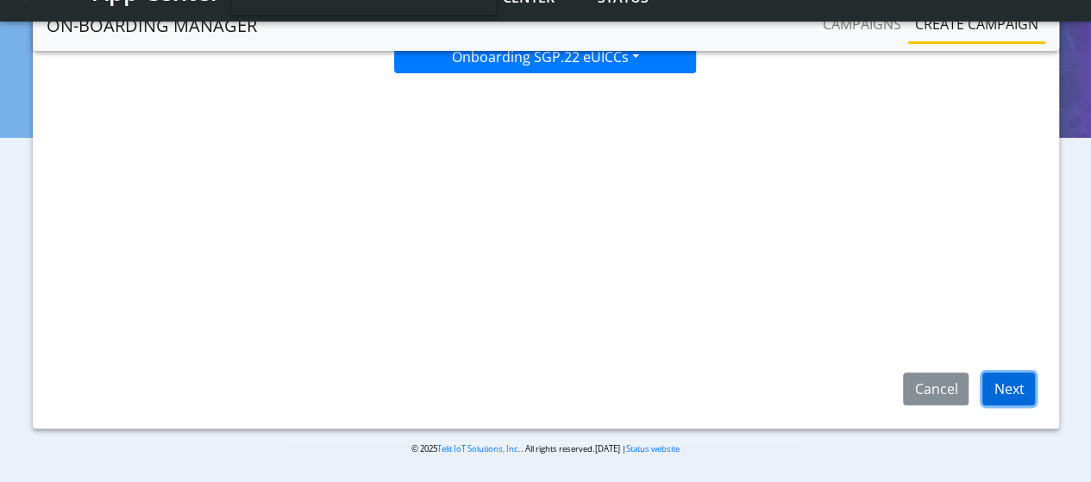
click at [1032, 398] on button "Next" at bounding box center [1008, 389] width 53 height 33
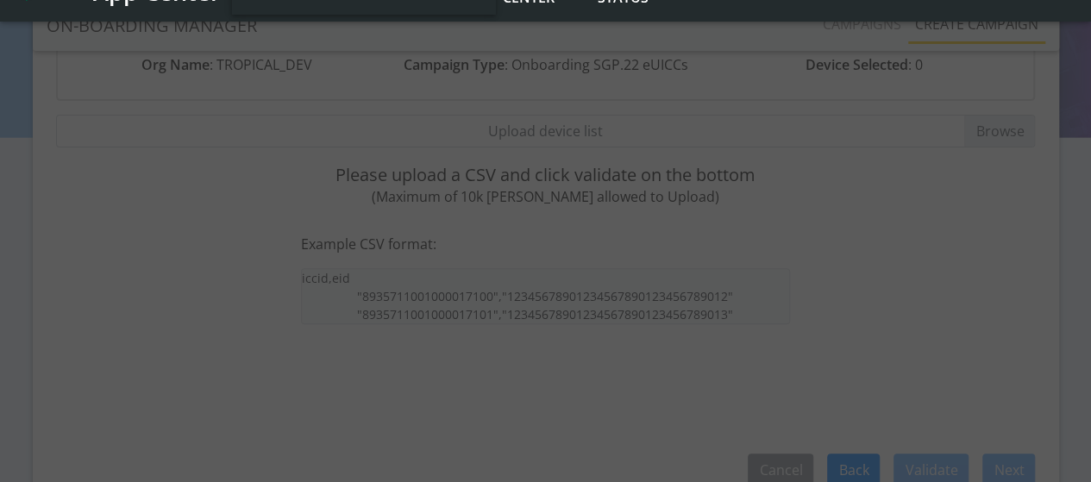
scroll to position [102, 0]
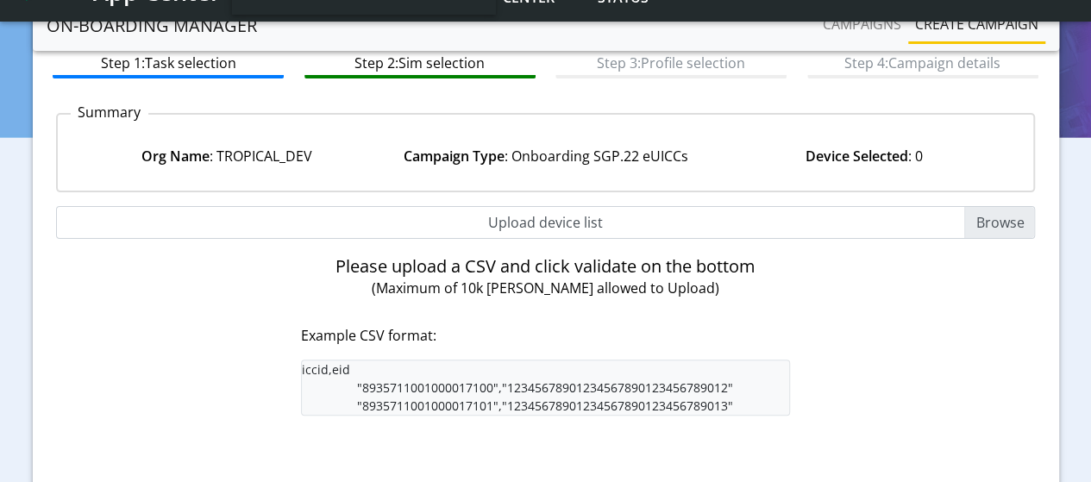
click at [994, 229] on input "Upload device list" at bounding box center [546, 222] width 980 height 33
type input "C:\fakepath\EUICC_assign.csv"
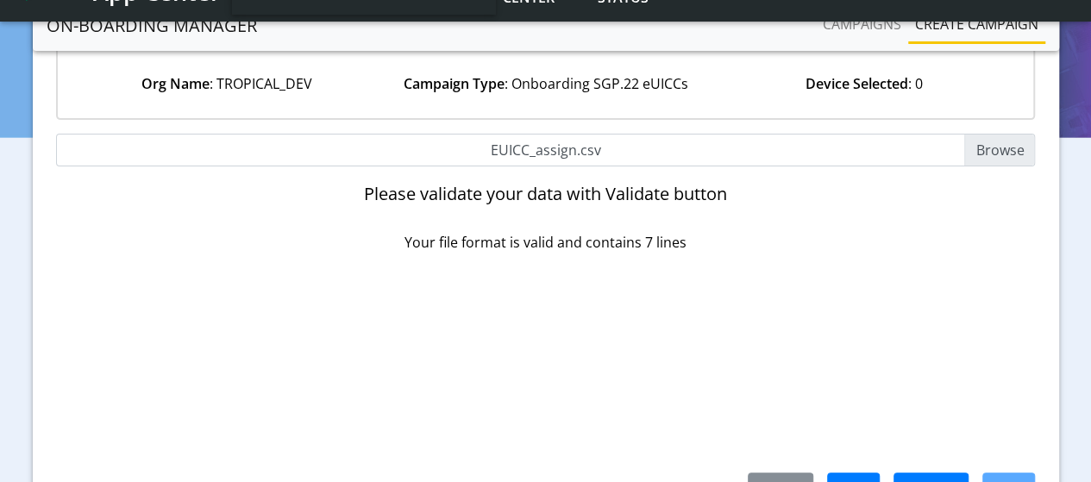
scroll to position [274, 0]
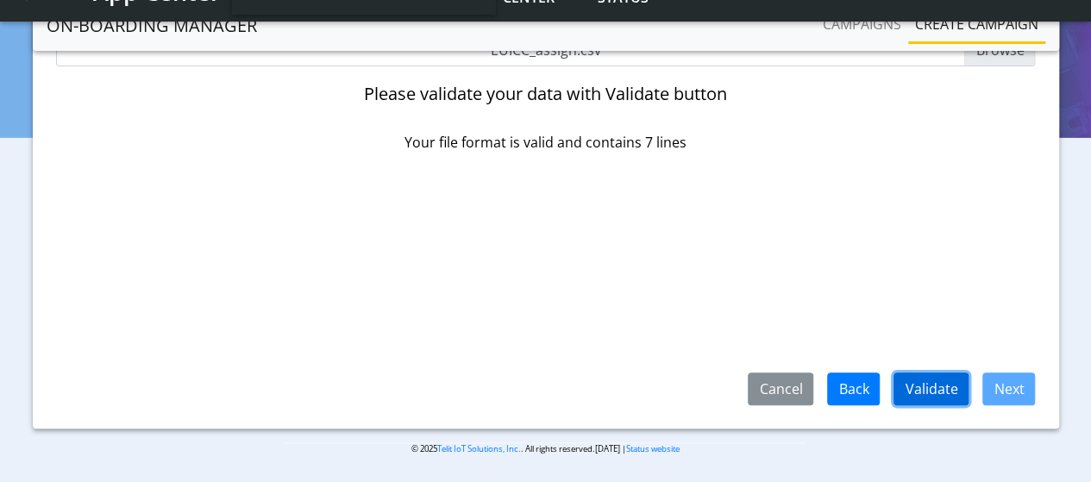
click at [936, 391] on button "Validate" at bounding box center [930, 389] width 75 height 33
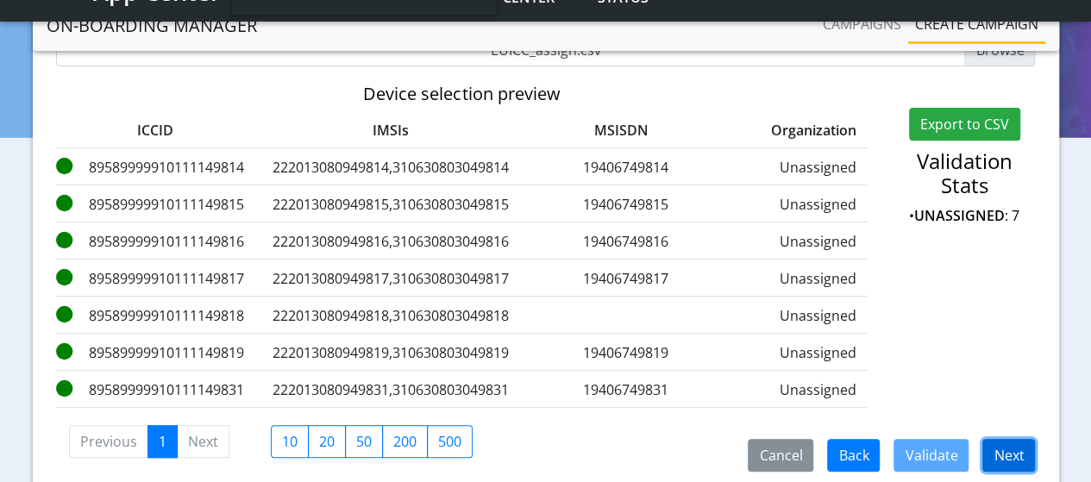
click at [1006, 464] on button "Next" at bounding box center [1008, 455] width 53 height 33
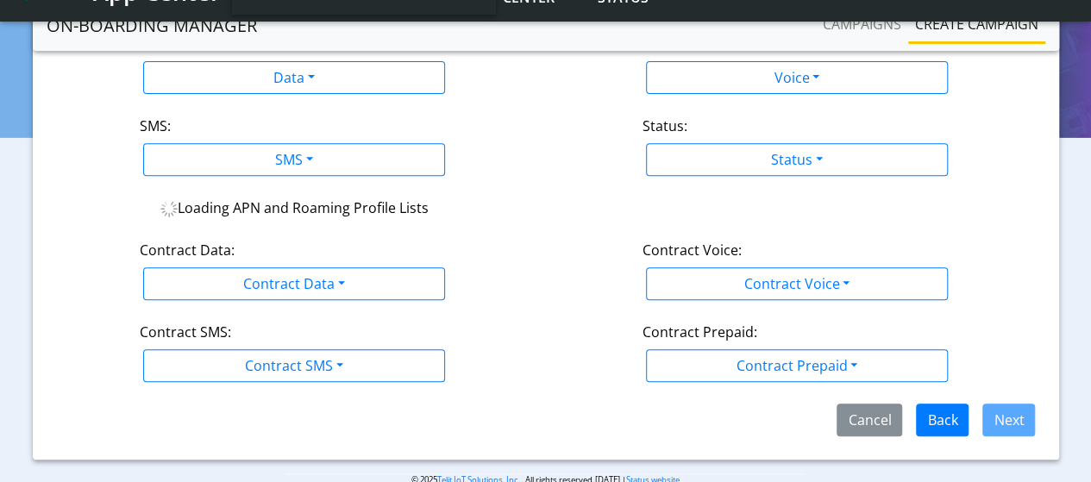
scroll to position [188, 0]
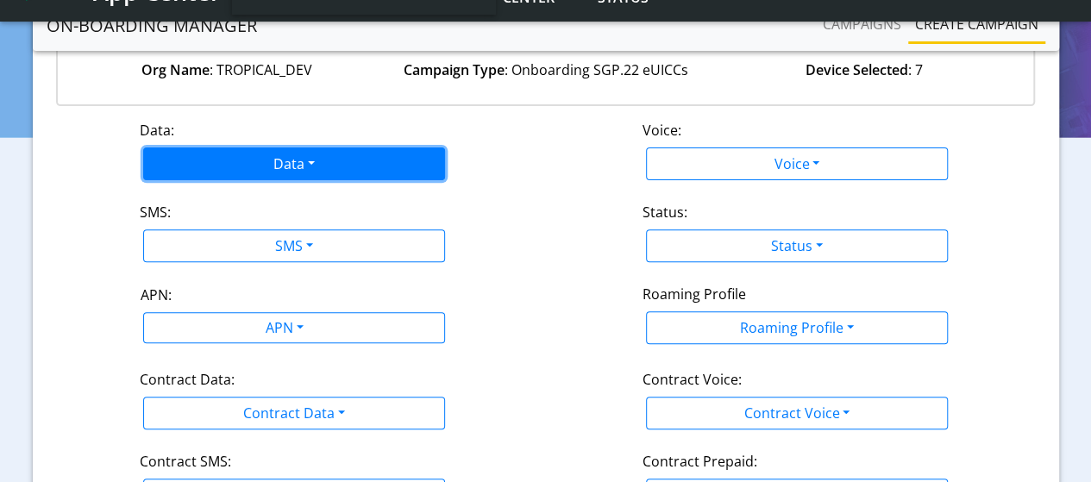
click at [254, 175] on button "Data" at bounding box center [294, 163] width 302 height 33
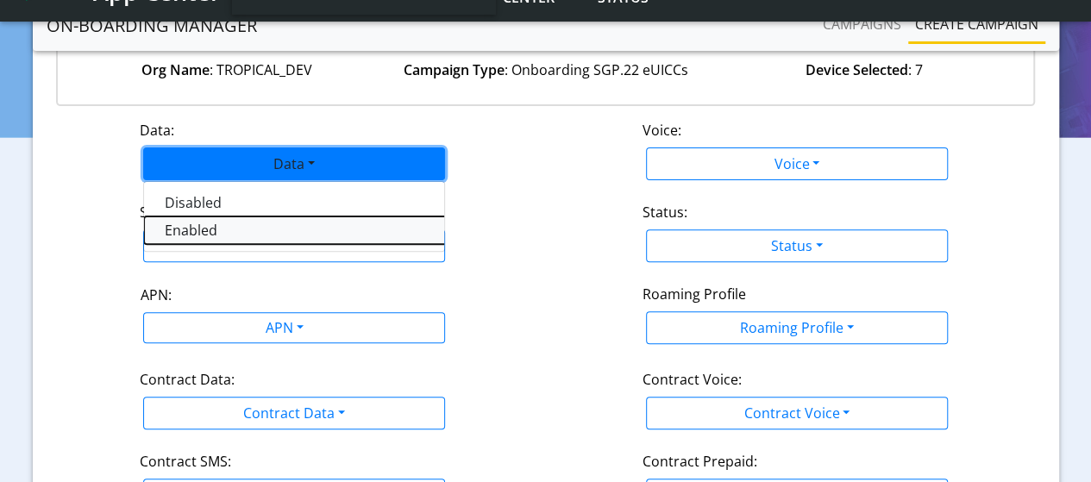
click at [212, 229] on button "Enabled" at bounding box center [359, 230] width 431 height 28
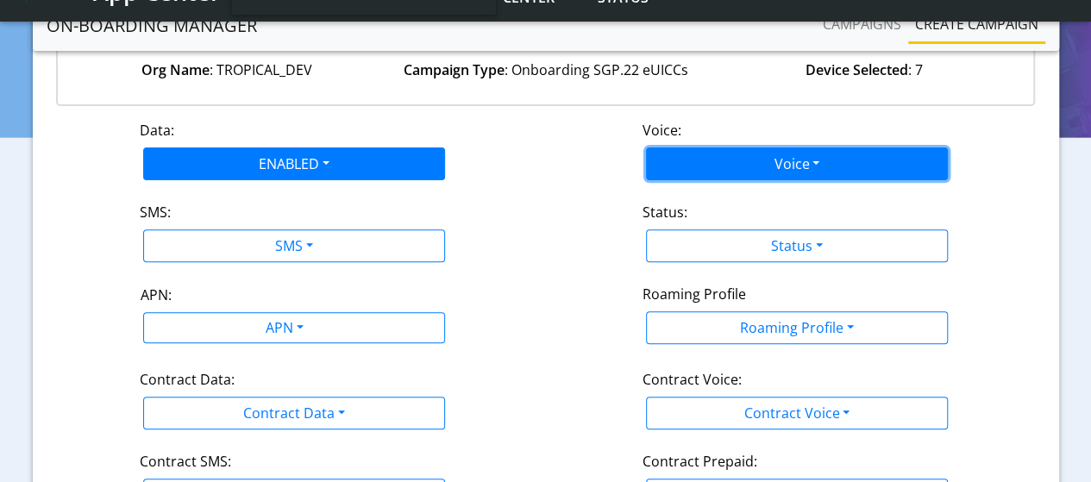
click at [788, 168] on button "Voice" at bounding box center [797, 163] width 302 height 33
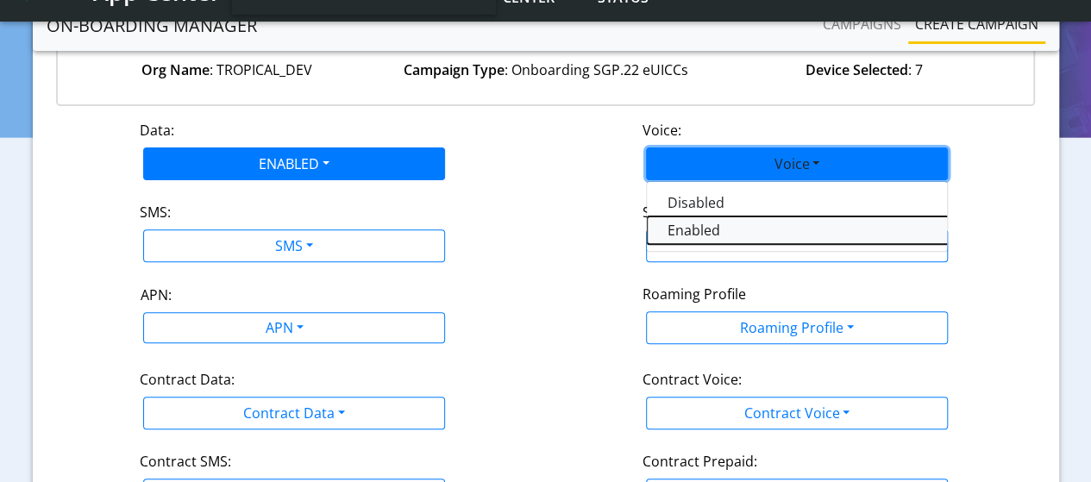
click at [678, 229] on button "Enabled" at bounding box center [862, 230] width 431 height 28
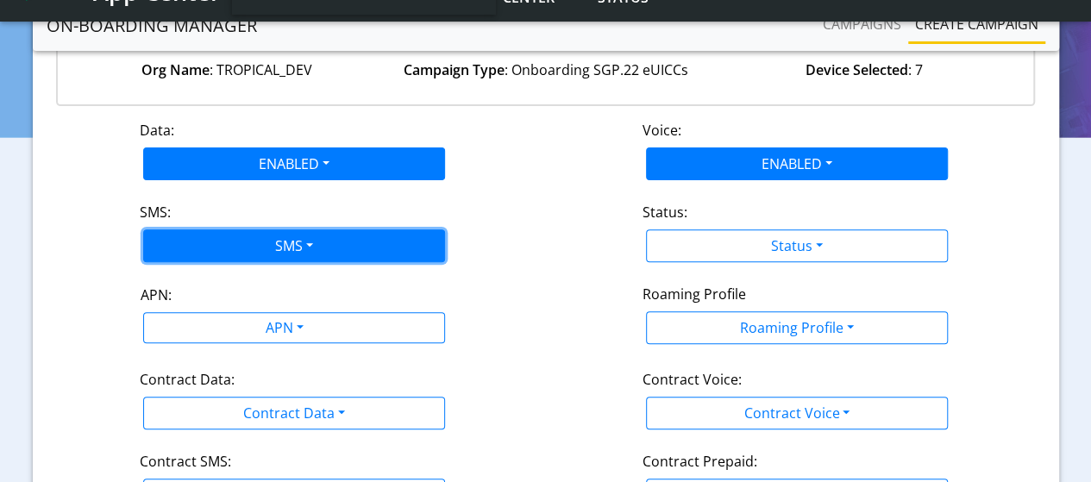
click at [252, 242] on button "SMS" at bounding box center [294, 245] width 302 height 33
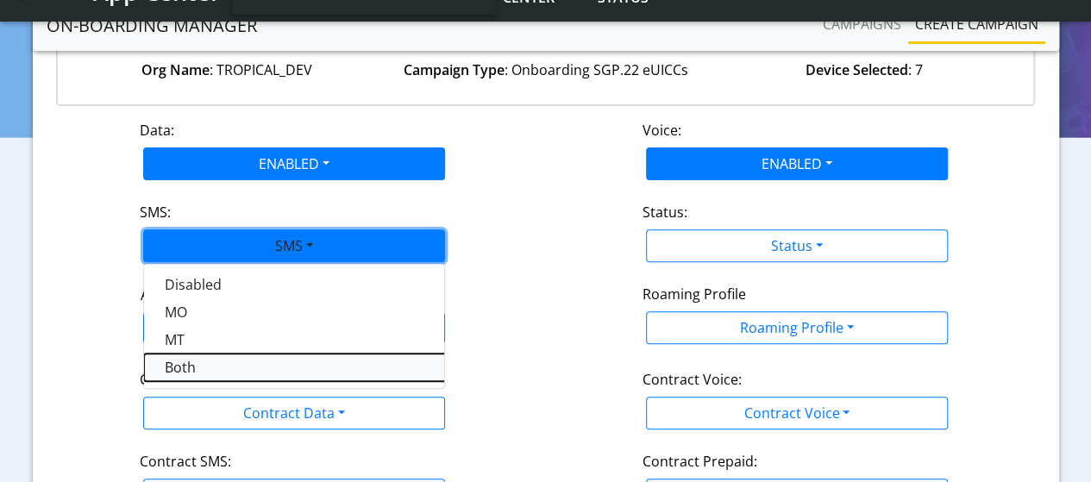
click at [172, 371] on button "Both" at bounding box center [359, 368] width 431 height 28
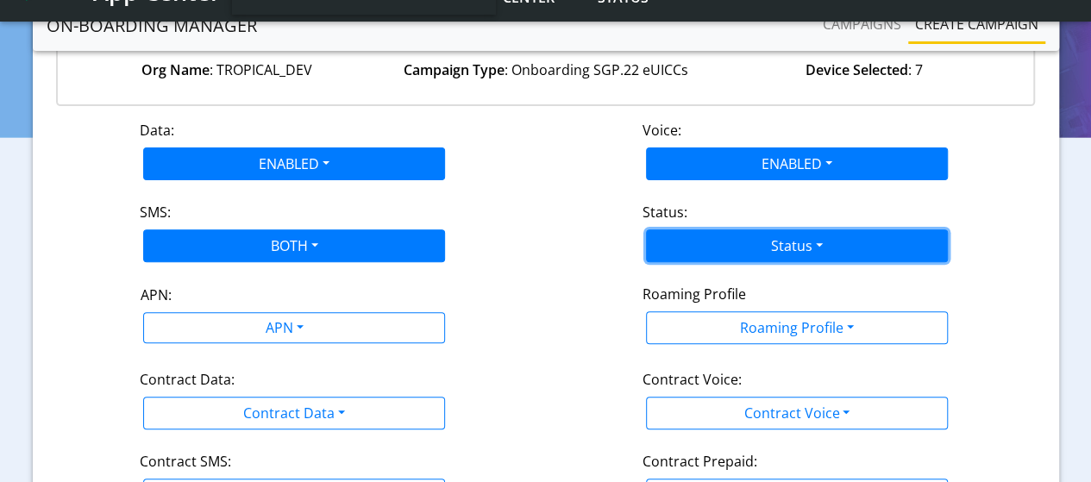
click at [791, 247] on button "Status" at bounding box center [797, 245] width 302 height 33
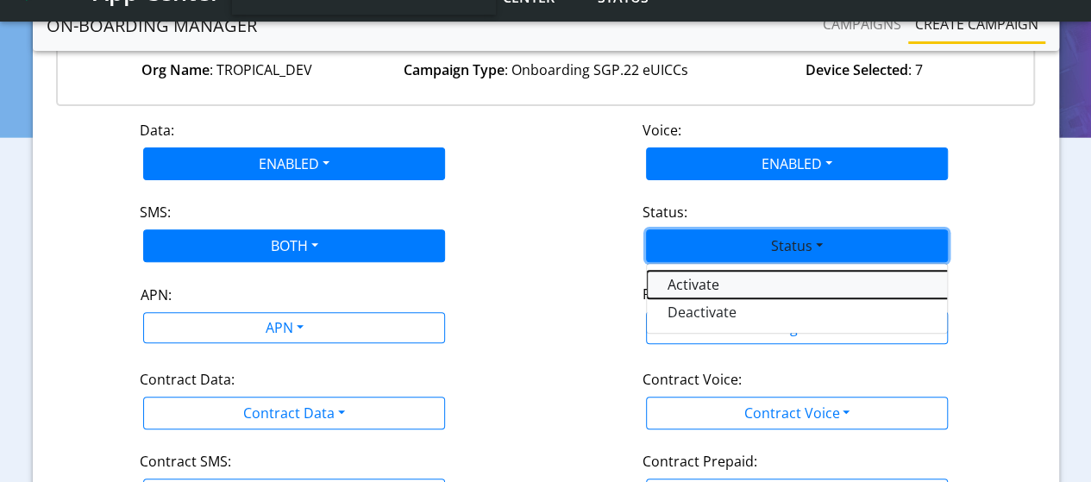
click at [710, 289] on button "Activate" at bounding box center [862, 285] width 431 height 28
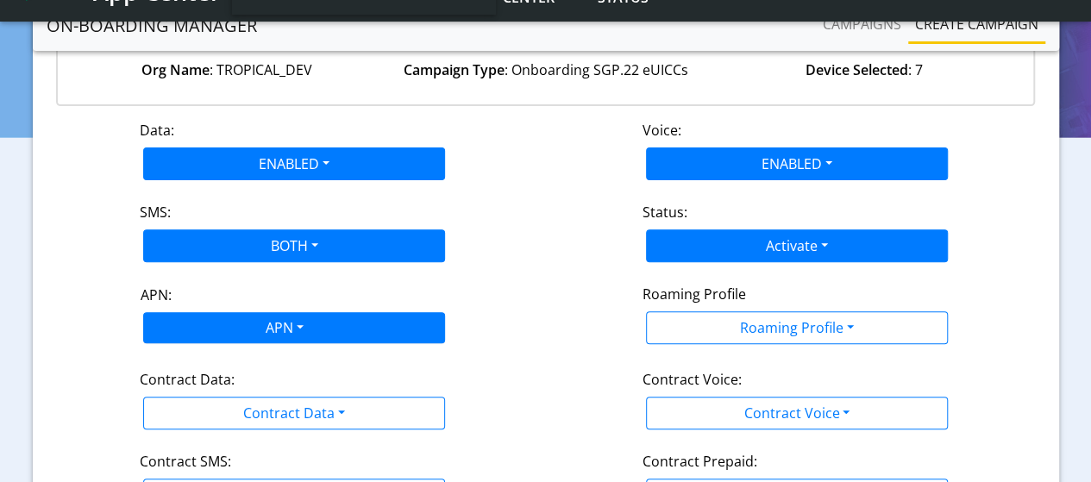
click at [340, 253] on body "App Center Engineering-US Help center Status TROPICAL_DEV sadminuser@example.com" at bounding box center [545, 32] width 1091 height 441
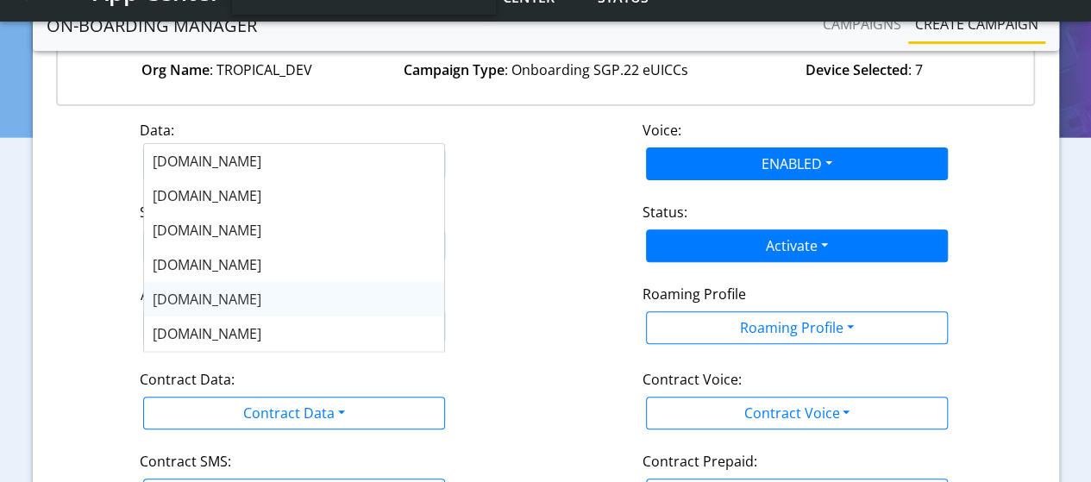
click at [204, 302] on span "nxt17.eu" at bounding box center [207, 299] width 109 height 19
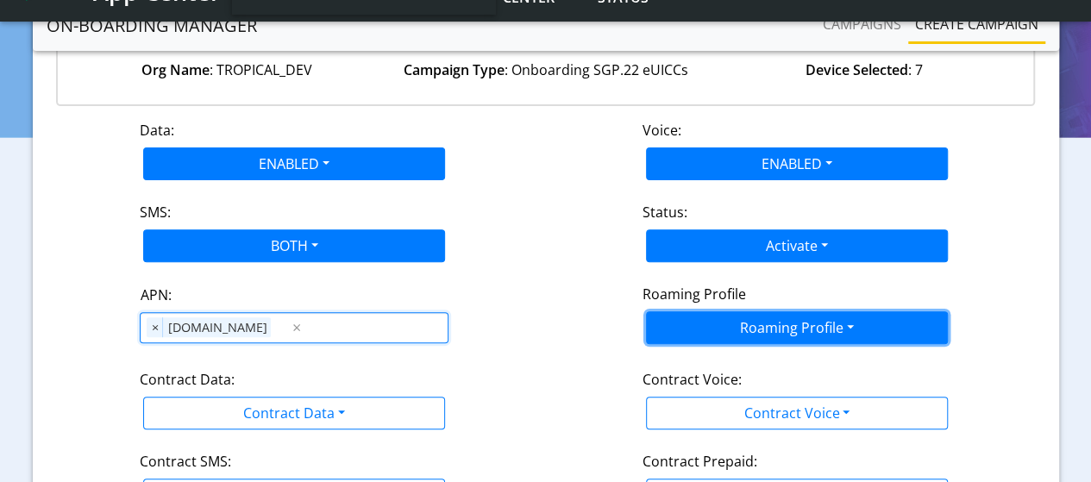
click at [705, 315] on button "Roaming Profile" at bounding box center [797, 327] width 302 height 33
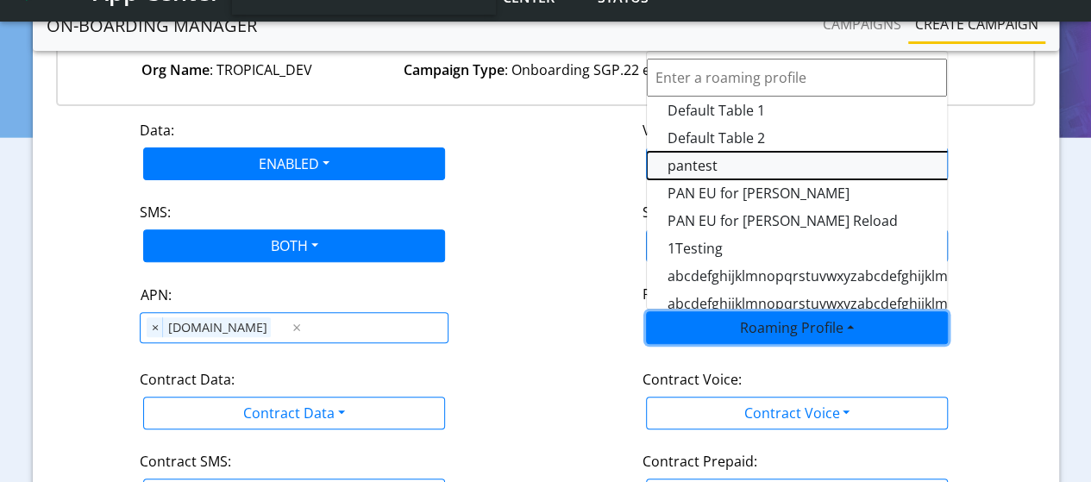
click at [699, 166] on Profile-dropdown "pantest" at bounding box center [862, 166] width 431 height 28
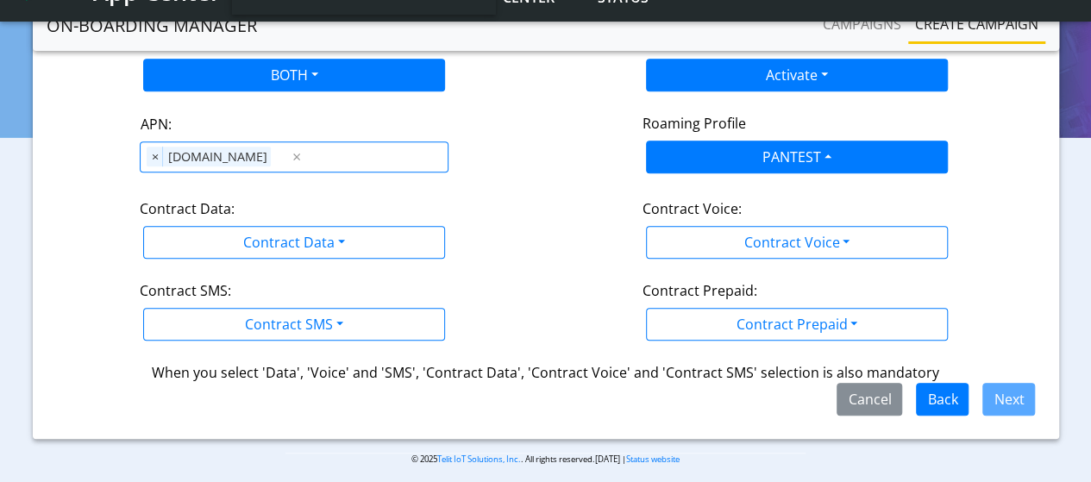
scroll to position [361, 0]
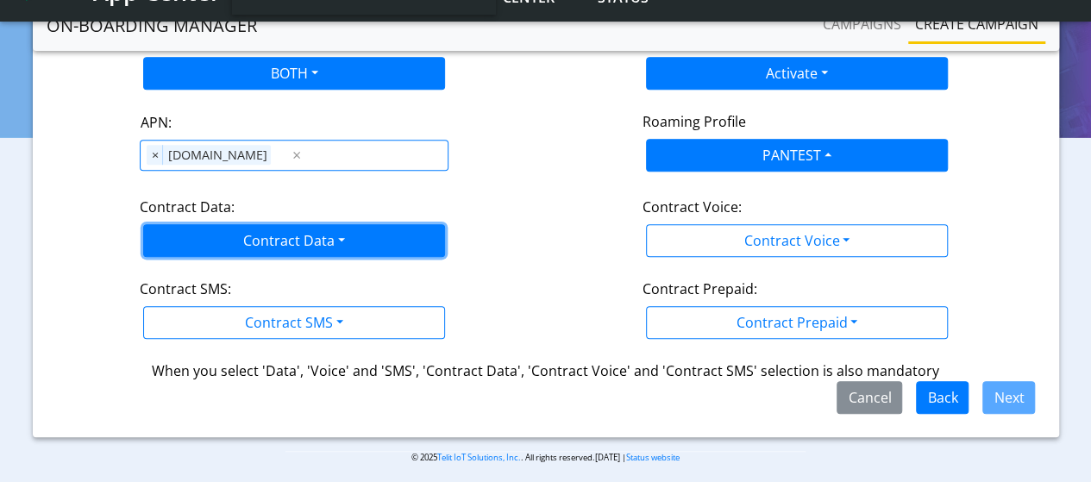
click at [262, 239] on button "Contract Data" at bounding box center [294, 240] width 302 height 33
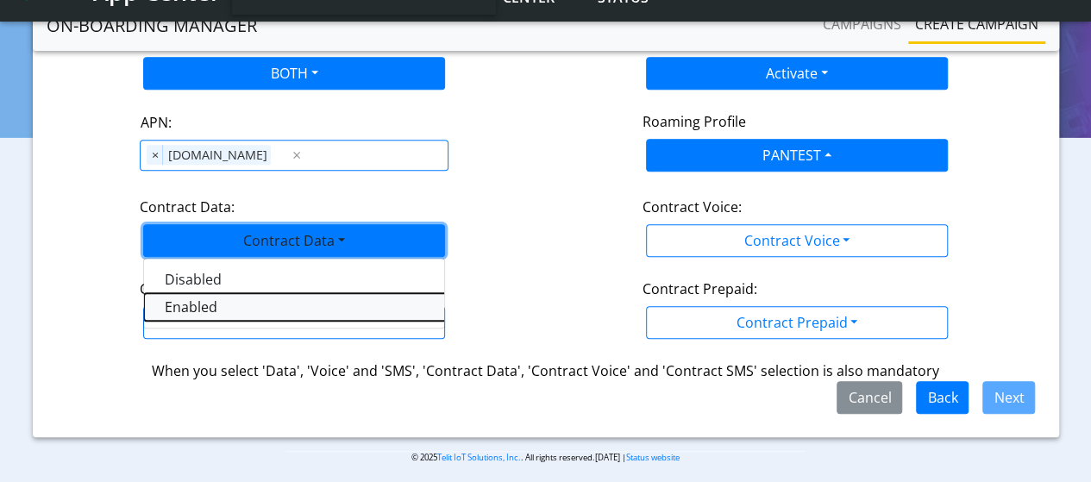
click at [192, 306] on Dataenabled-dropdown "Enabled" at bounding box center [359, 307] width 431 height 28
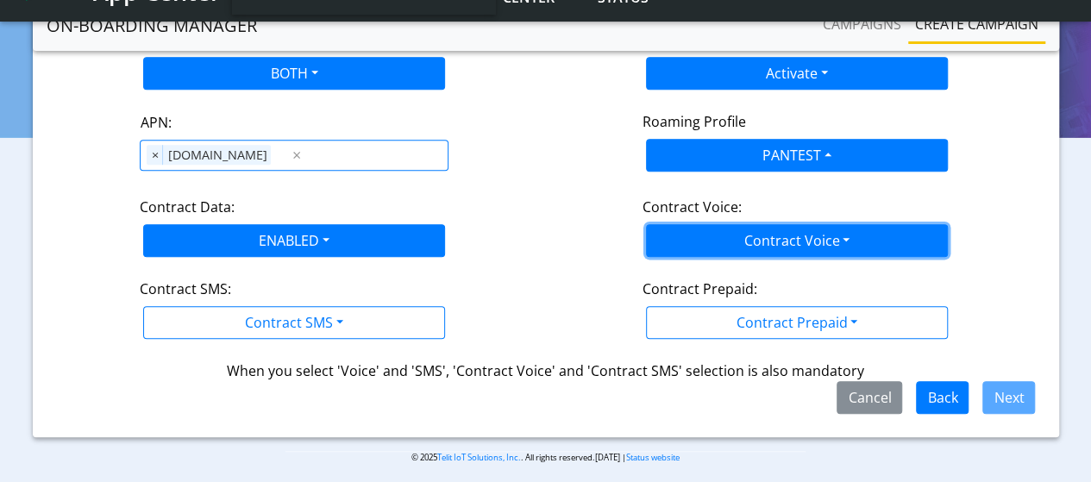
click at [699, 248] on button "Contract Voice" at bounding box center [797, 240] width 302 height 33
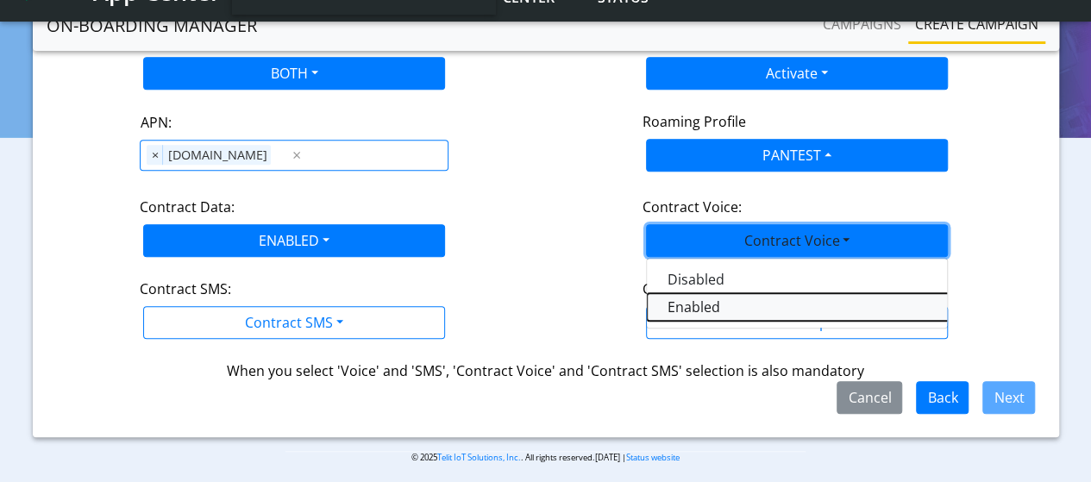
click at [673, 297] on Voiceenabled-dropdown "Enabled" at bounding box center [862, 307] width 431 height 28
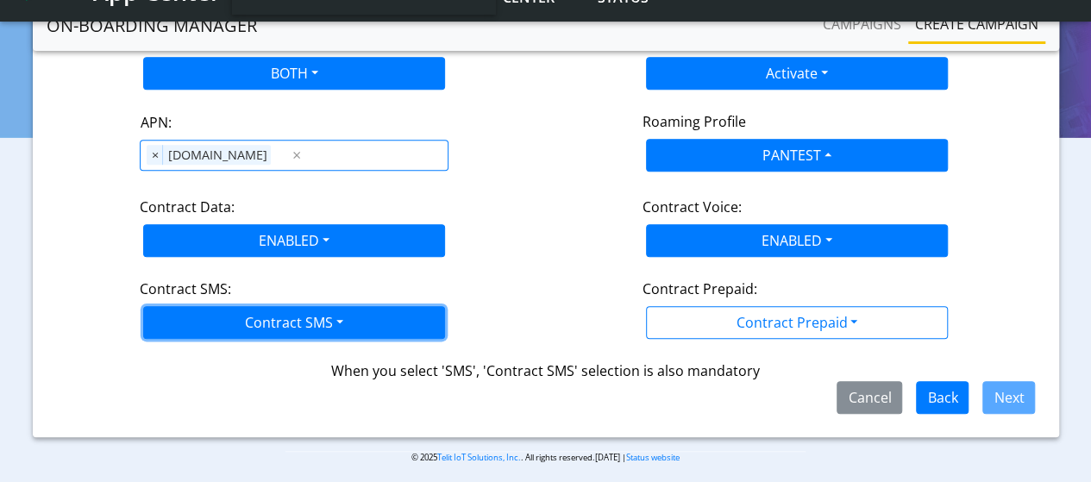
click at [334, 306] on button "Contract SMS" at bounding box center [294, 322] width 302 height 33
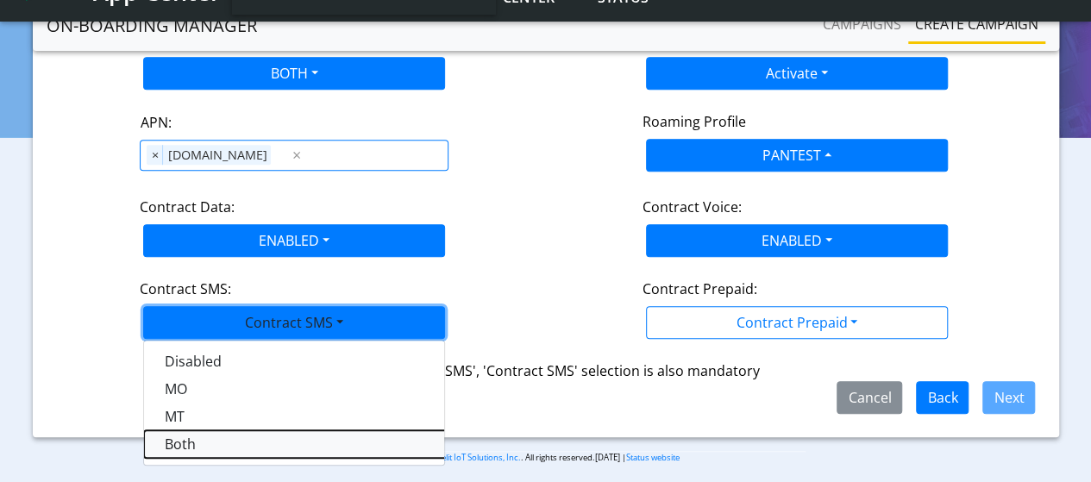
click at [188, 439] on SMSboth-dropdown "Both" at bounding box center [359, 444] width 431 height 28
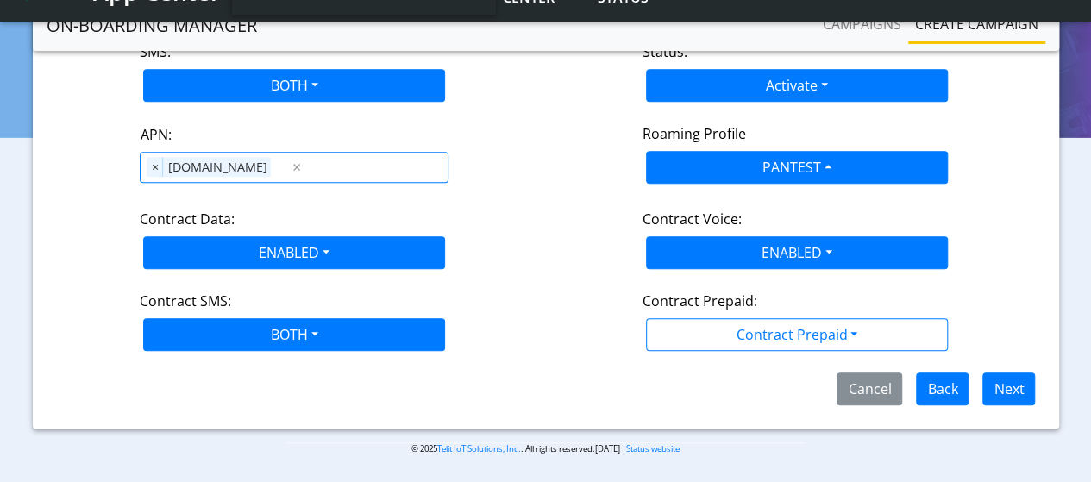
scroll to position [344, 0]
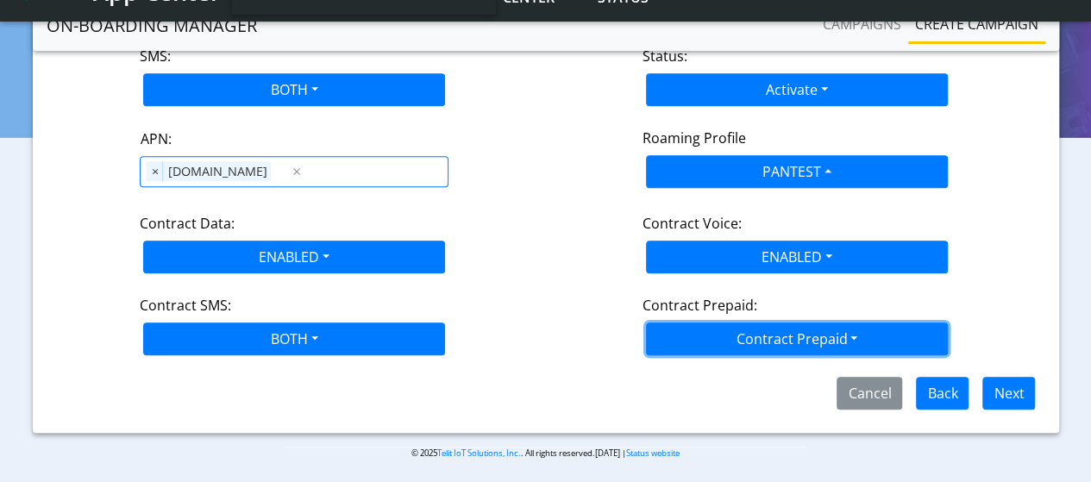
click at [772, 329] on button "Contract Prepaid" at bounding box center [797, 339] width 302 height 33
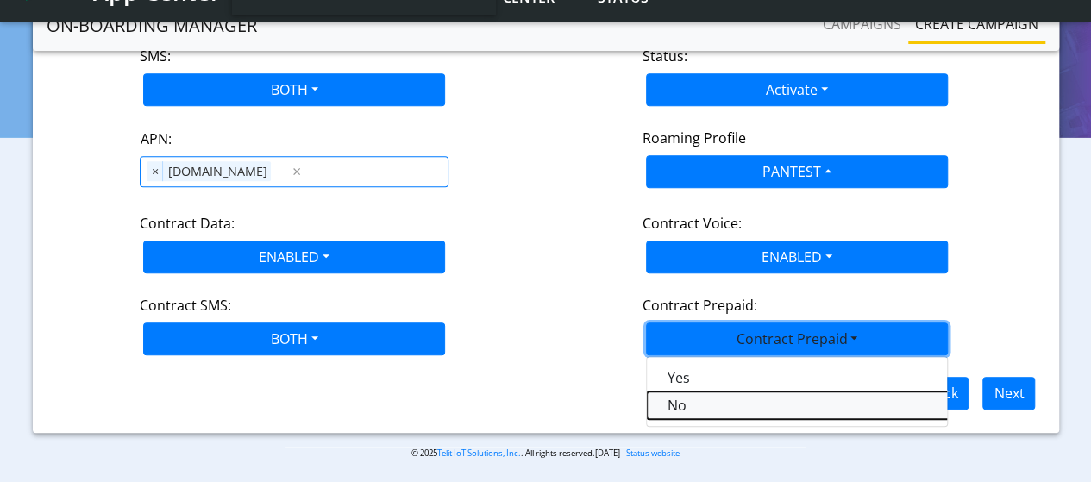
drag, startPoint x: 690, startPoint y: 397, endPoint x: 768, endPoint y: 380, distance: 79.3
click at [690, 398] on Prepaidnotprepaid-dropdown "No" at bounding box center [862, 406] width 431 height 28
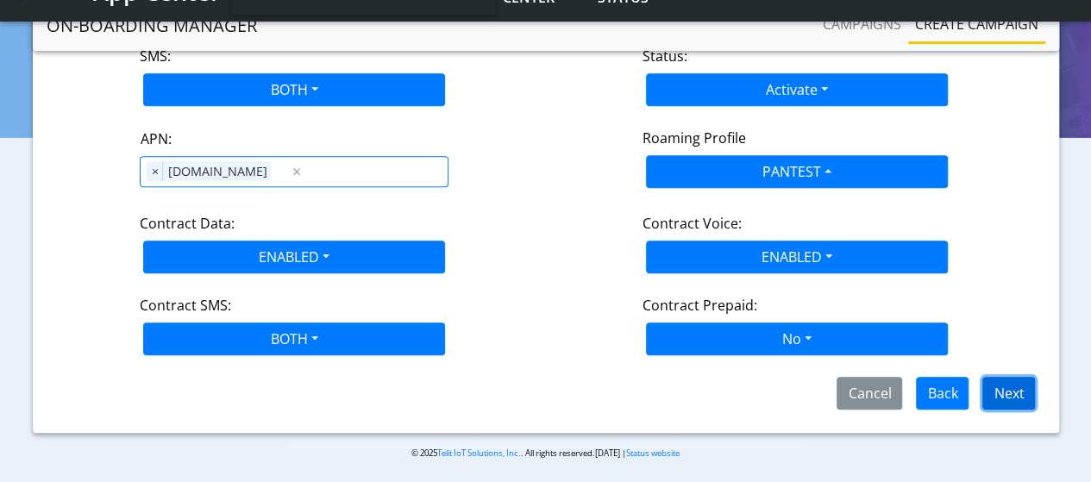
click at [1033, 399] on button "Next" at bounding box center [1008, 393] width 53 height 33
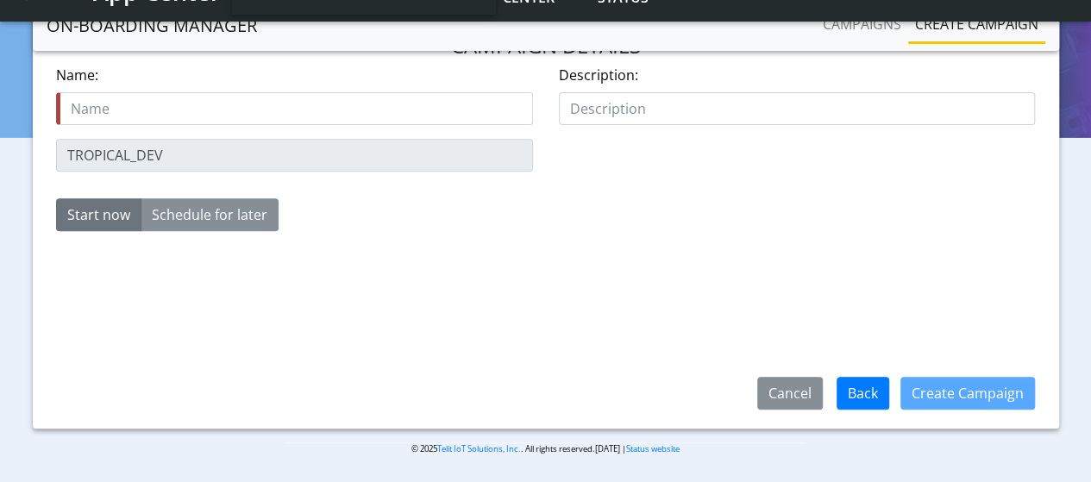
scroll to position [274, 0]
click at [164, 111] on input "text" at bounding box center [294, 108] width 477 height 33
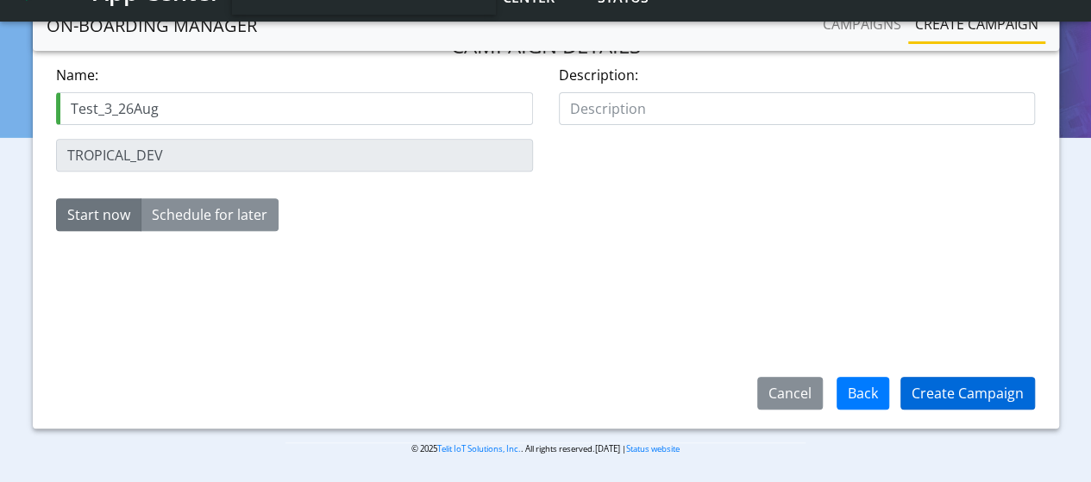
type input "Test_3_26Aug"
click at [961, 394] on button "Create Campaign" at bounding box center [967, 393] width 135 height 33
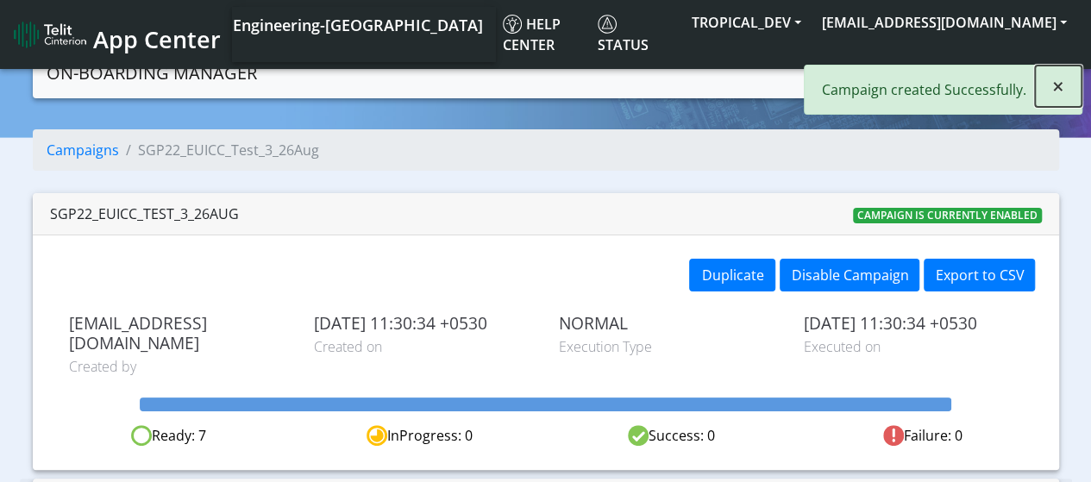
click at [1057, 80] on span "×" at bounding box center [1058, 86] width 12 height 28
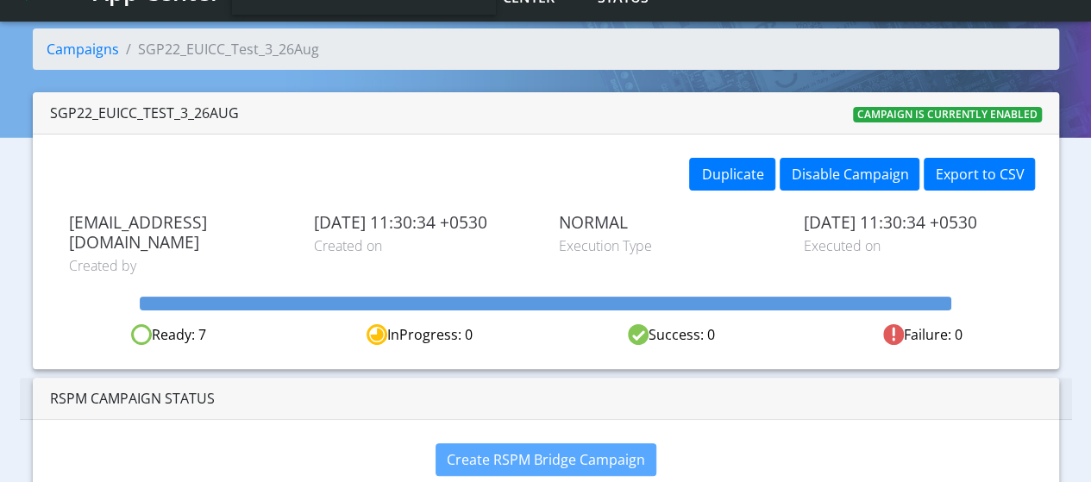
scroll to position [62, 0]
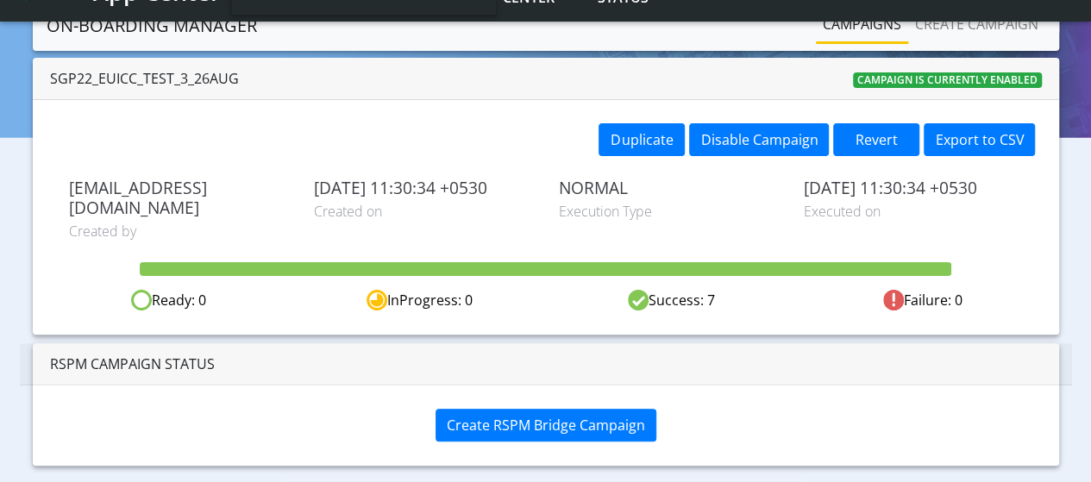
scroll to position [103, 0]
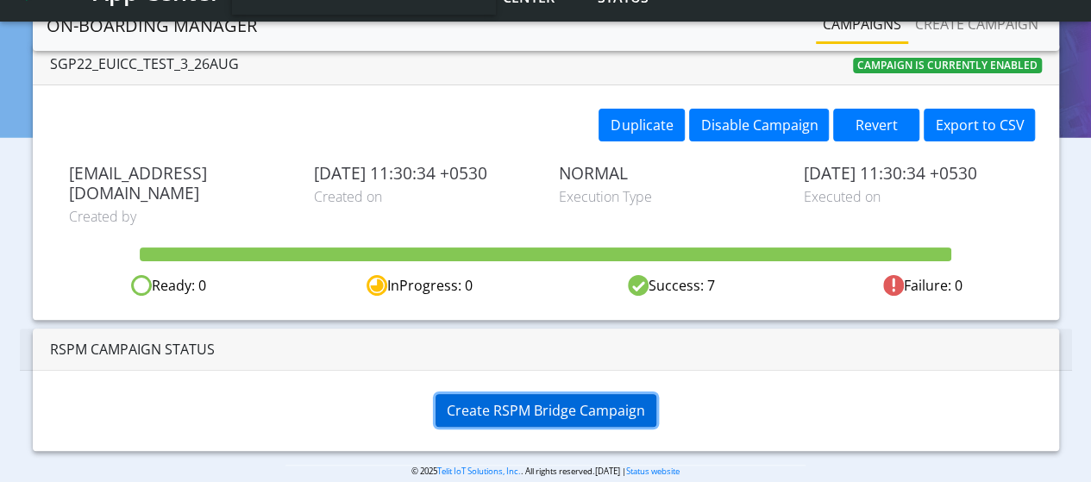
click at [494, 401] on span "Create RSPM Bridge Campaign" at bounding box center [546, 410] width 198 height 19
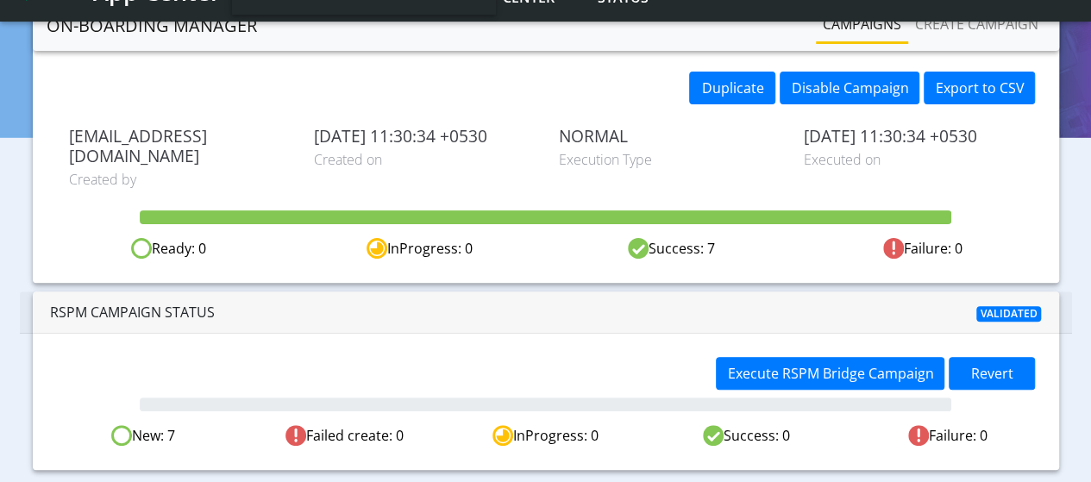
scroll to position [159, 0]
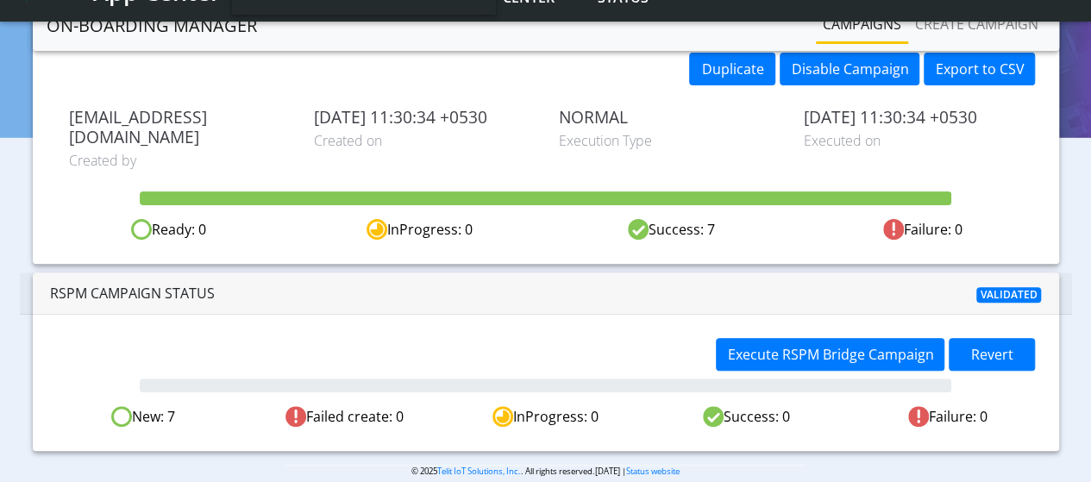
click at [1020, 287] on span "Validated" at bounding box center [1009, 295] width 66 height 16
drag, startPoint x: 104, startPoint y: 397, endPoint x: 1007, endPoint y: 389, distance: 903.0
click at [1007, 406] on div "New: 7 Failed create: 0 InProgress: 0 Success: 0 Failure: 0" at bounding box center [546, 417] width 1006 height 22
click at [1007, 406] on div "Failure: 0" at bounding box center [947, 417] width 201 height 22
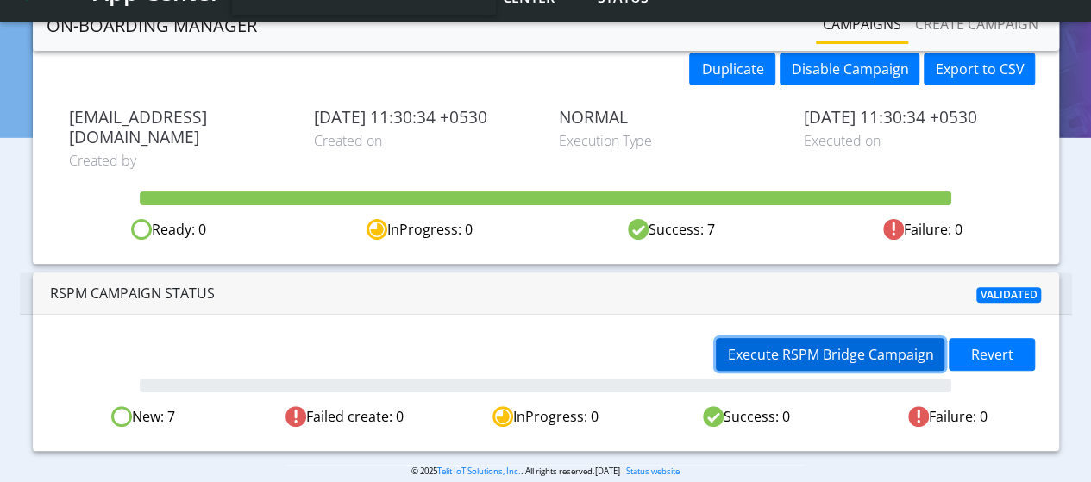
click at [895, 345] on span "Execute RSPM Bridge Campaign" at bounding box center [830, 354] width 206 height 19
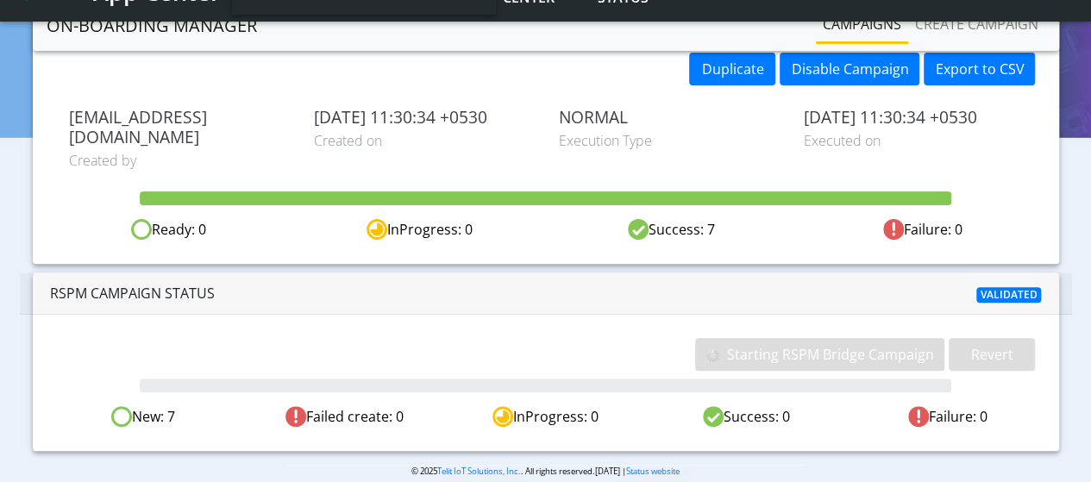
scroll to position [123, 0]
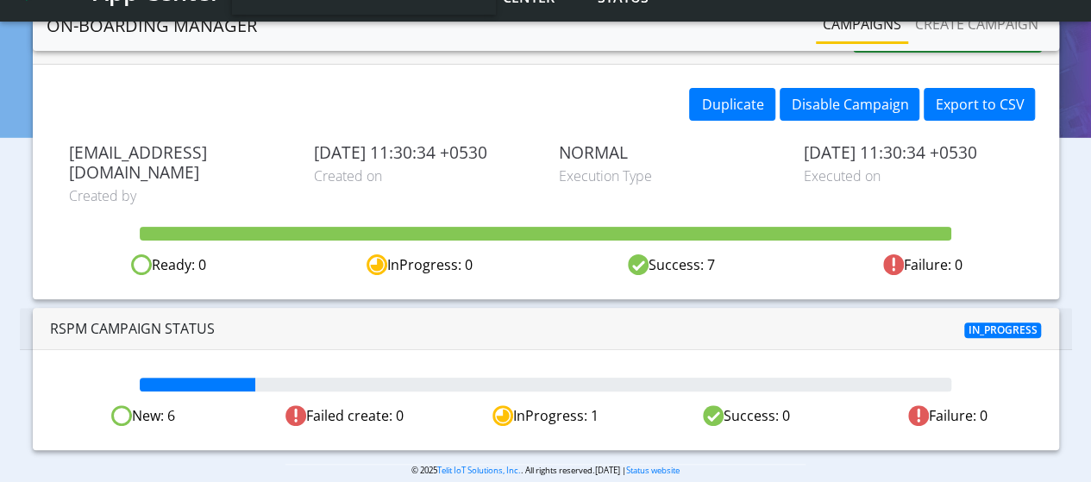
drag, startPoint x: 258, startPoint y: 361, endPoint x: 160, endPoint y: 370, distance: 98.7
click at [160, 378] on div at bounding box center [546, 385] width 812 height 14
click at [160, 378] on div at bounding box center [198, 385] width 116 height 14
click at [1014, 323] on span "In_progress" at bounding box center [1003, 331] width 78 height 16
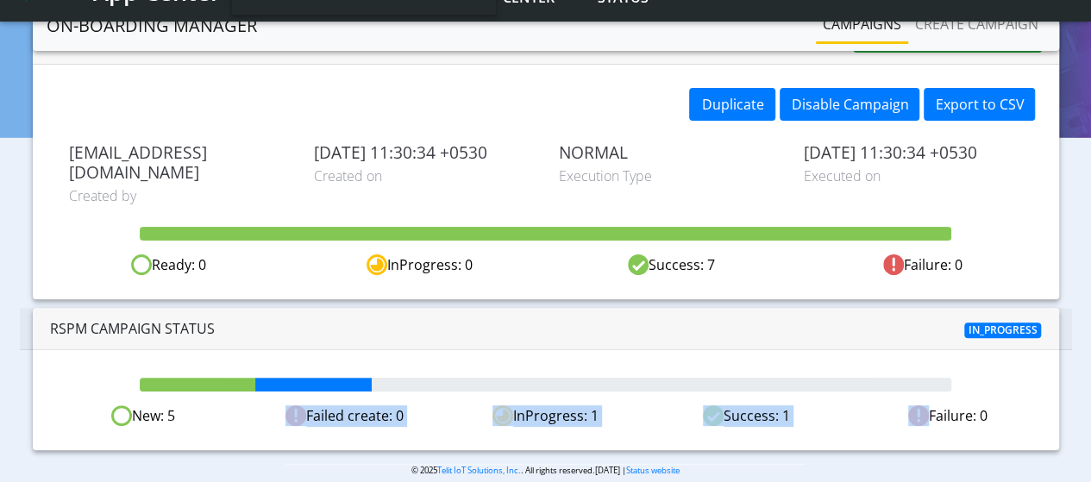
drag, startPoint x: 170, startPoint y: 394, endPoint x: 859, endPoint y: 394, distance: 689.1
click at [859, 405] on div "New: 5 Failed create: 0 InProgress: 1 Success: 1 Failure: 0" at bounding box center [546, 416] width 1006 height 22
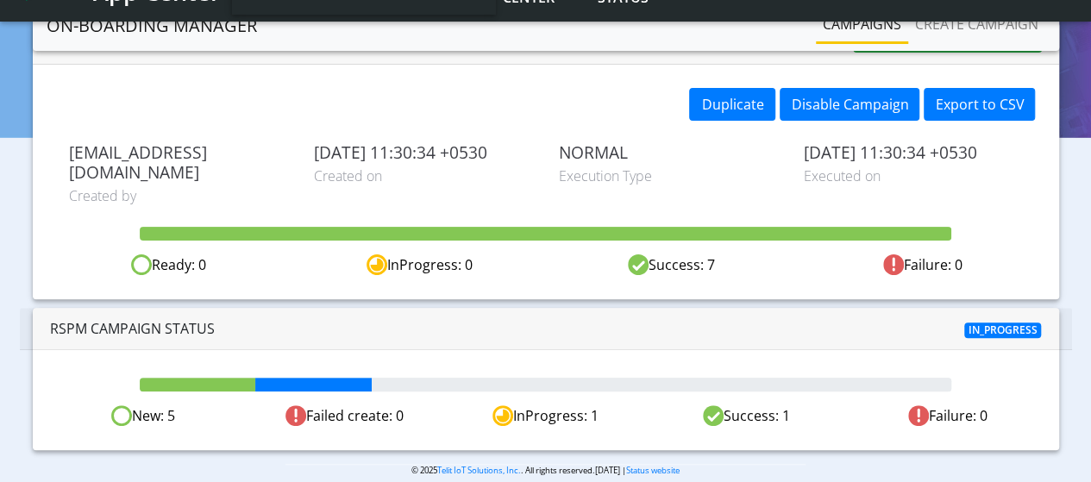
click at [717, 350] on div "New: 5 Failed create: 0 InProgress: 1 Success: 1 Failure: 0" at bounding box center [546, 400] width 1026 height 100
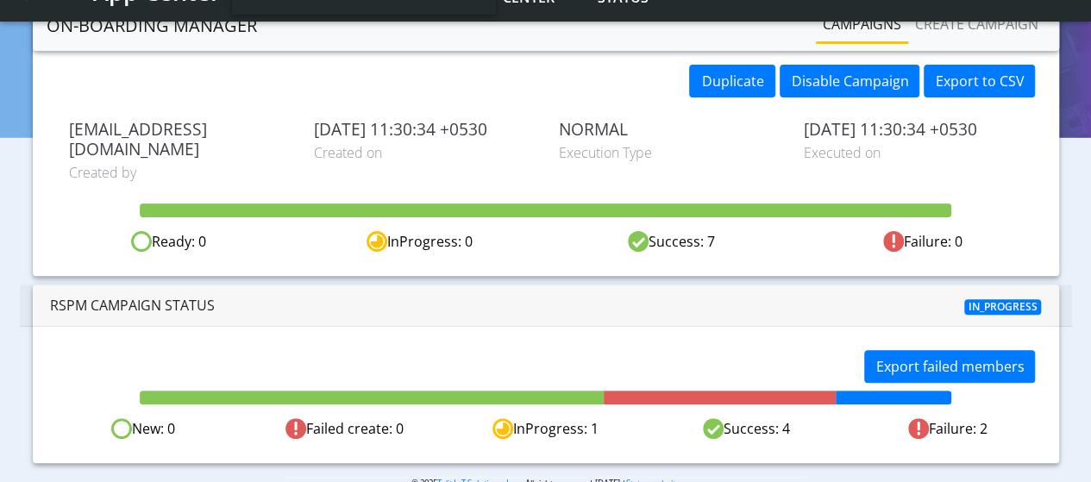
scroll to position [159, 0]
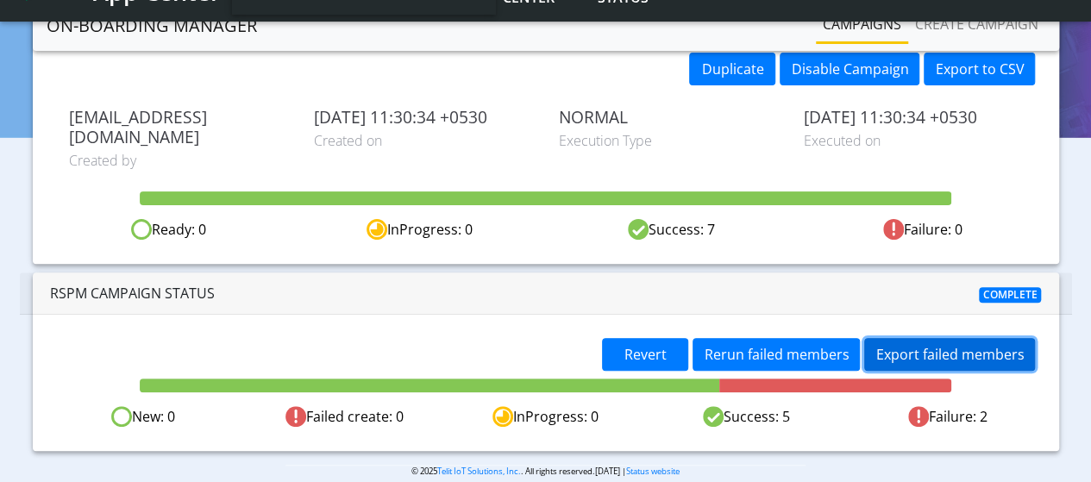
click at [947, 338] on button "Export failed members" at bounding box center [949, 354] width 171 height 33
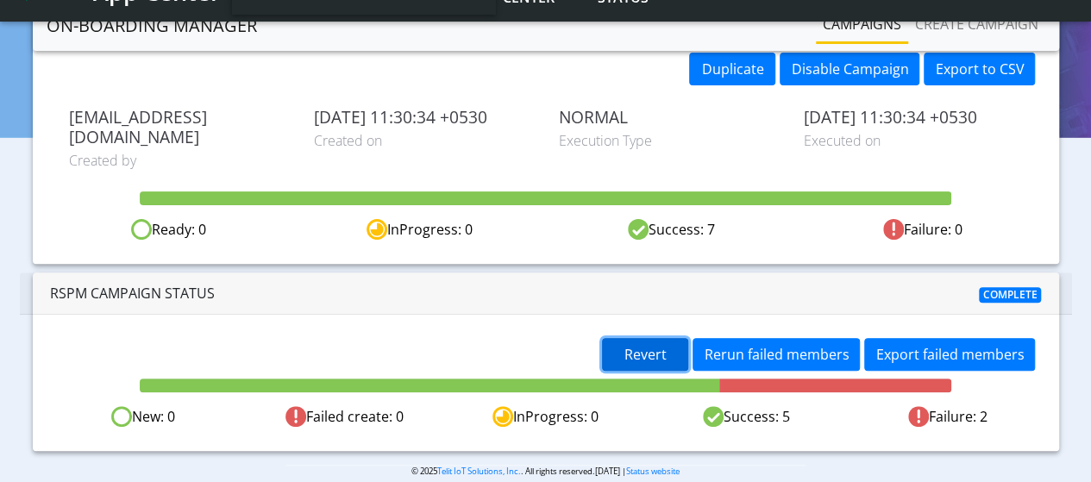
click at [655, 345] on span "Revert" at bounding box center [645, 354] width 42 height 19
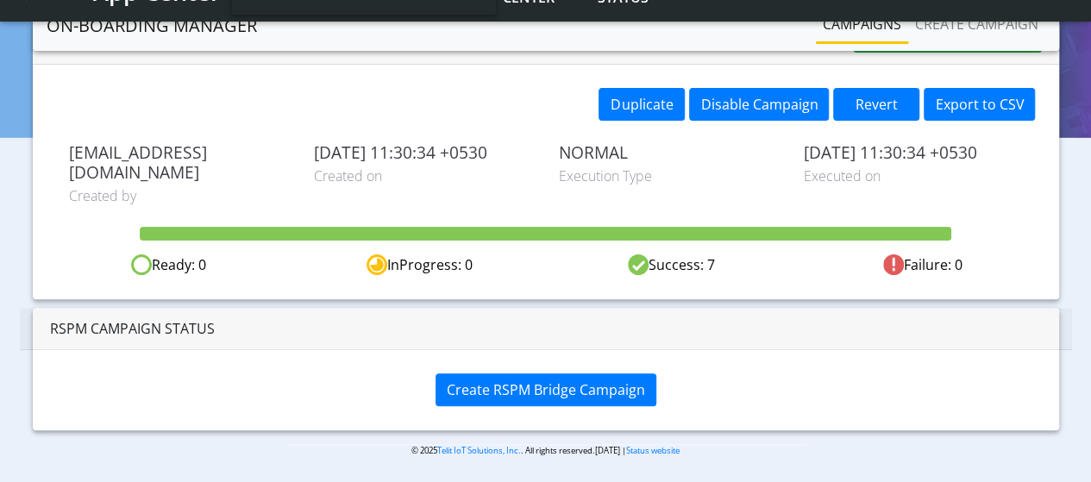
scroll to position [103, 0]
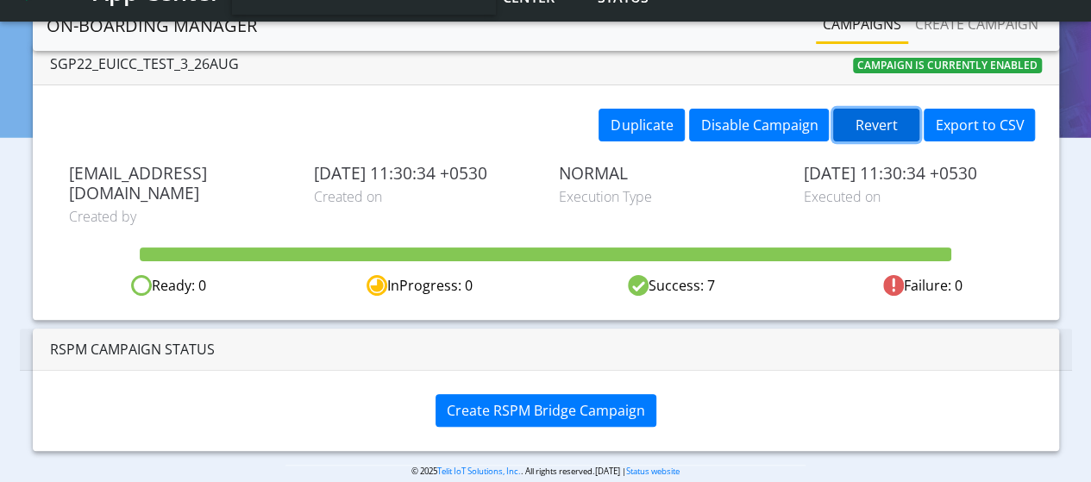
click at [856, 128] on button "Revert" at bounding box center [876, 125] width 86 height 33
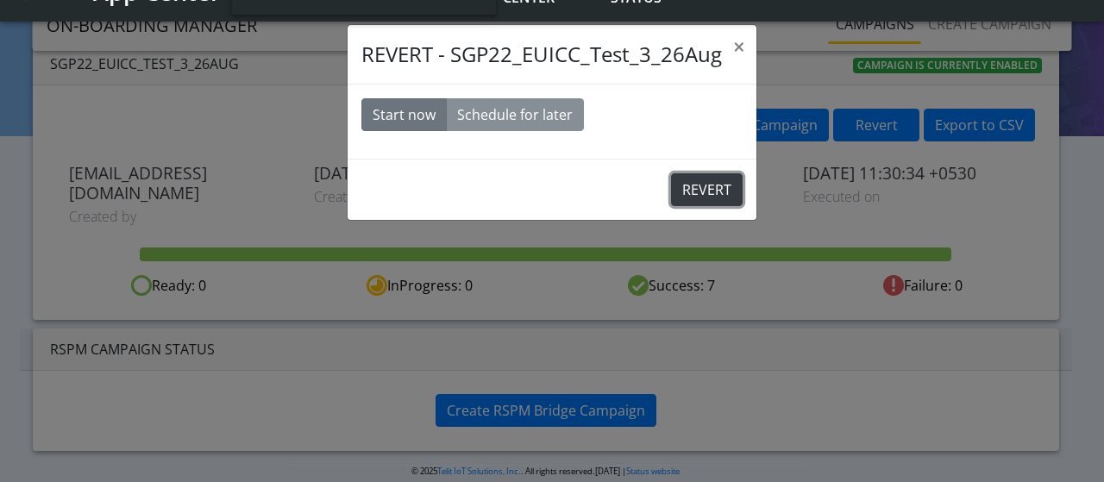
click at [705, 194] on button "REVERT" at bounding box center [707, 189] width 72 height 33
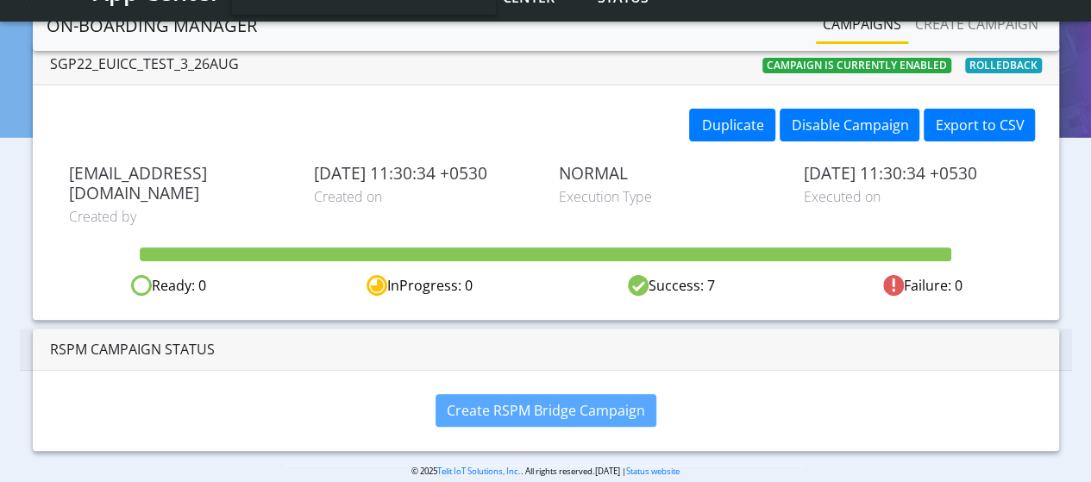
click at [854, 21] on link "Campaigns" at bounding box center [862, 24] width 92 height 34
